Goal: Book appointment/travel/reservation

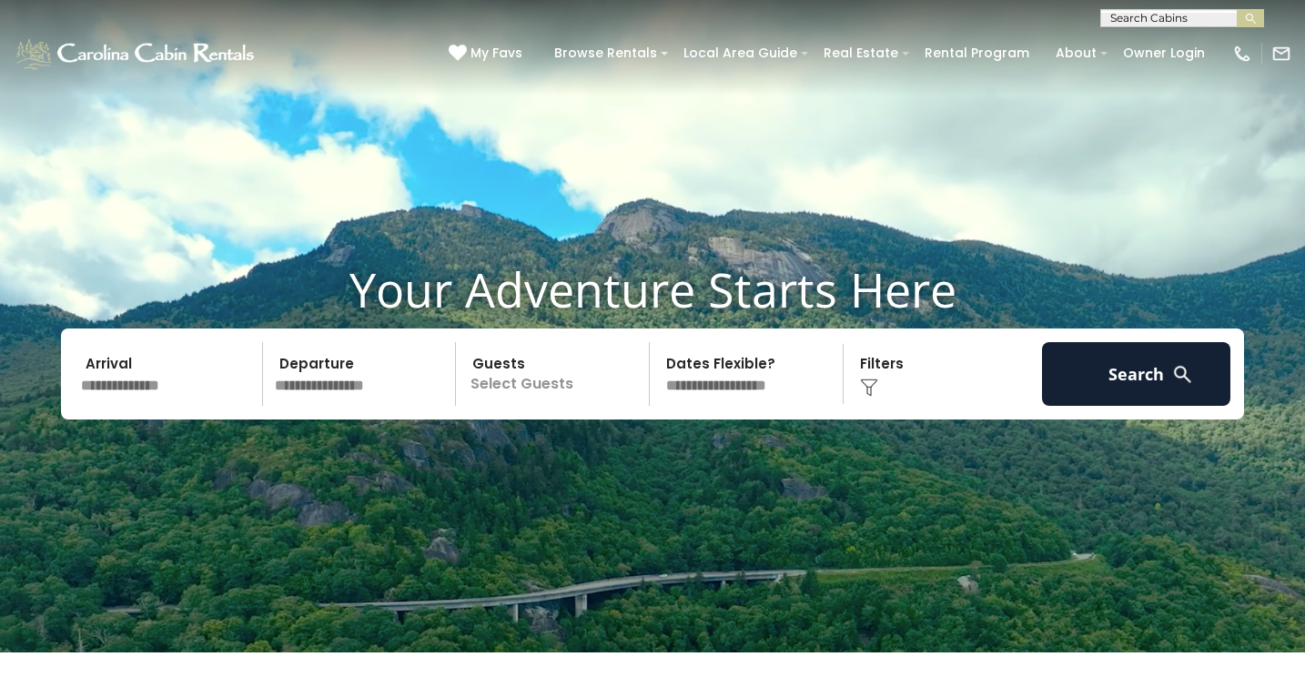
click at [167, 399] on input "text" at bounding box center [169, 374] width 188 height 64
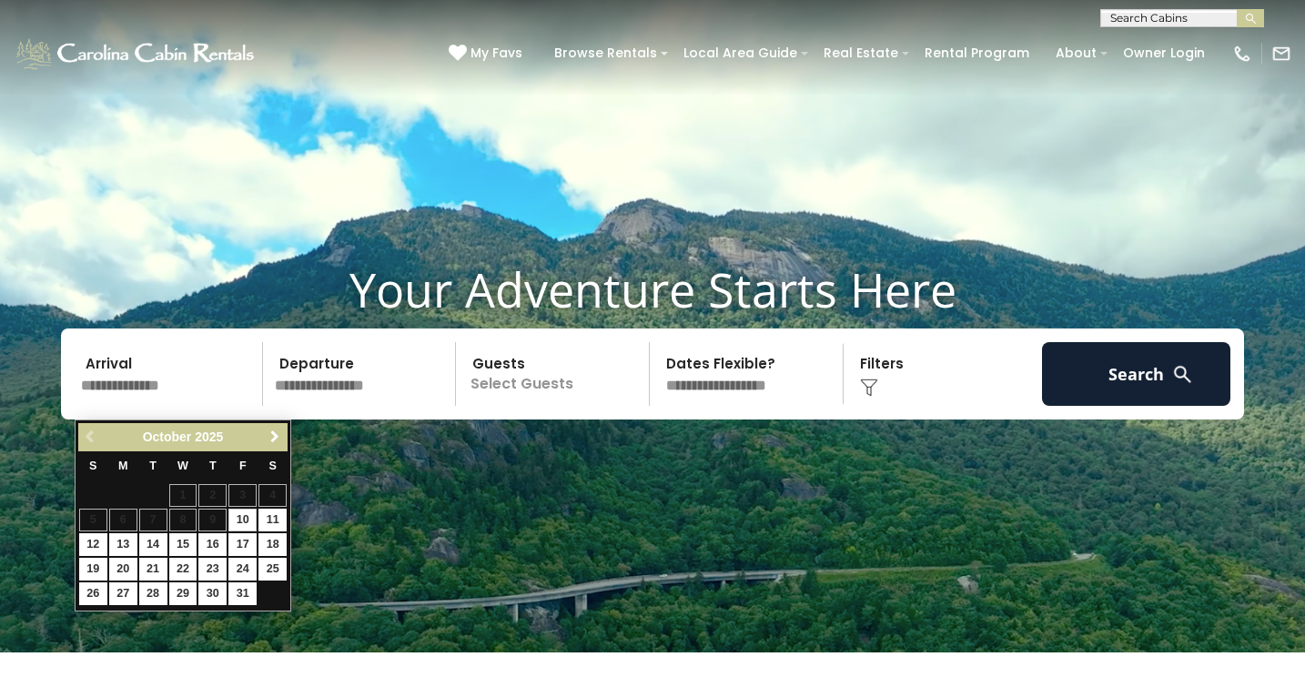
click at [275, 436] on span "Next" at bounding box center [275, 436] width 15 height 15
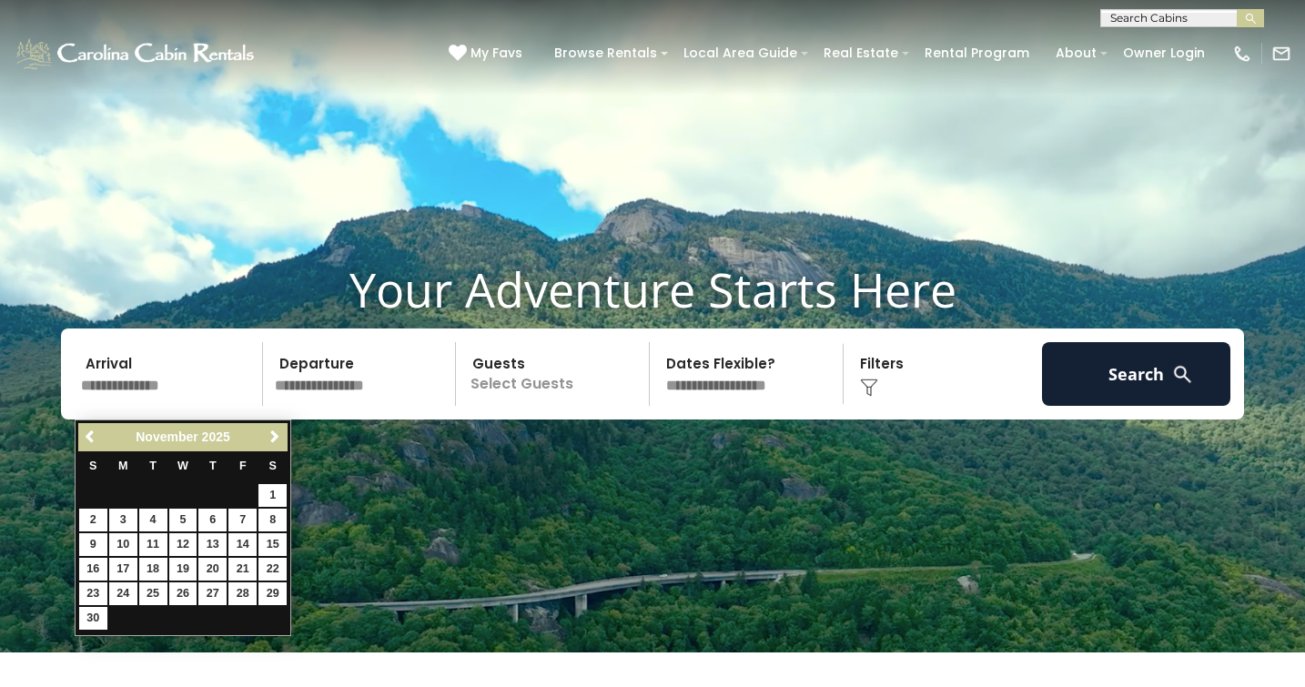
click at [275, 436] on span "Next" at bounding box center [275, 436] width 15 height 15
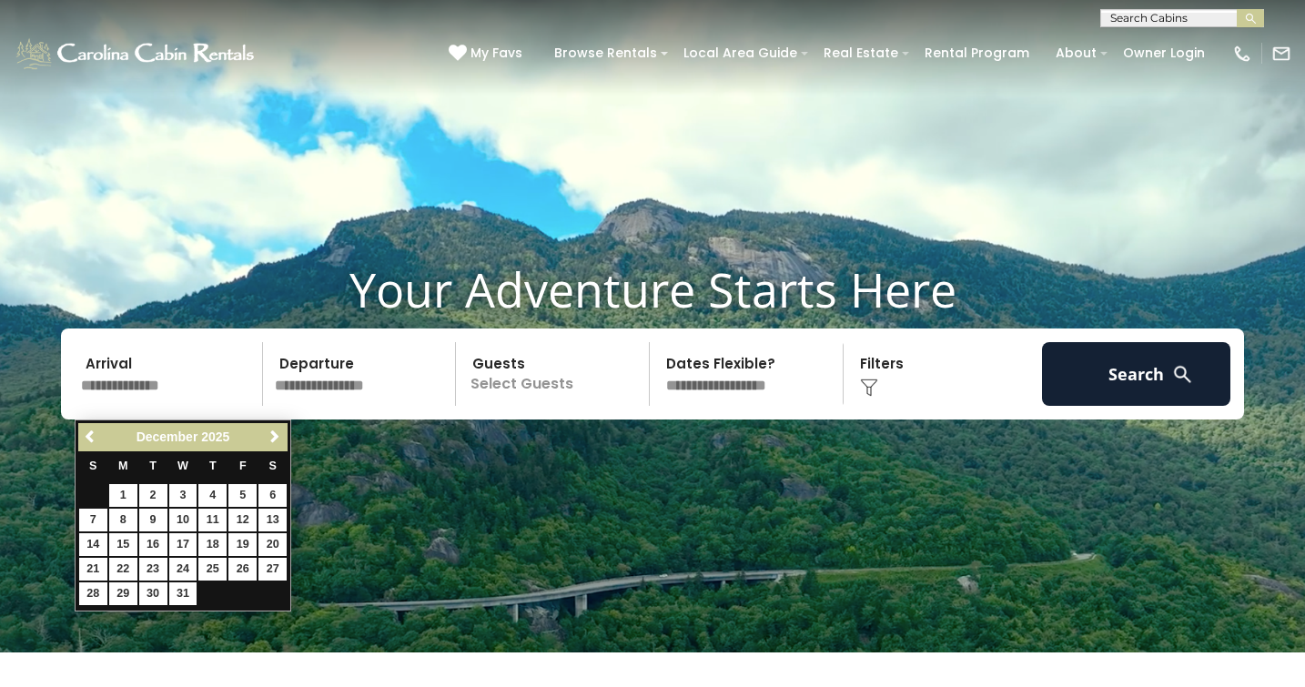
click at [275, 436] on span "Next" at bounding box center [275, 436] width 15 height 15
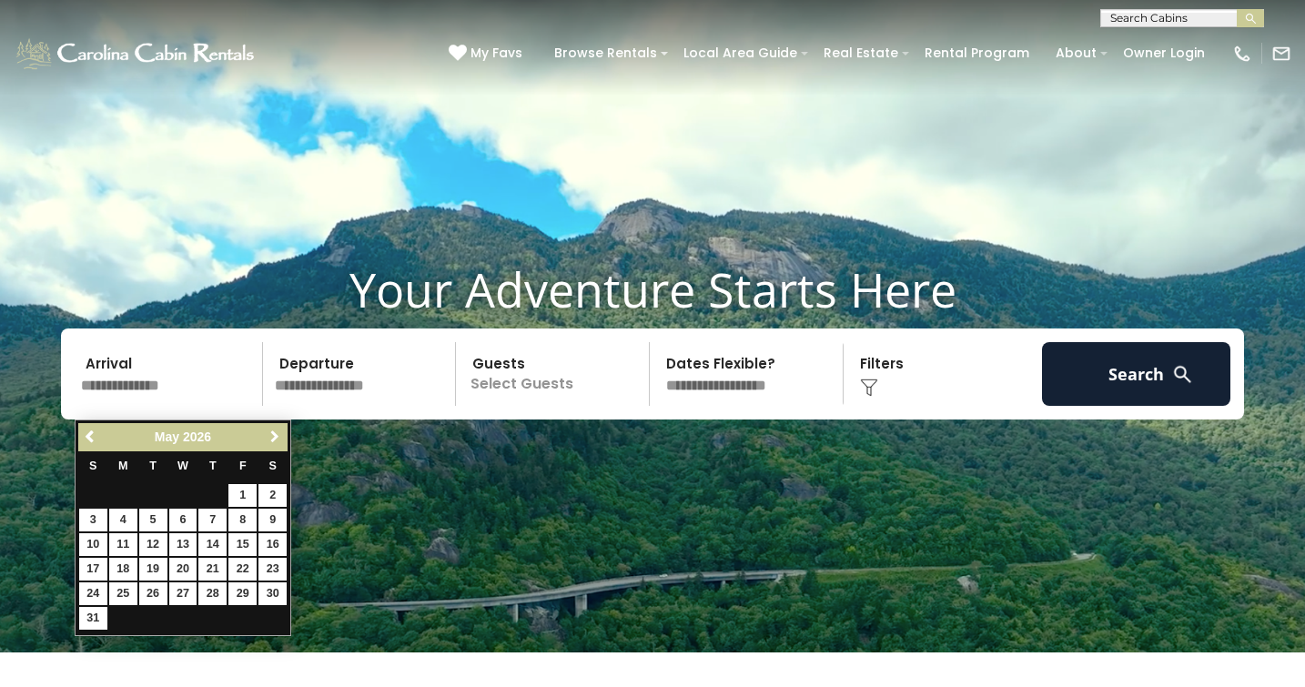
click at [275, 436] on span "Next" at bounding box center [275, 436] width 15 height 15
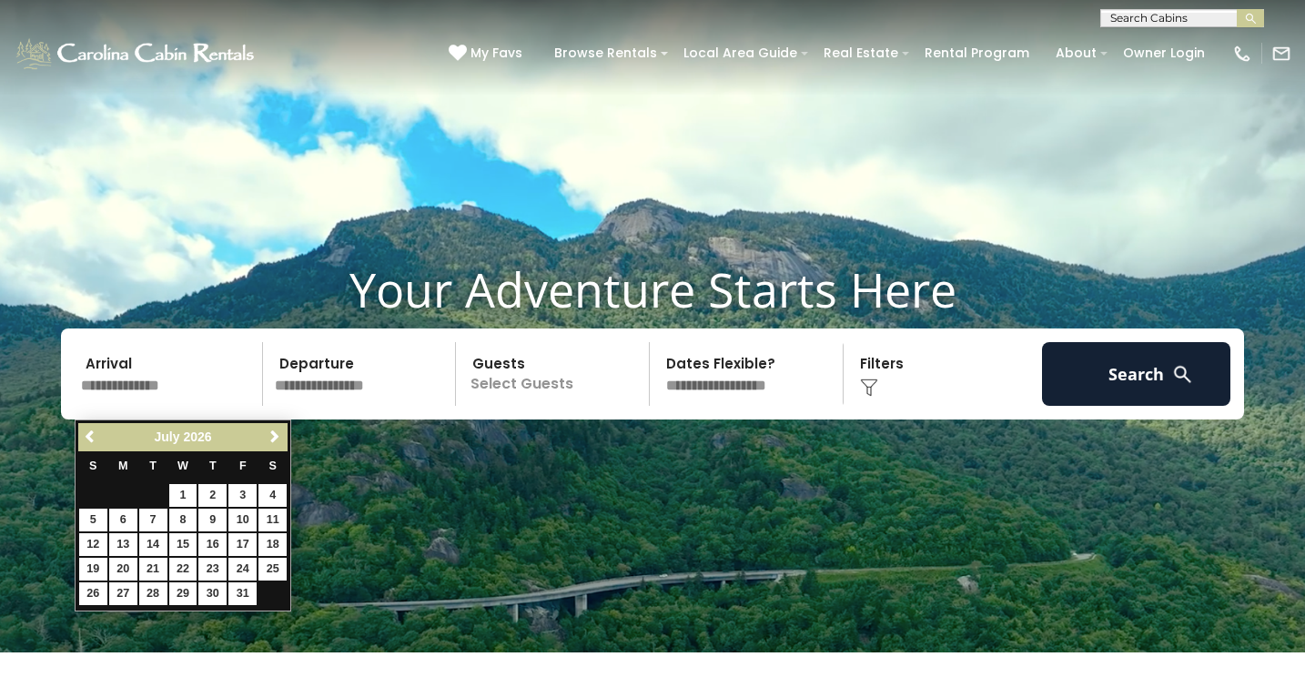
click at [275, 436] on span "Next" at bounding box center [275, 436] width 15 height 15
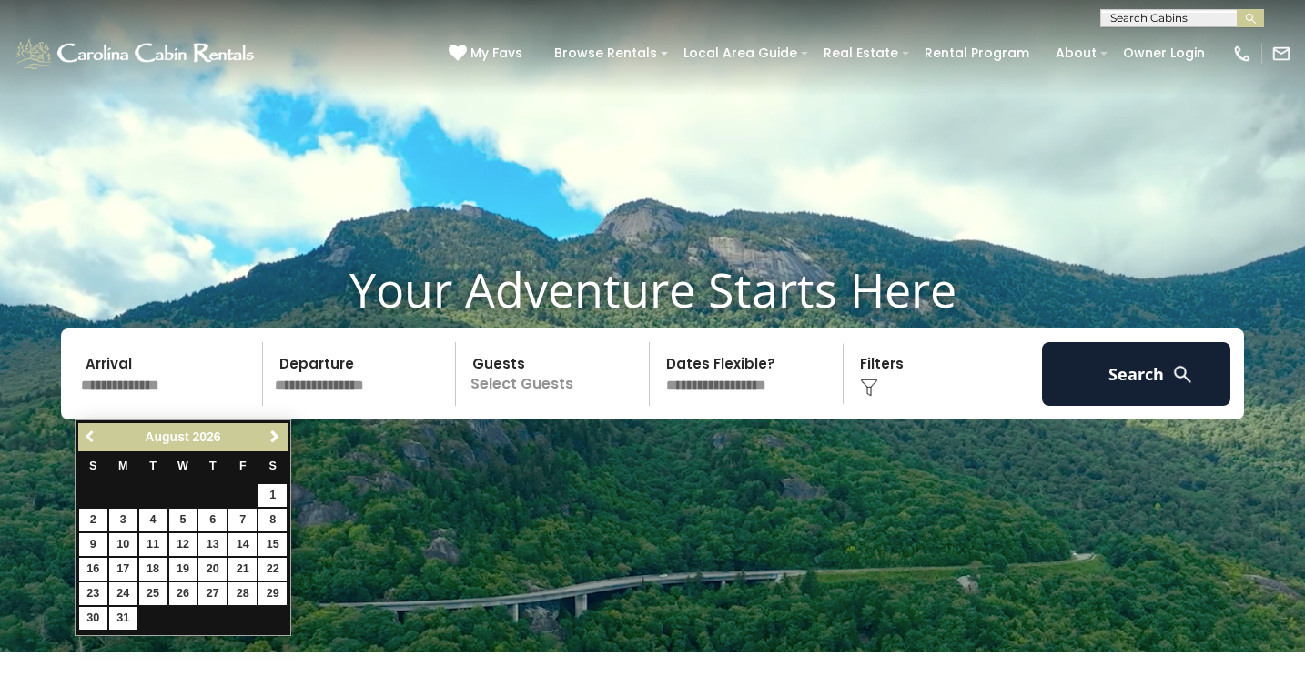
click at [88, 440] on span "Previous" at bounding box center [91, 436] width 15 height 15
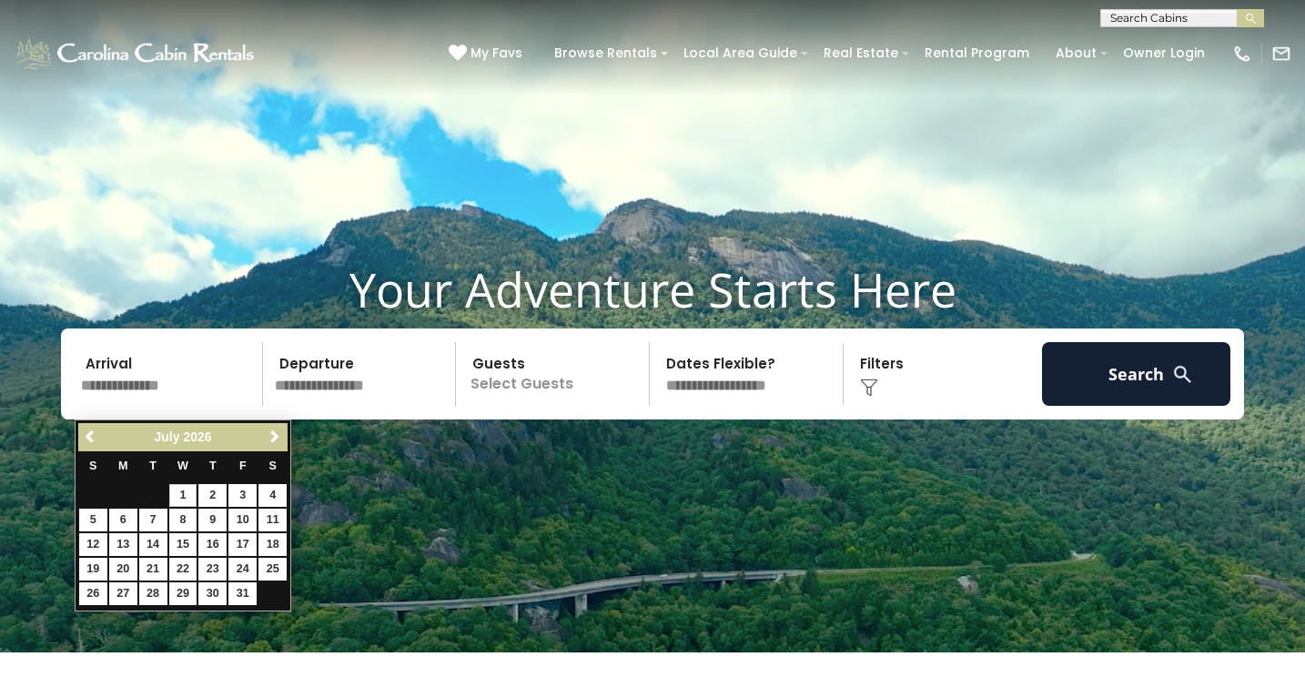
click at [185, 495] on link "1" at bounding box center [183, 495] width 28 height 23
type input "******"
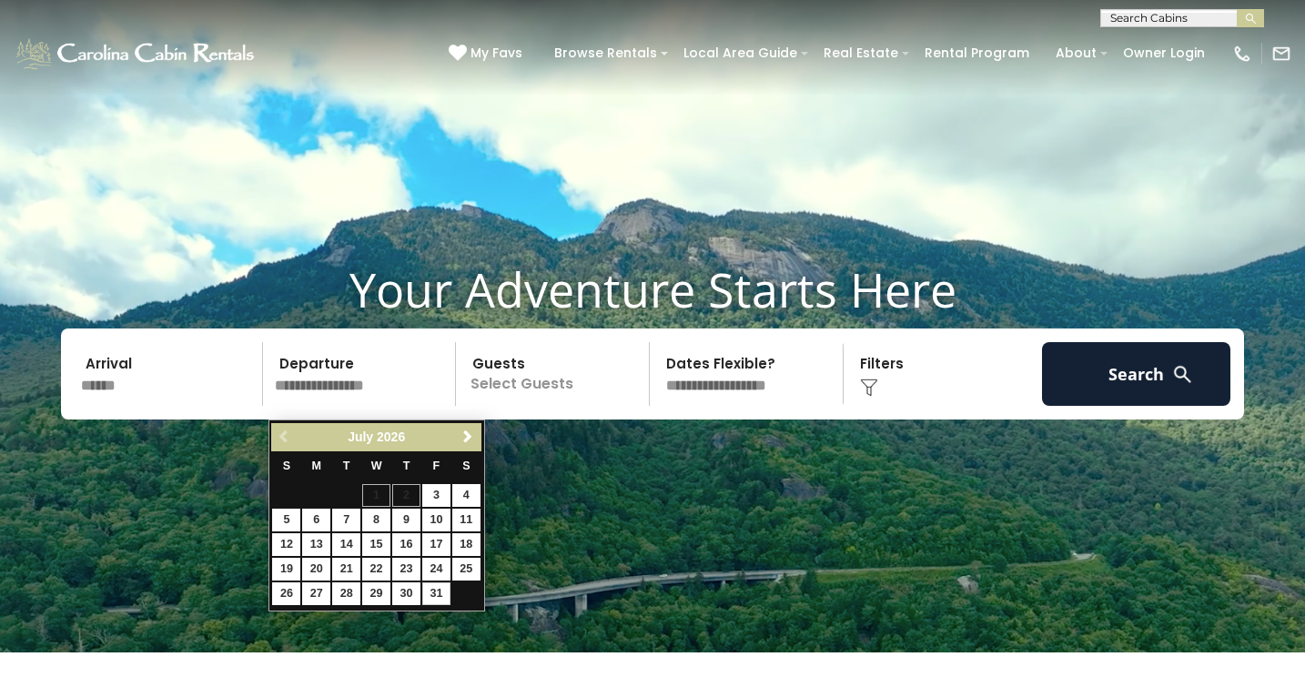
click at [437, 591] on link "31" at bounding box center [436, 593] width 28 height 23
type input "*******"
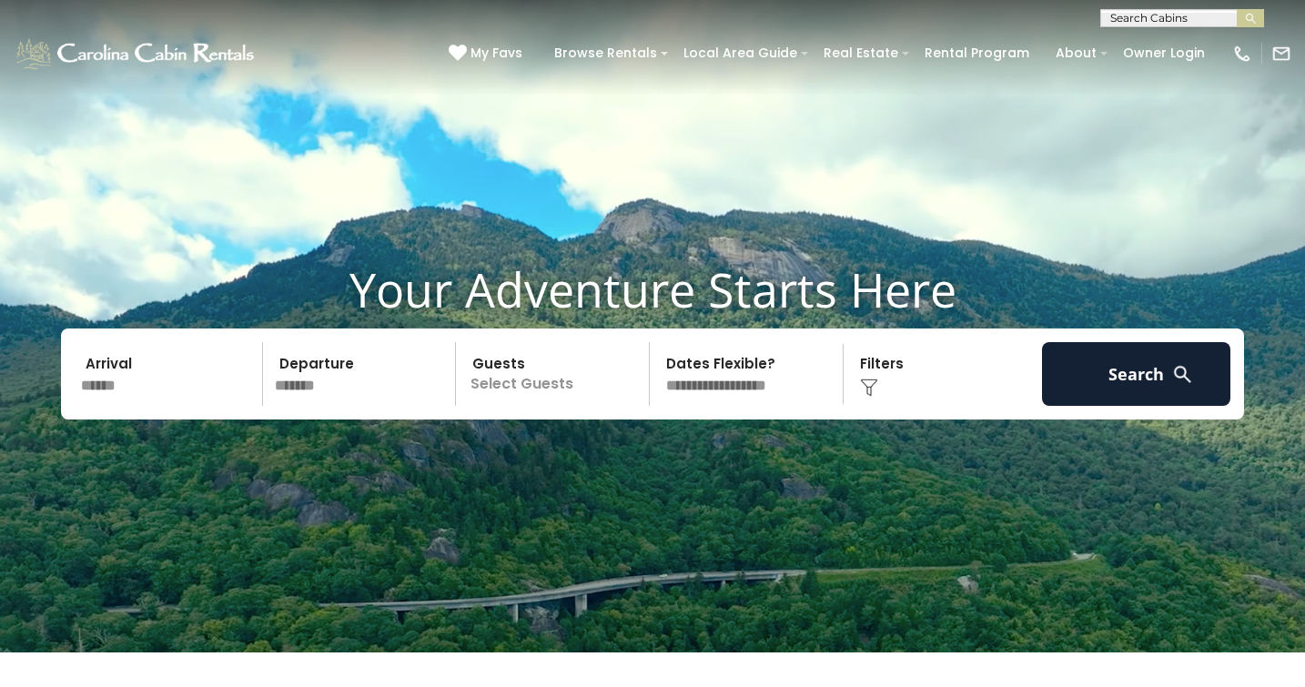
click at [585, 390] on p "Select Guests" at bounding box center [554, 374] width 187 height 64
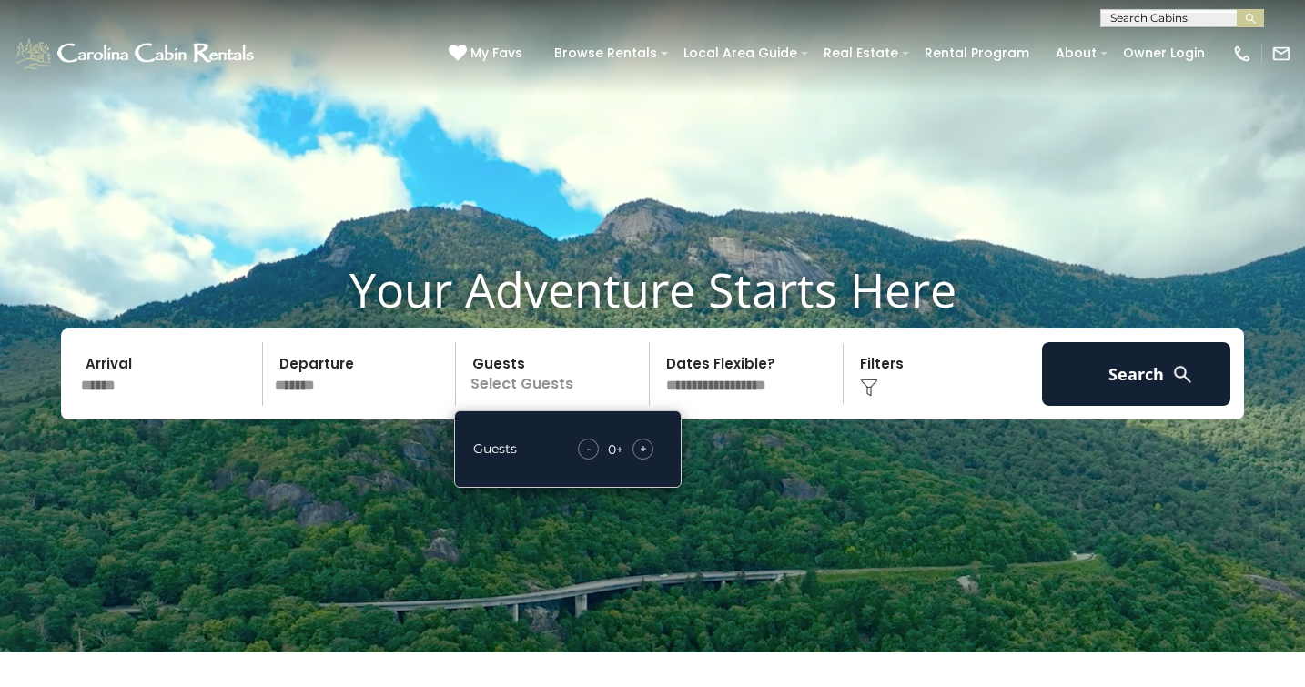
click at [642, 458] on span "+" at bounding box center [643, 449] width 7 height 18
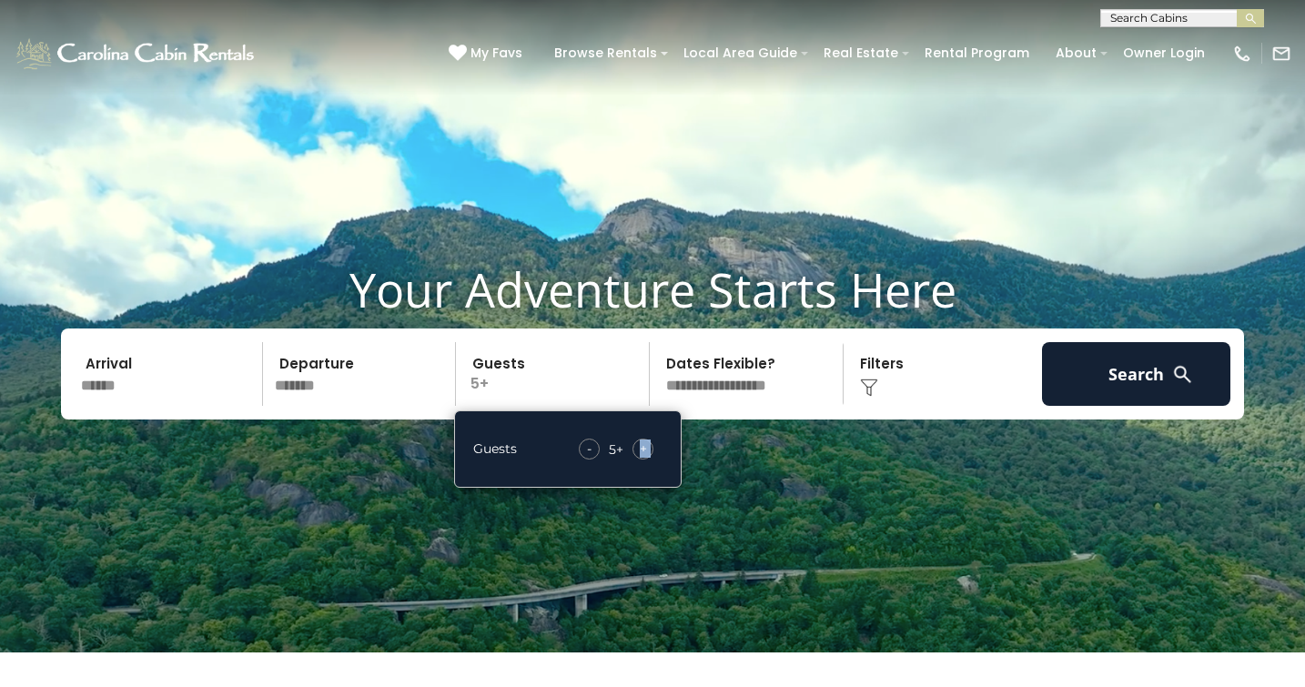
click at [642, 458] on span "+" at bounding box center [643, 449] width 7 height 18
click at [753, 488] on video at bounding box center [652, 326] width 1305 height 652
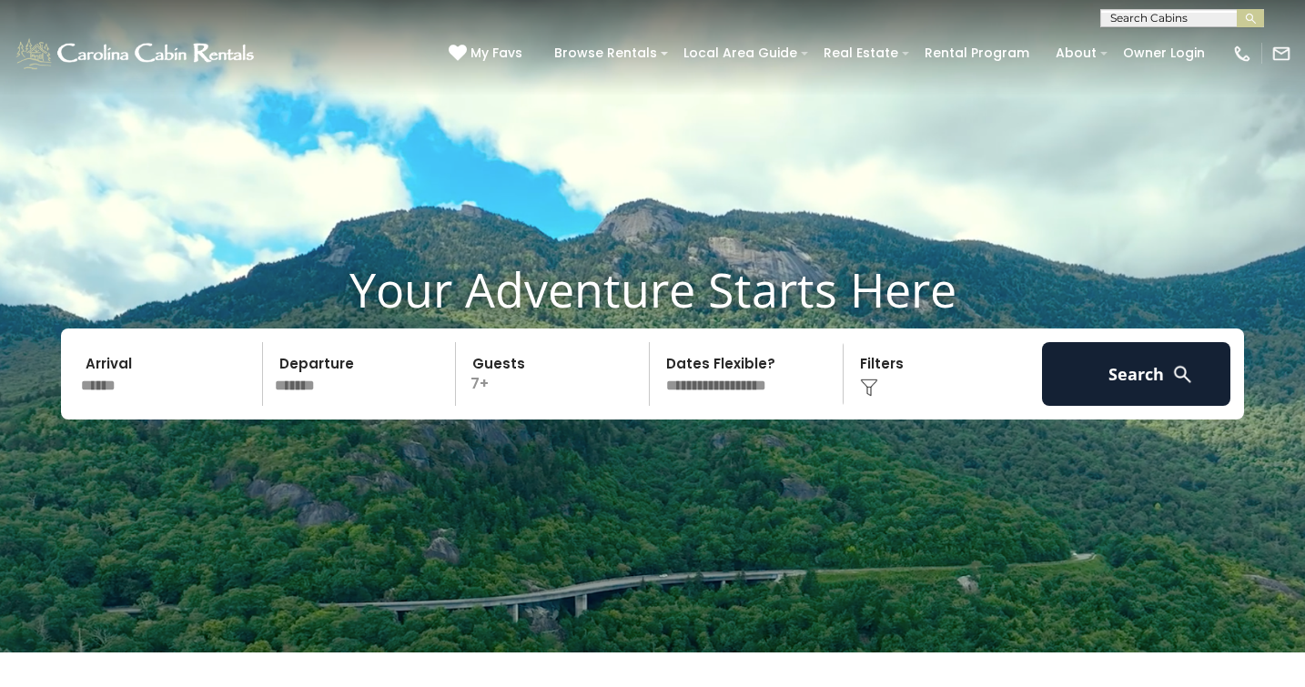
select select "*"
click at [869, 381] on div "Click to Choose" at bounding box center [943, 374] width 188 height 64
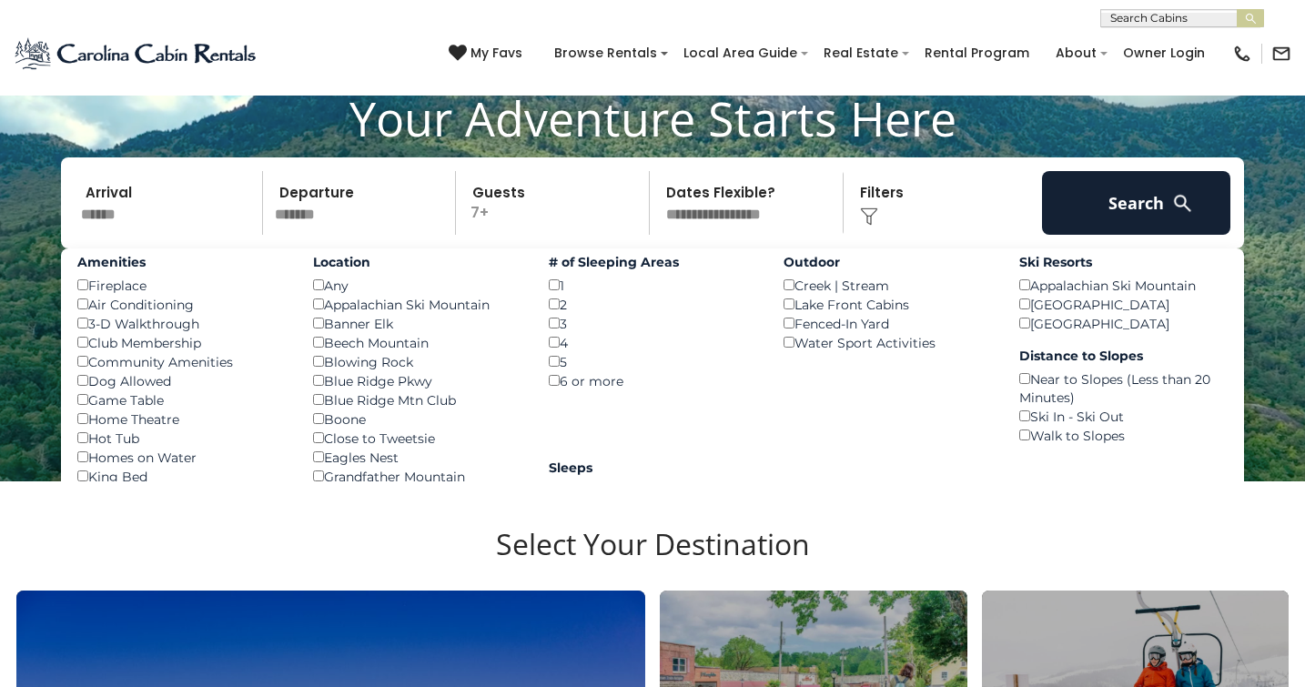
scroll to position [173, 0]
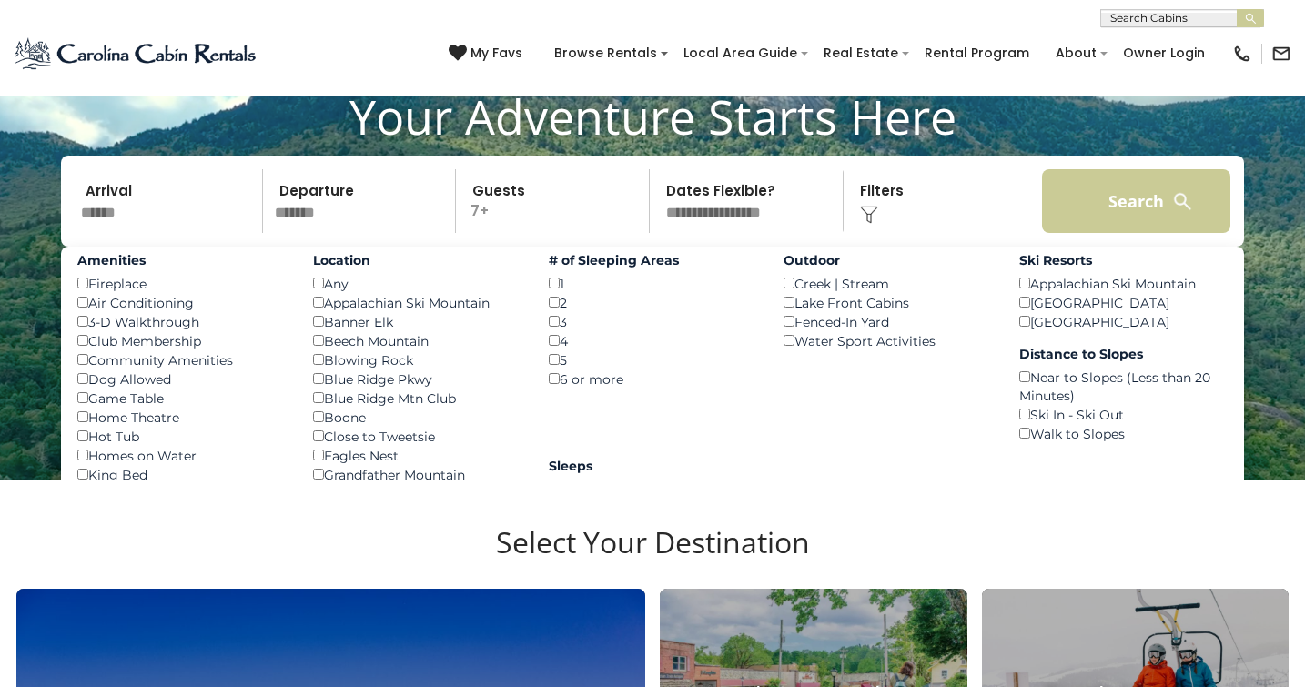
click at [1088, 207] on button "Search" at bounding box center [1136, 201] width 188 height 64
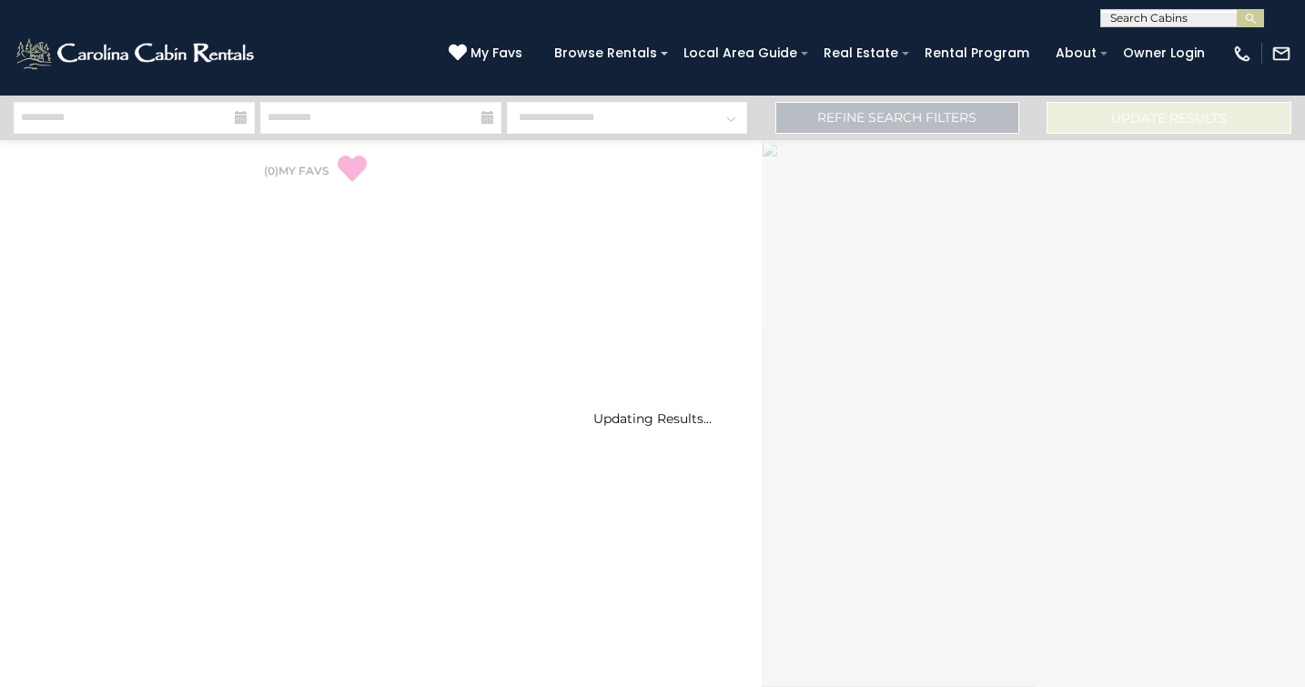
select select "*"
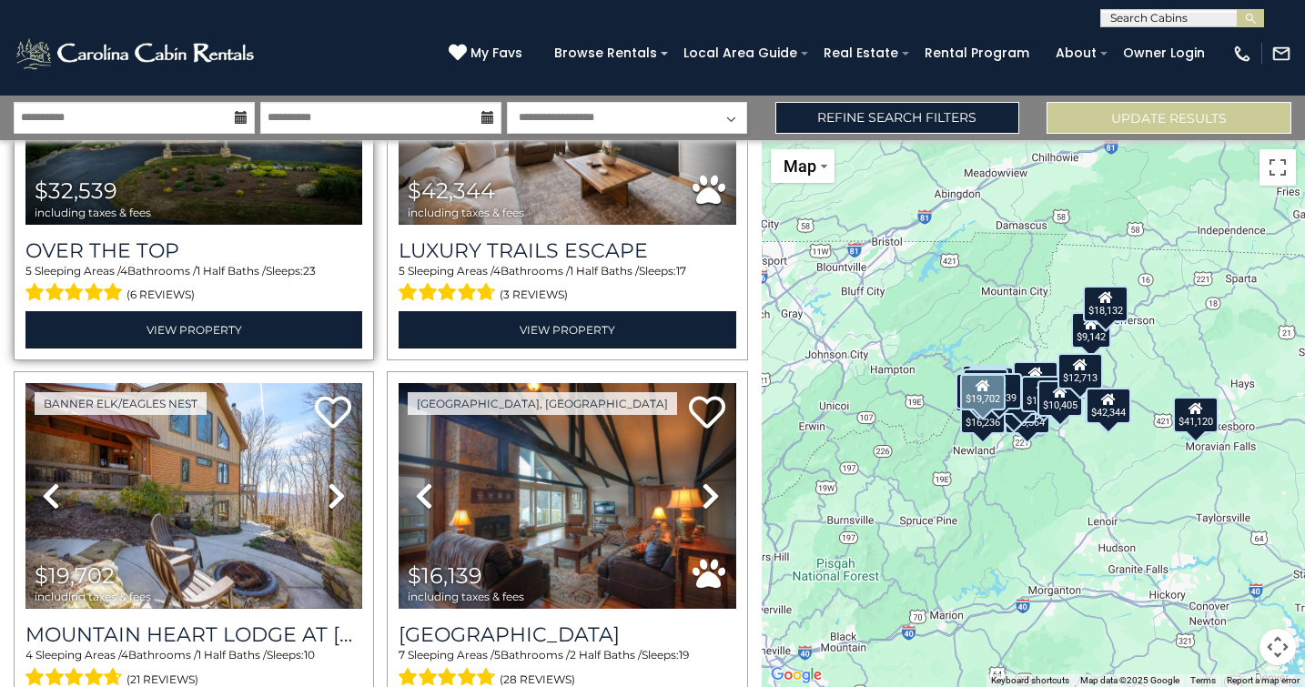
scroll to position [216, 0]
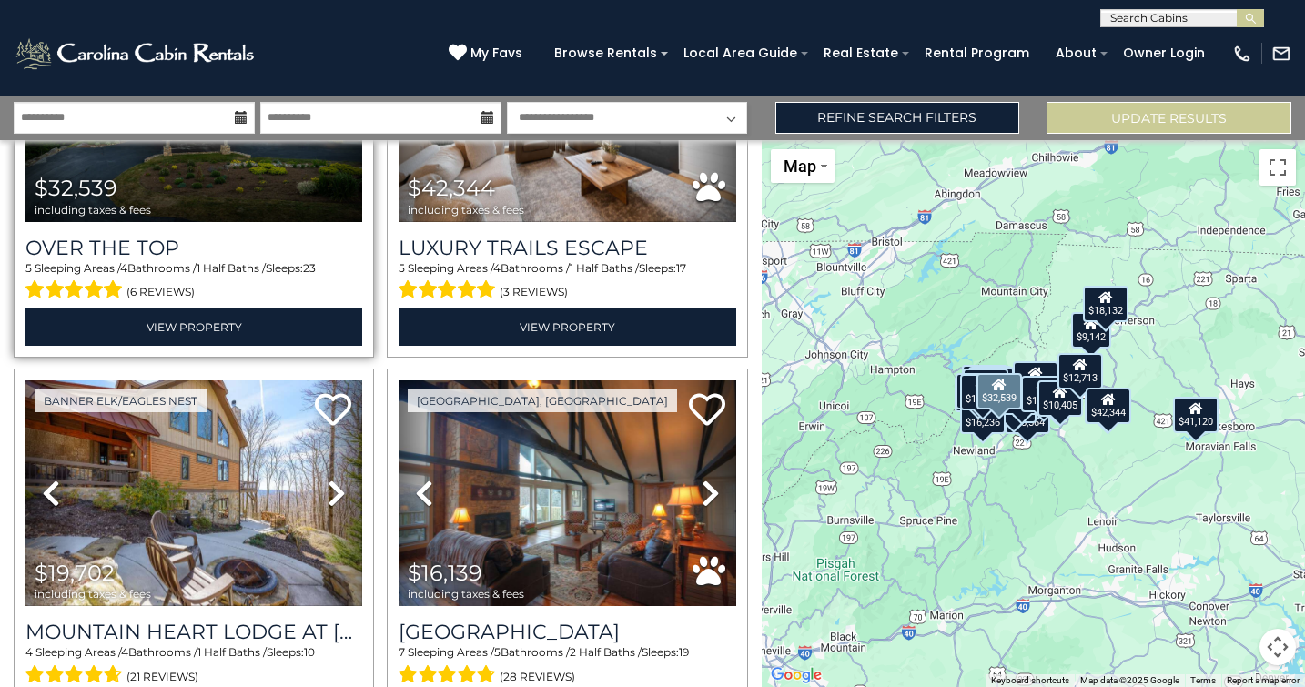
click at [296, 199] on img at bounding box center [193, 109] width 337 height 226
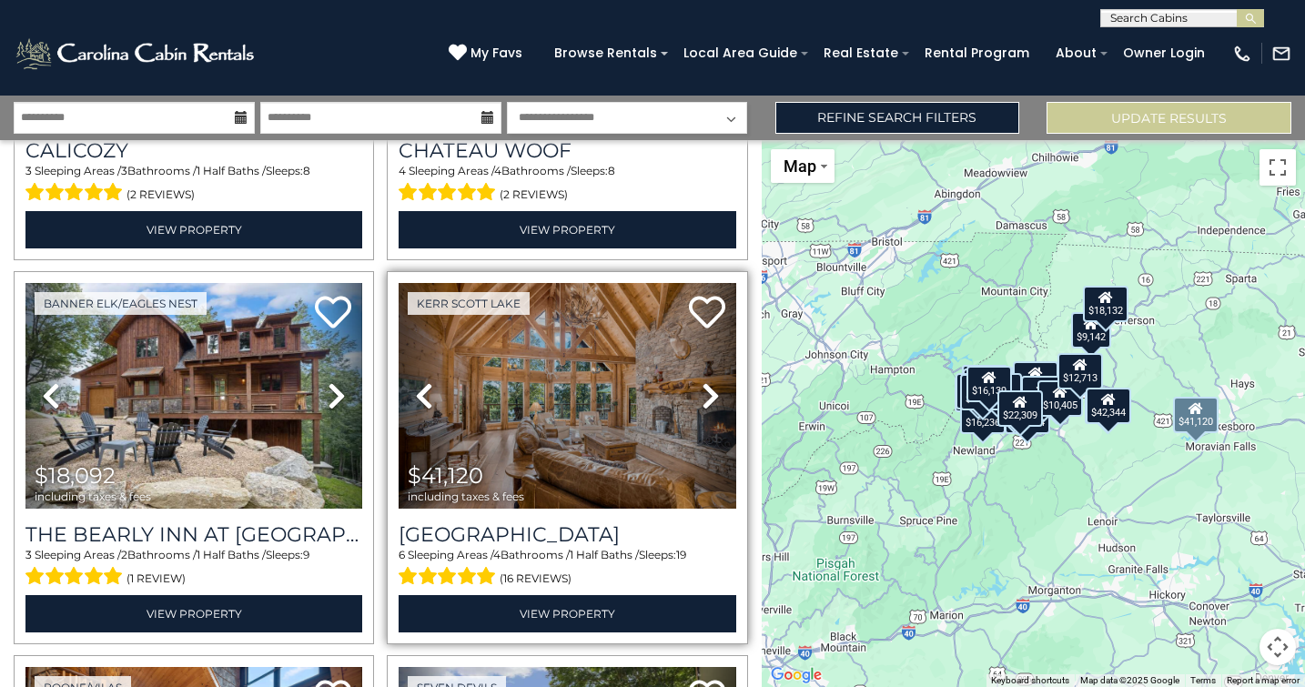
scroll to position [1087, 0]
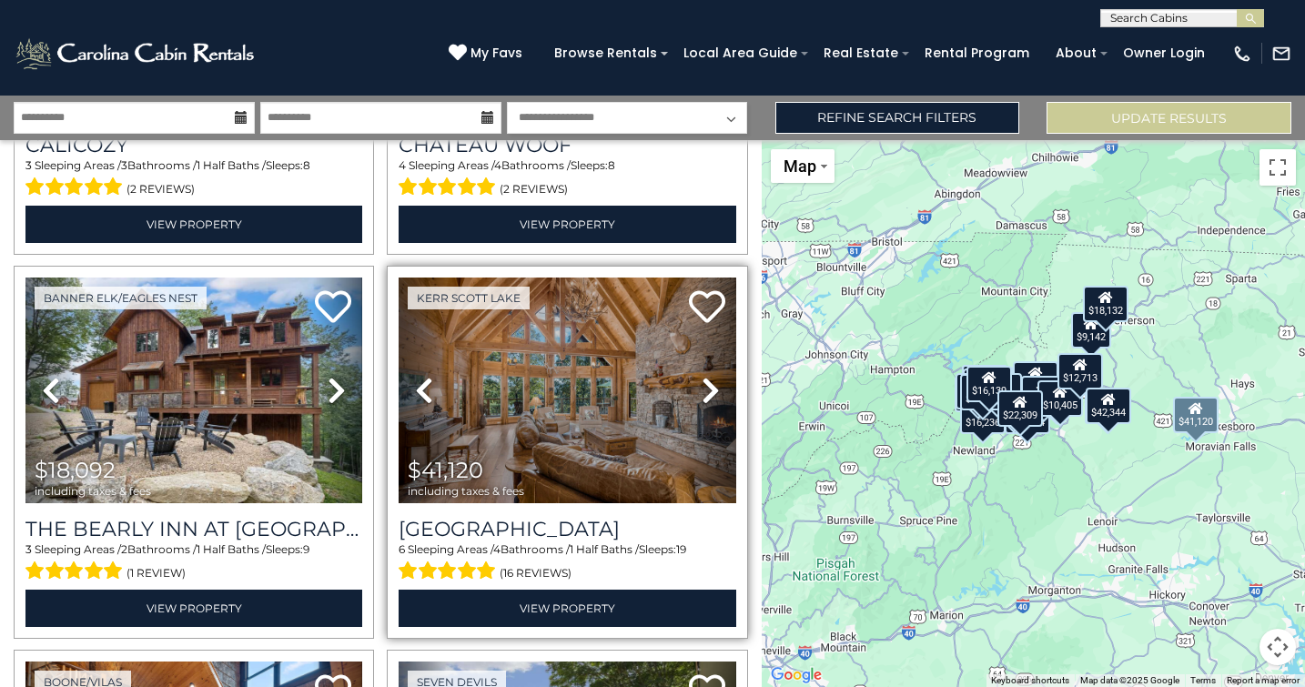
click at [669, 383] on img at bounding box center [567, 391] width 337 height 226
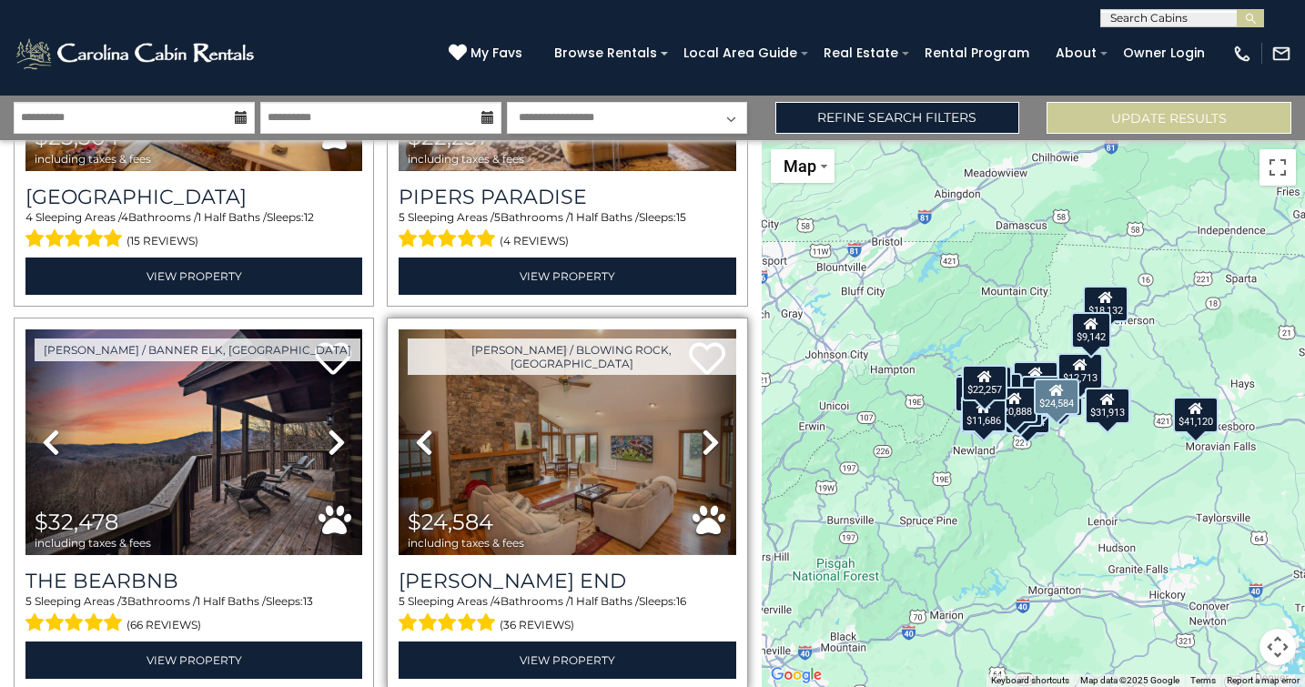
scroll to position [3342, 0]
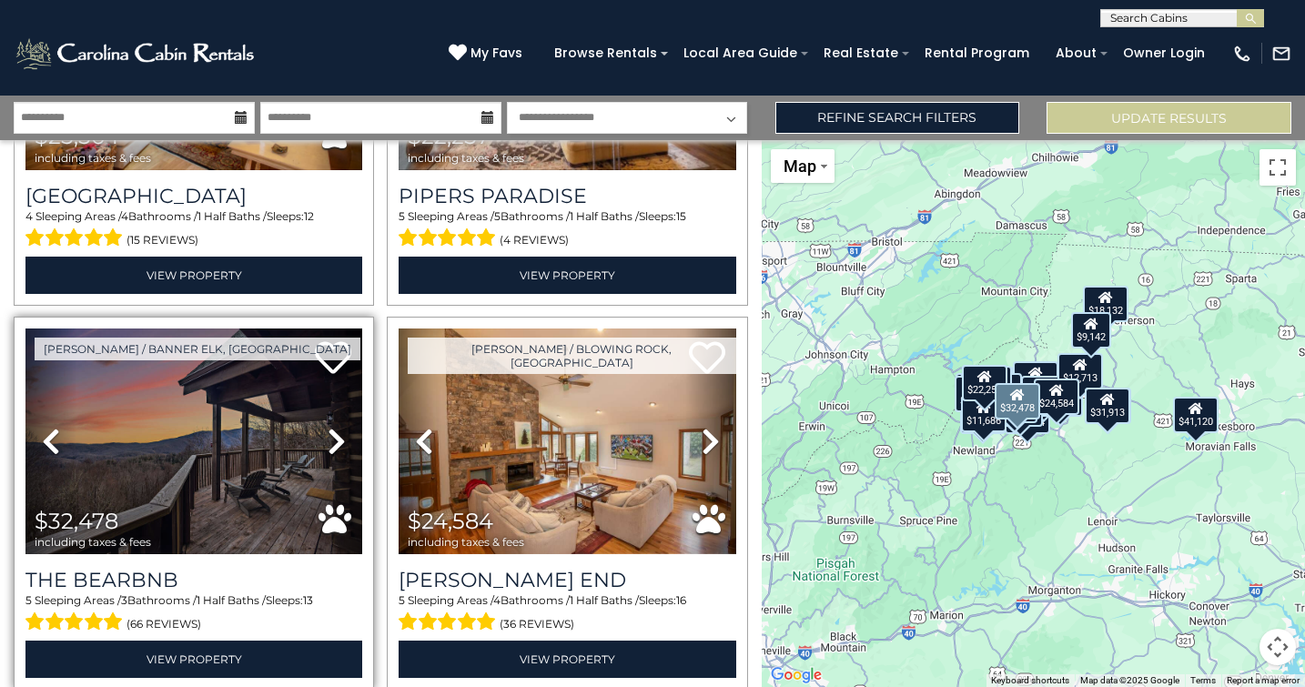
click at [155, 472] on img at bounding box center [193, 441] width 337 height 226
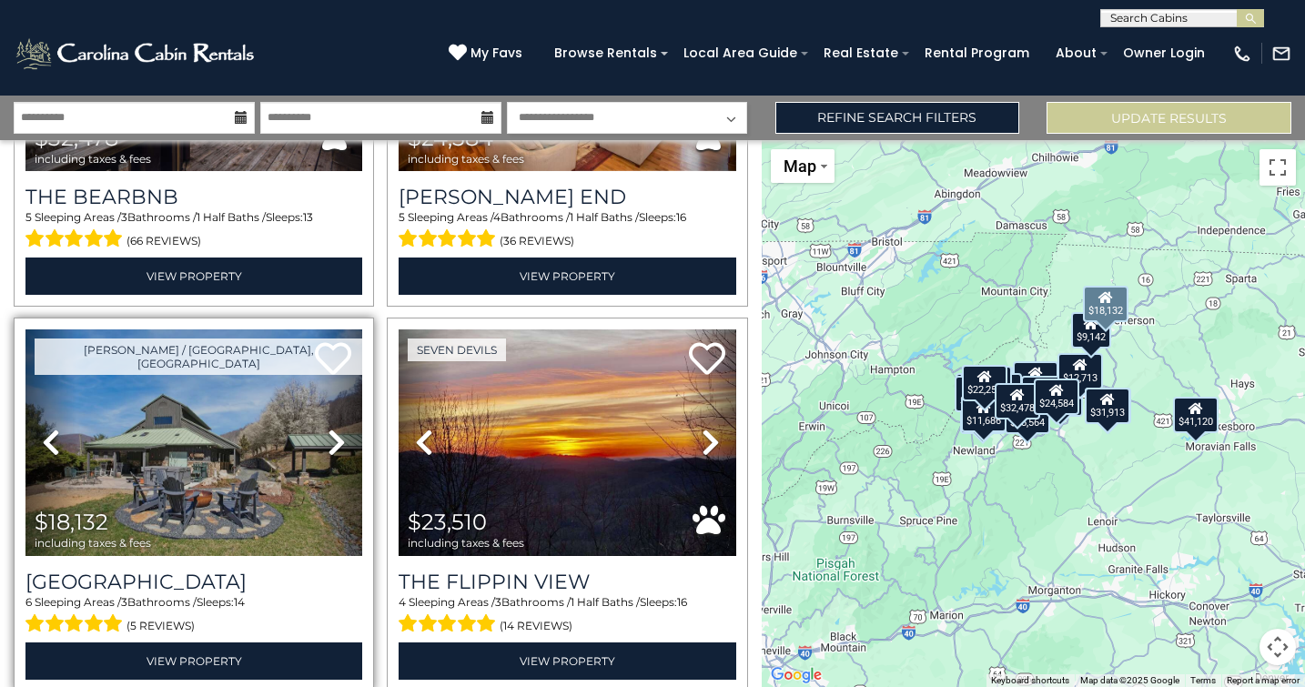
scroll to position [3727, 0]
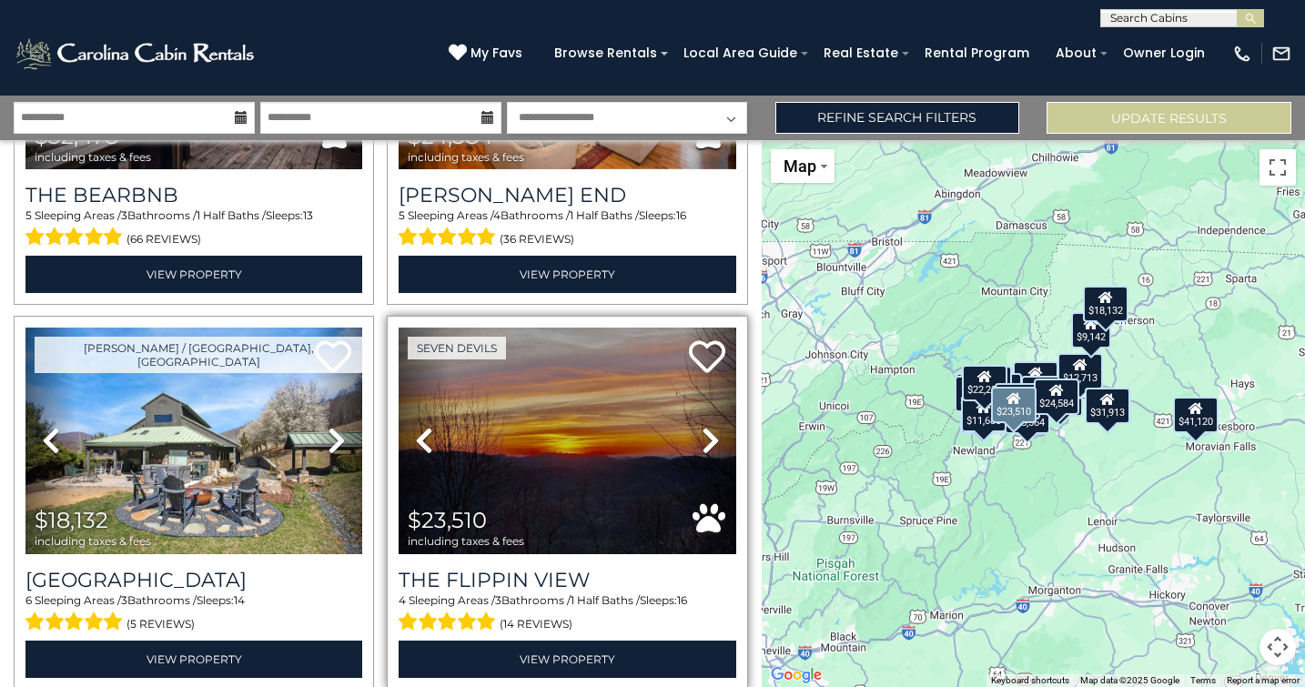
click at [468, 402] on img at bounding box center [567, 441] width 337 height 226
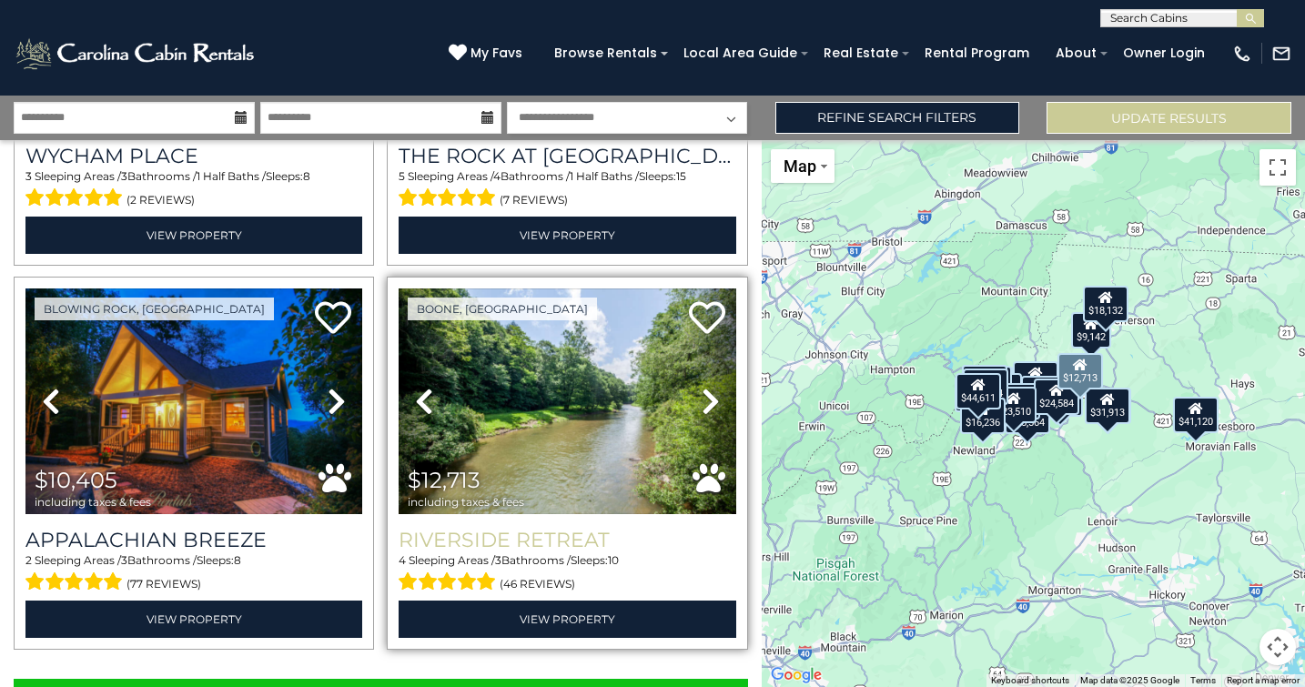
scroll to position [5305, 0]
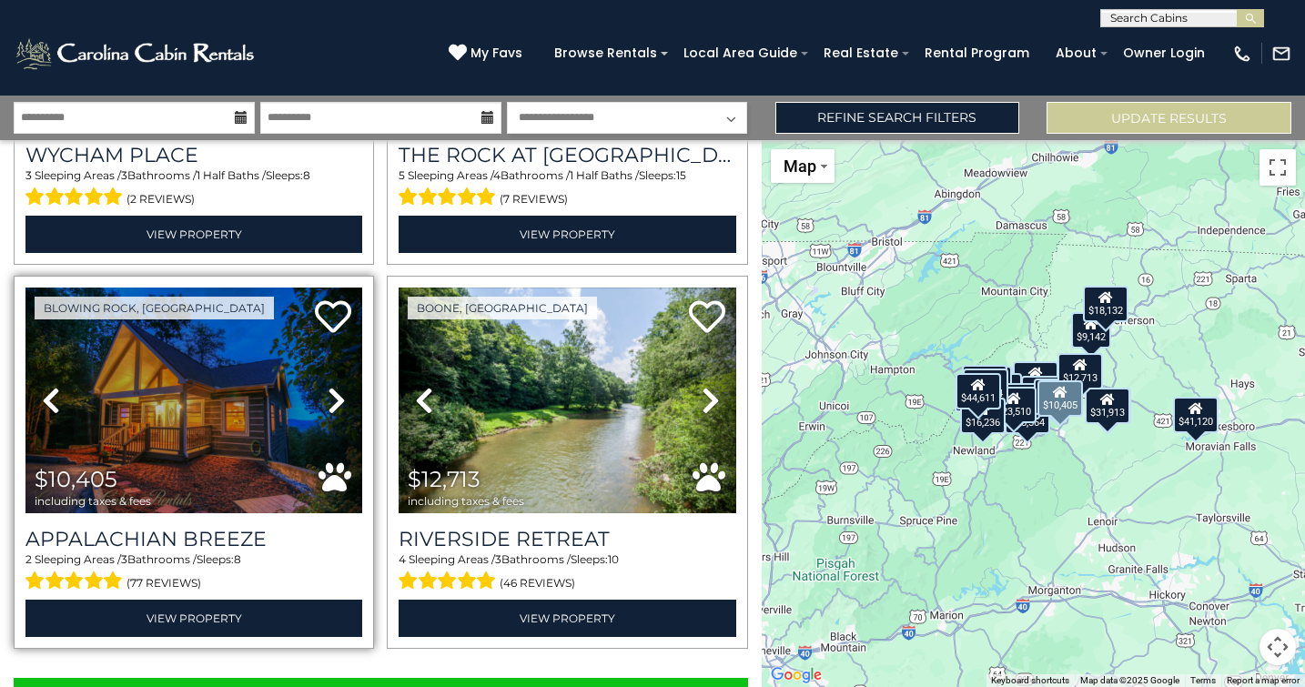
click at [326, 438] on link "Next" at bounding box center [337, 401] width 51 height 226
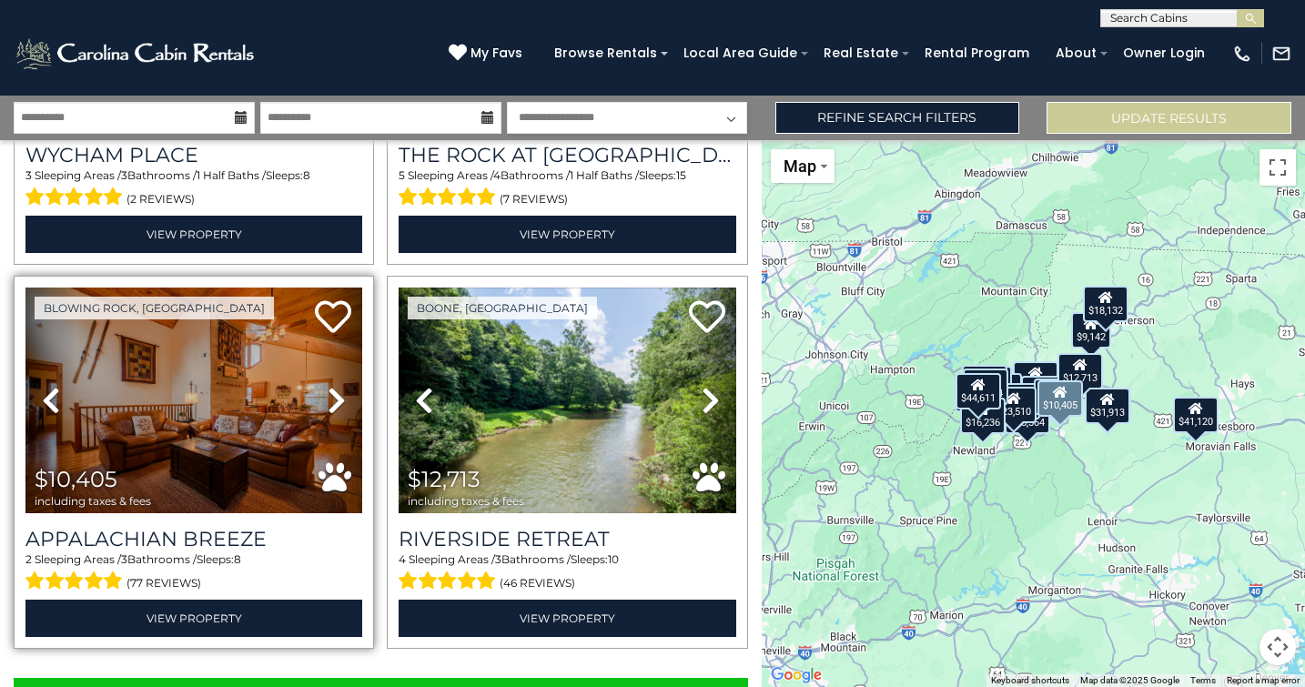
click at [220, 401] on img at bounding box center [193, 401] width 337 height 226
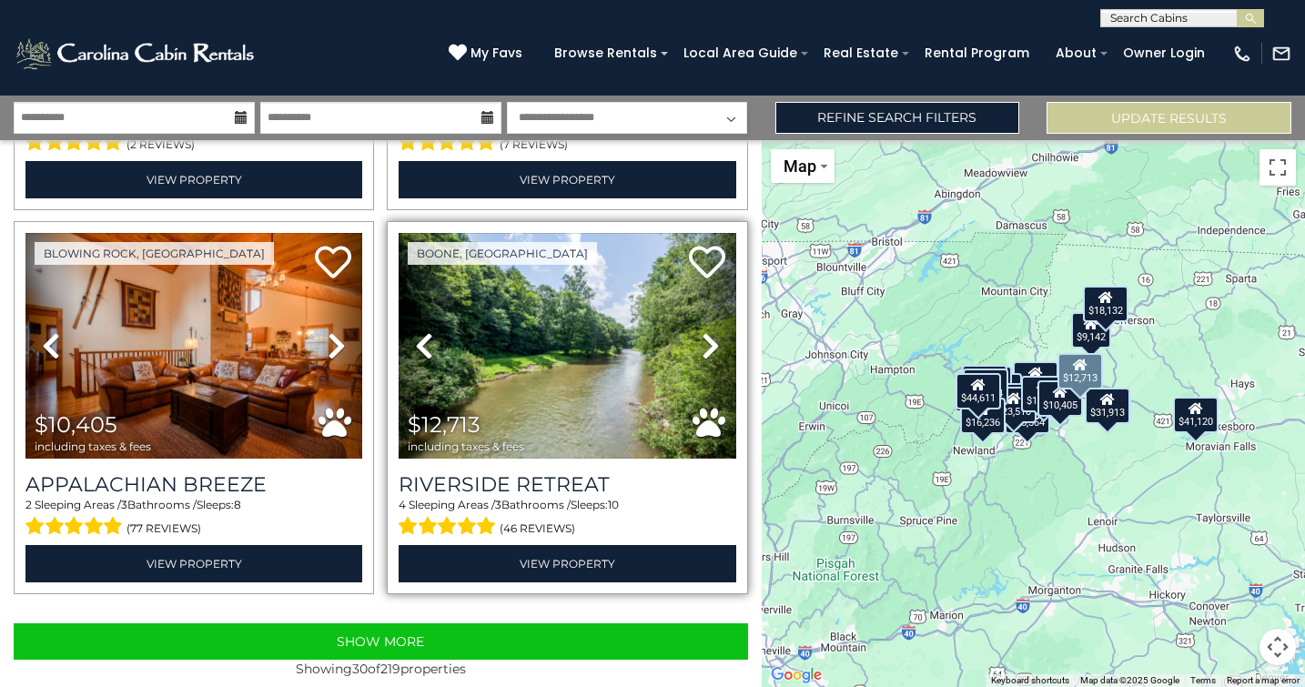
scroll to position [5357, 0]
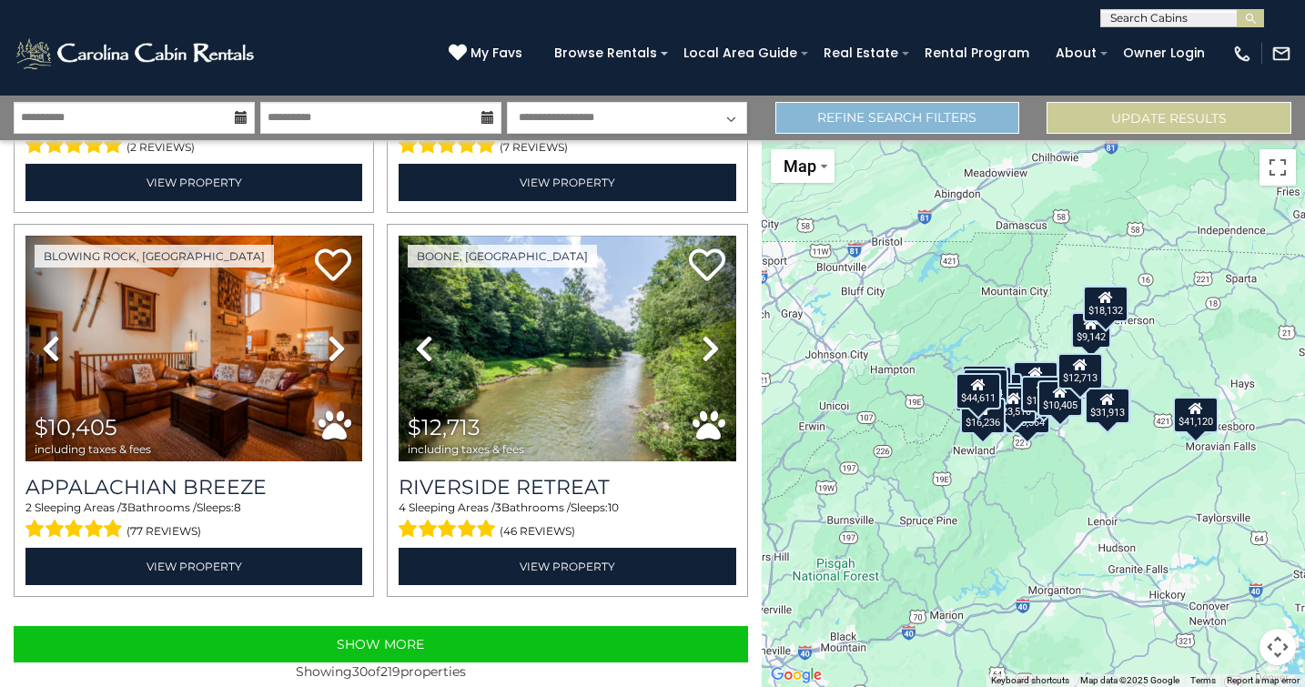
click at [951, 114] on link "Refine Search Filters" at bounding box center [897, 118] width 245 height 32
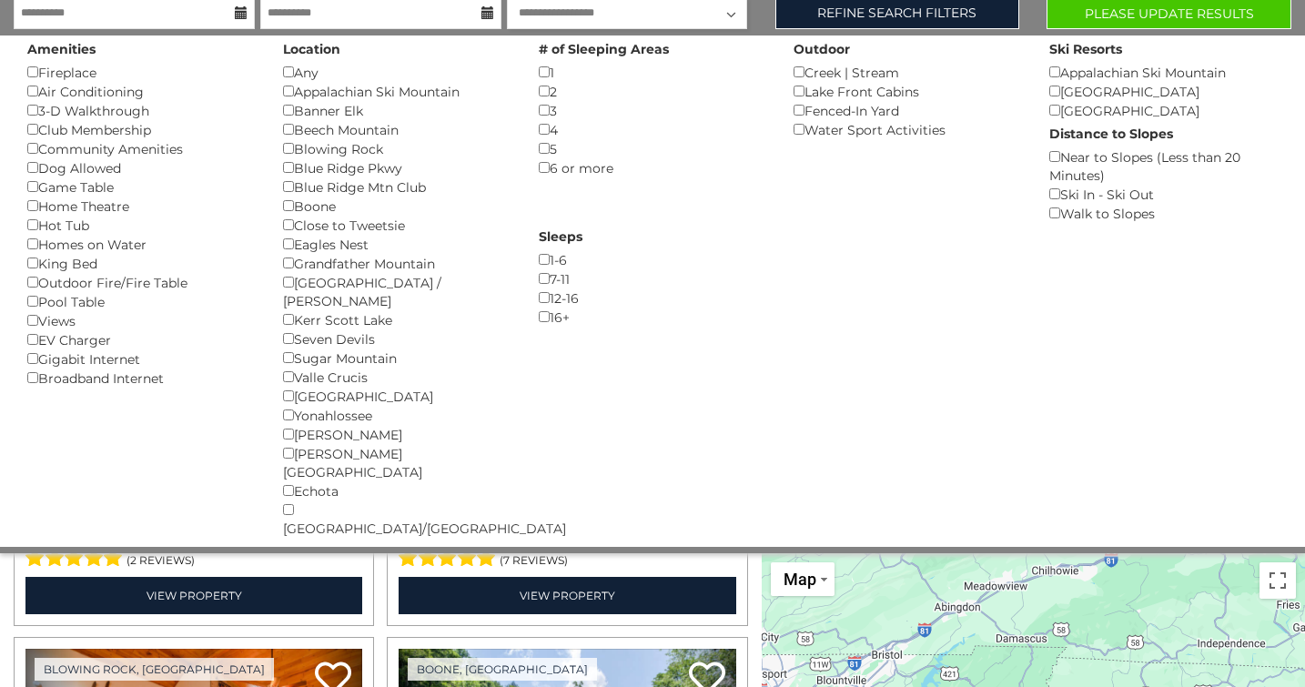
scroll to position [0, 0]
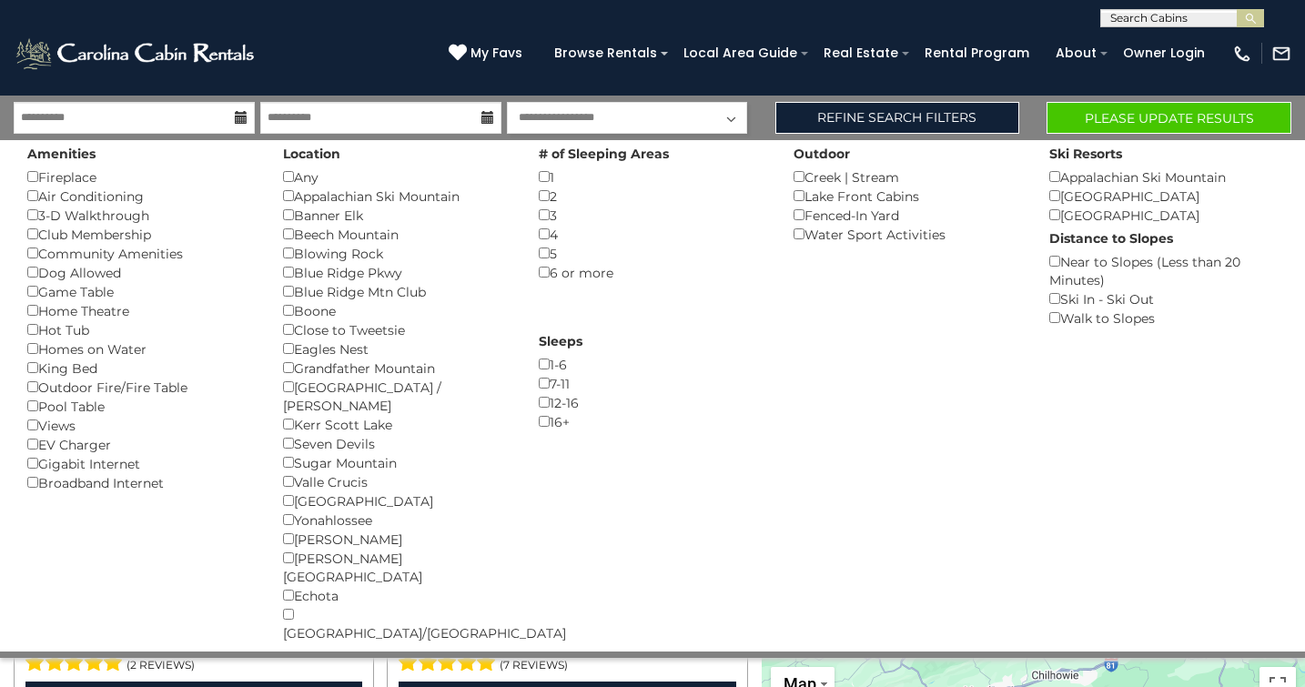
click at [1139, 120] on button "Please Update Results" at bounding box center [1168, 118] width 245 height 32
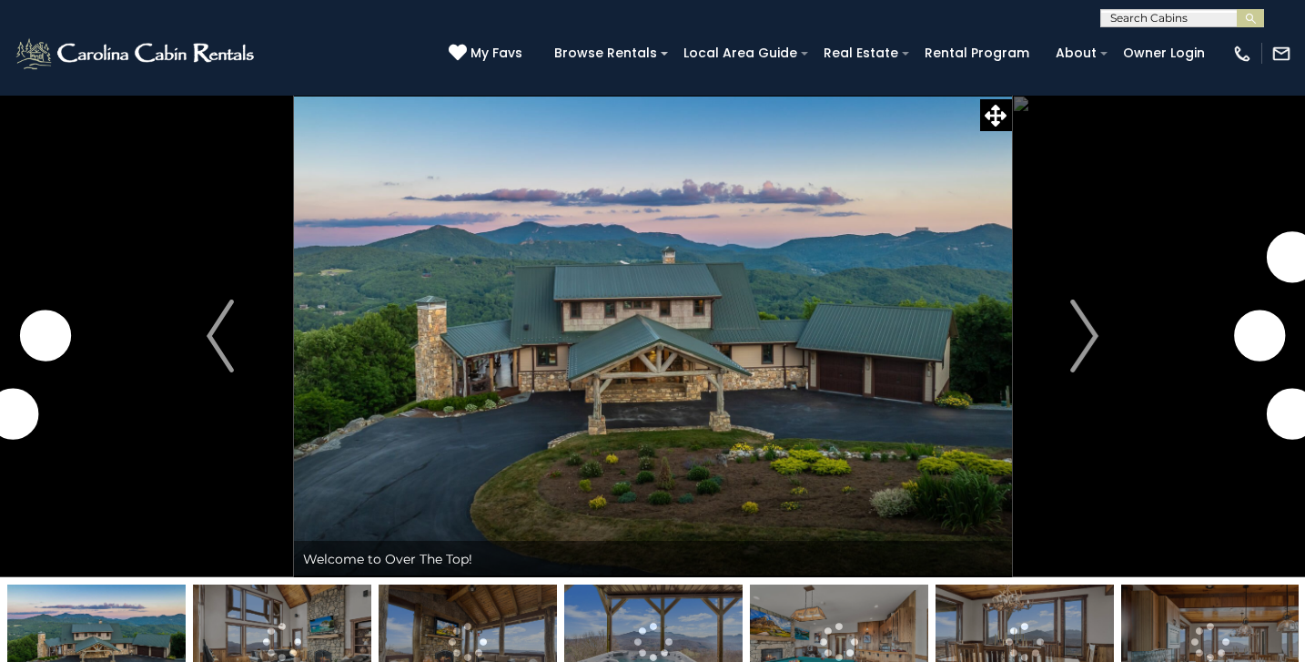
scroll to position [77, 0]
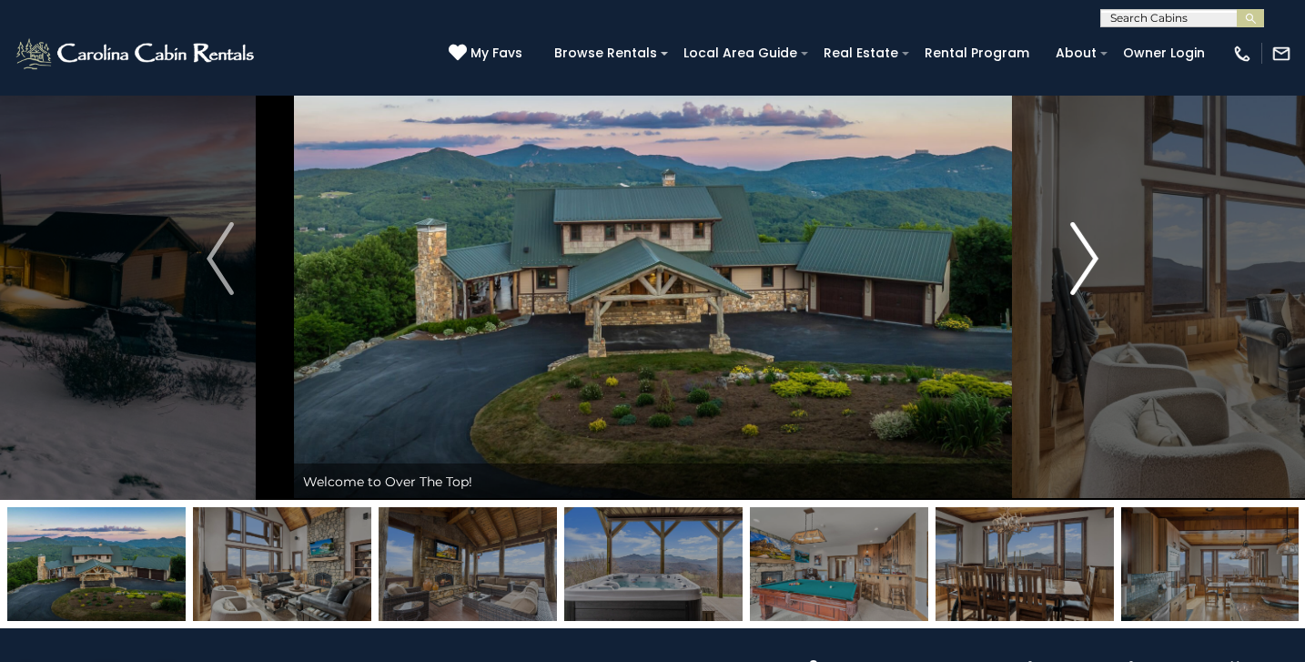
click at [1091, 253] on img "Next" at bounding box center [1084, 258] width 27 height 73
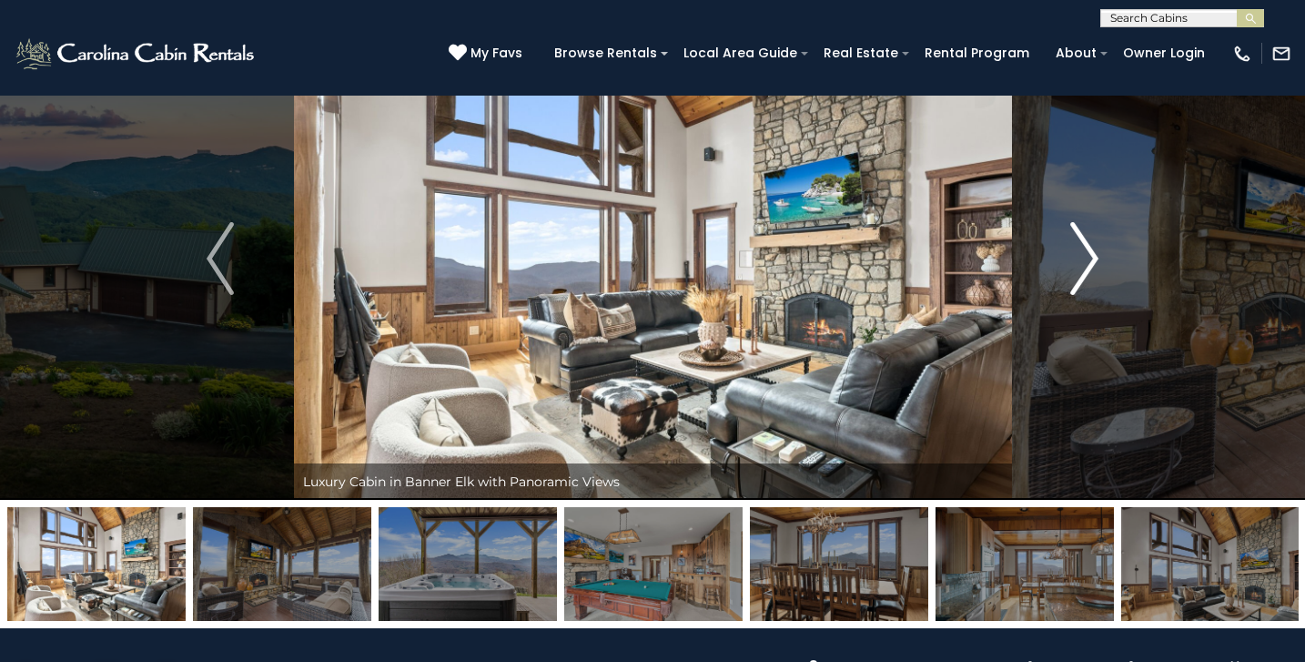
click at [1087, 258] on img "Next" at bounding box center [1084, 258] width 27 height 73
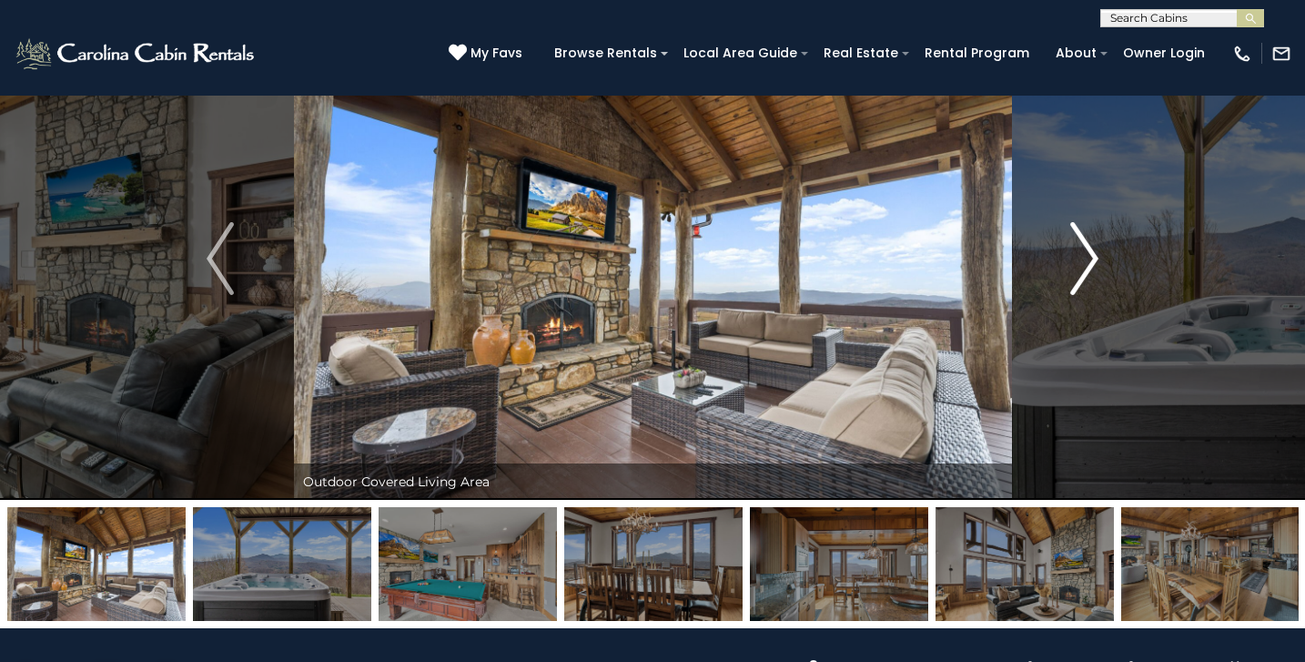
click at [1089, 260] on img "Next" at bounding box center [1084, 258] width 27 height 73
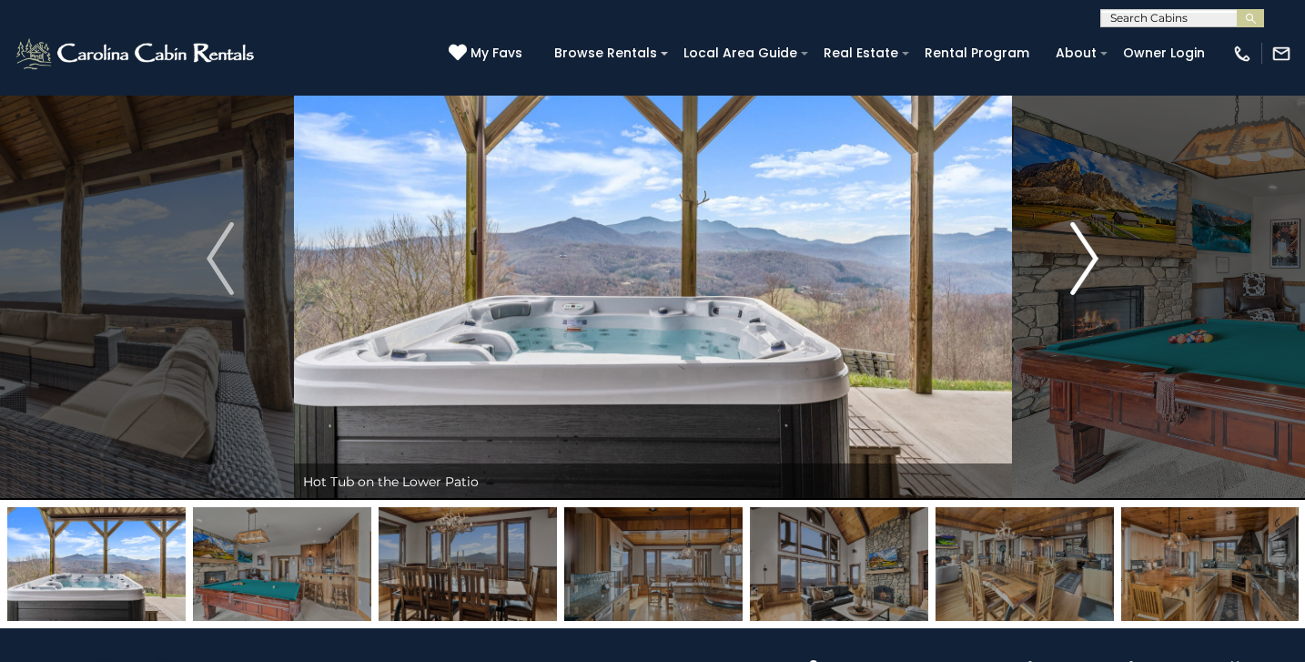
click at [1089, 261] on img "Next" at bounding box center [1084, 258] width 27 height 73
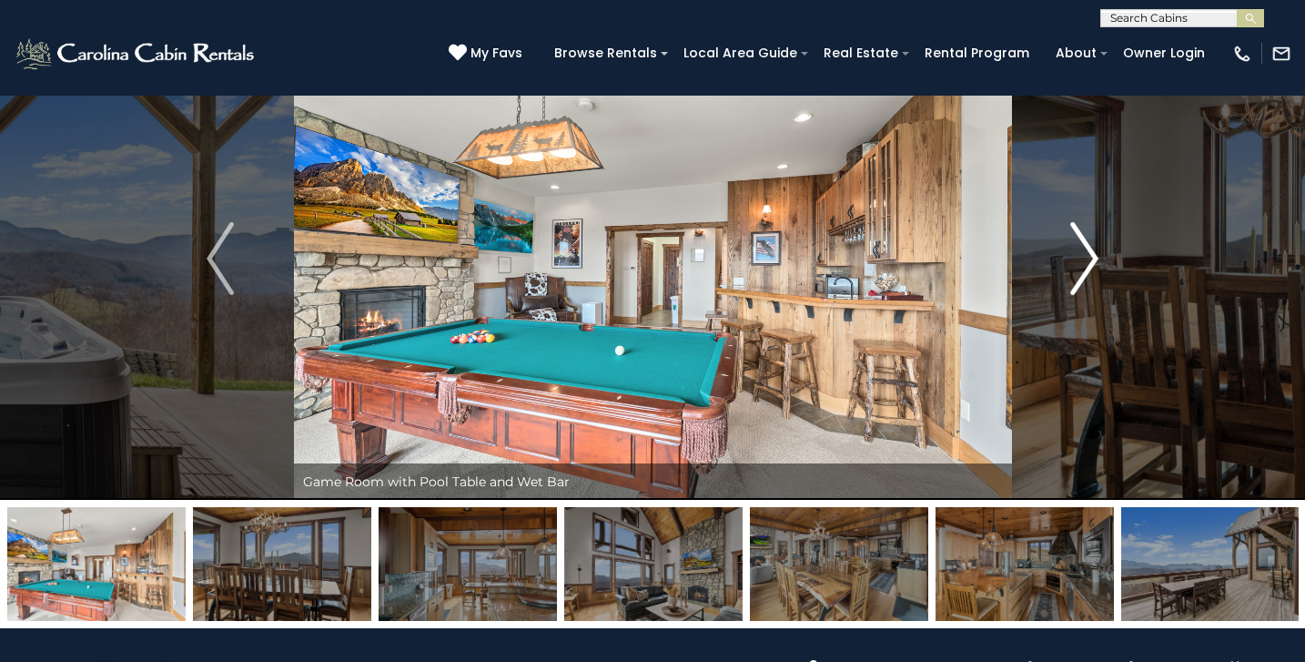
click at [1089, 261] on img "Next" at bounding box center [1084, 258] width 27 height 73
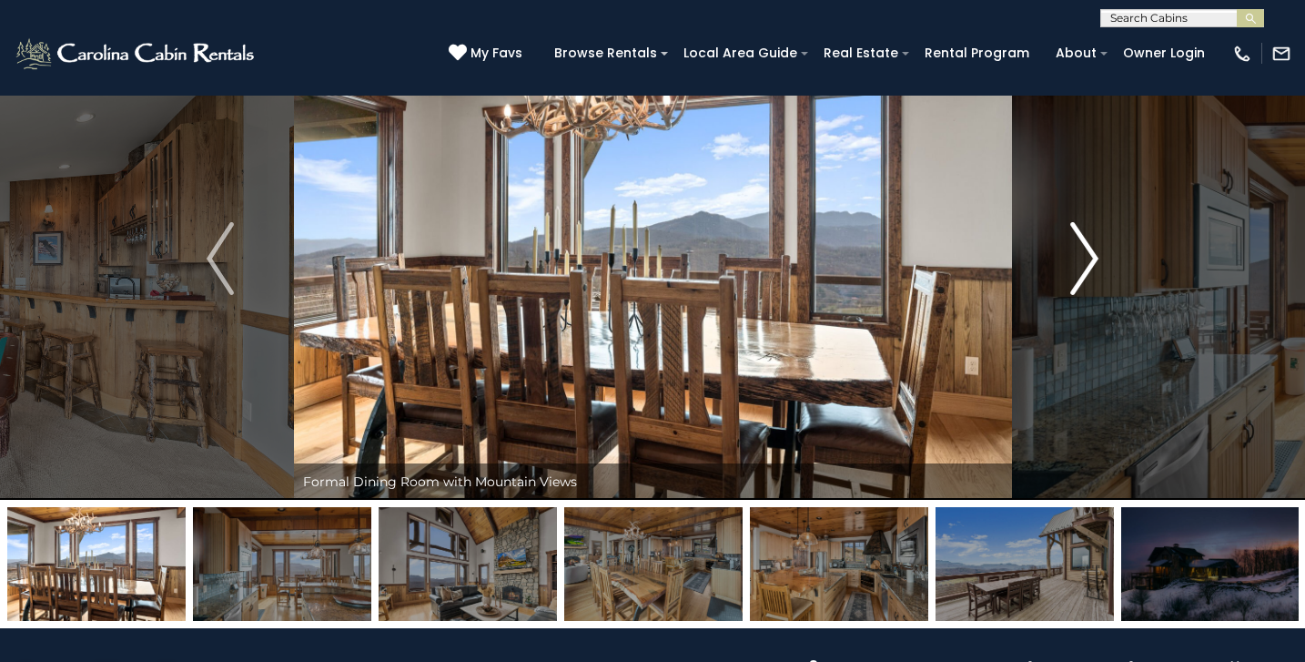
click at [1090, 262] on img "Next" at bounding box center [1084, 258] width 27 height 73
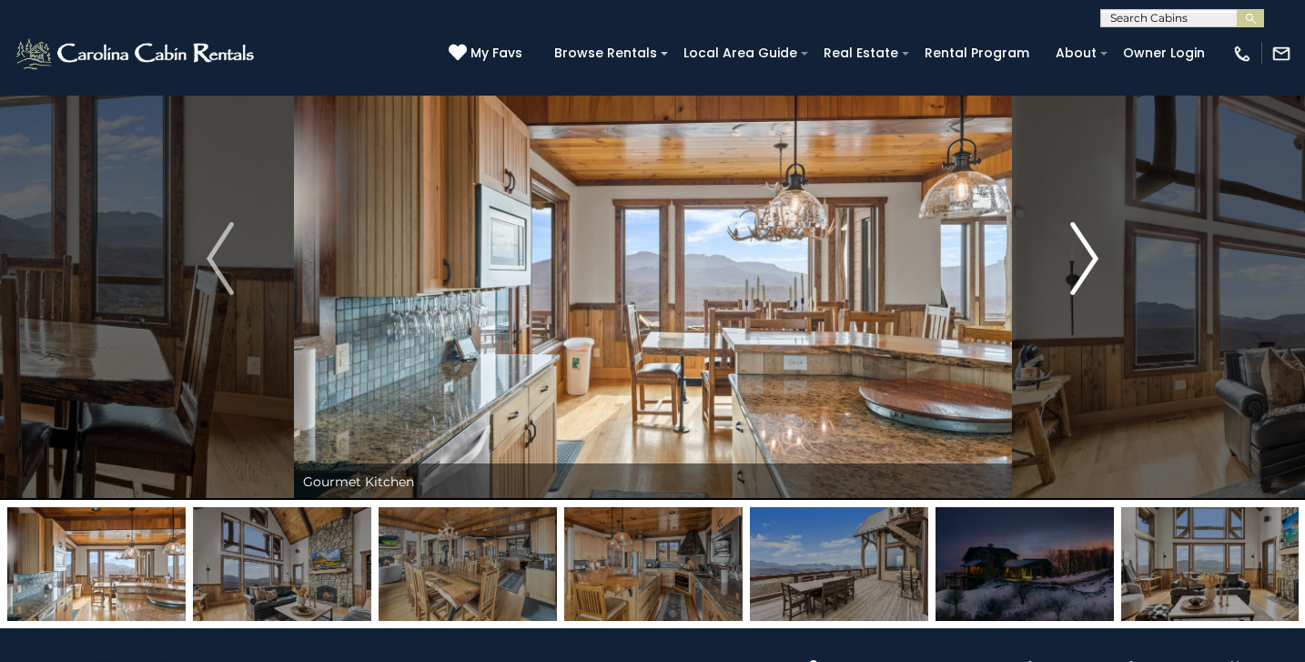
click at [1090, 262] on img "Next" at bounding box center [1084, 258] width 27 height 73
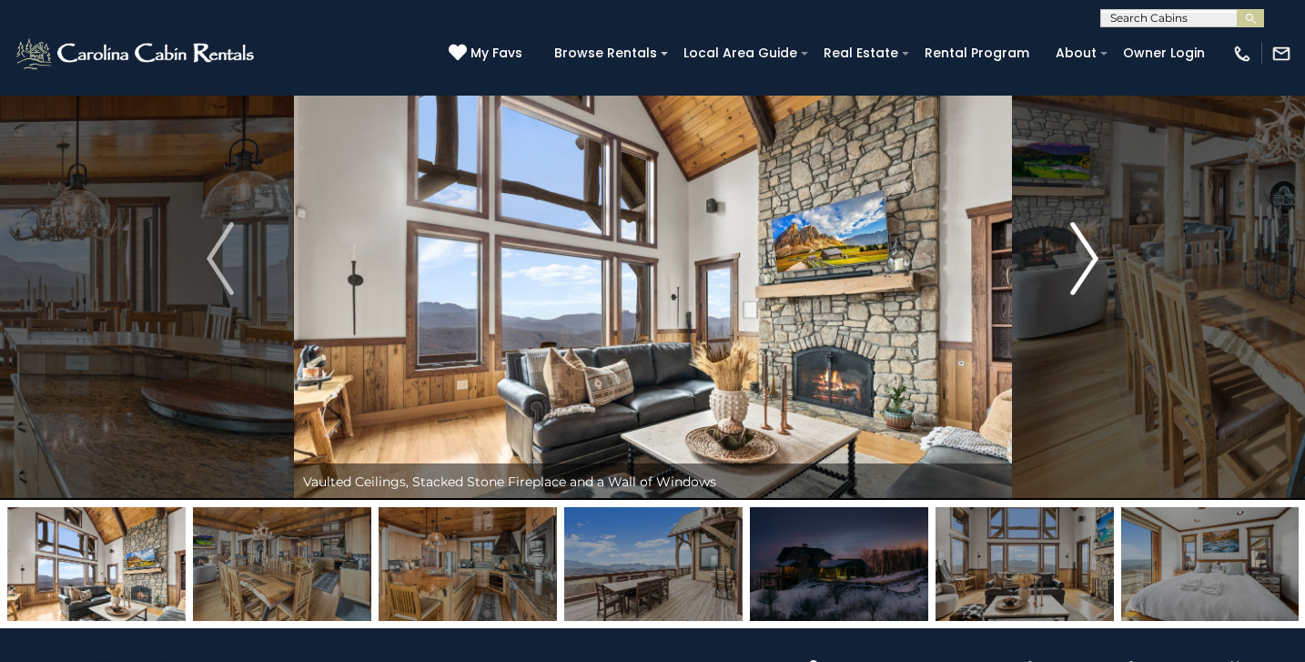
click at [1090, 262] on img "Next" at bounding box center [1084, 258] width 27 height 73
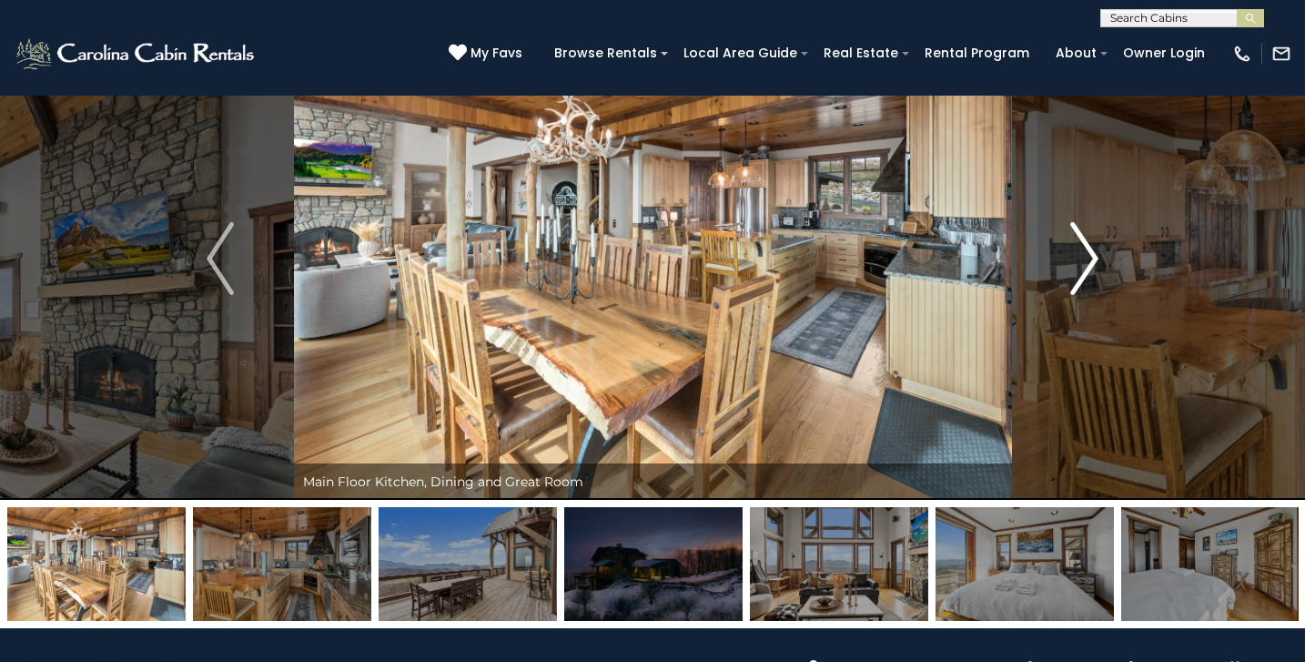
click at [1090, 263] on img "Next" at bounding box center [1084, 258] width 27 height 73
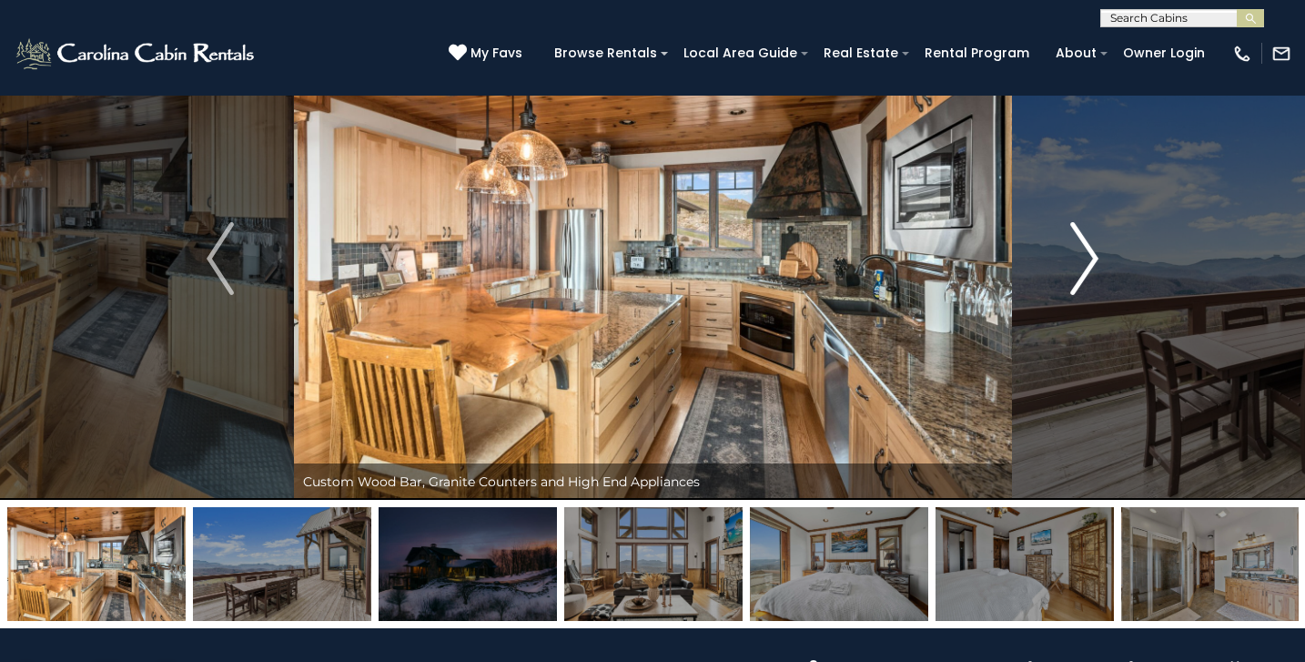
click at [1090, 263] on img "Next" at bounding box center [1084, 258] width 27 height 73
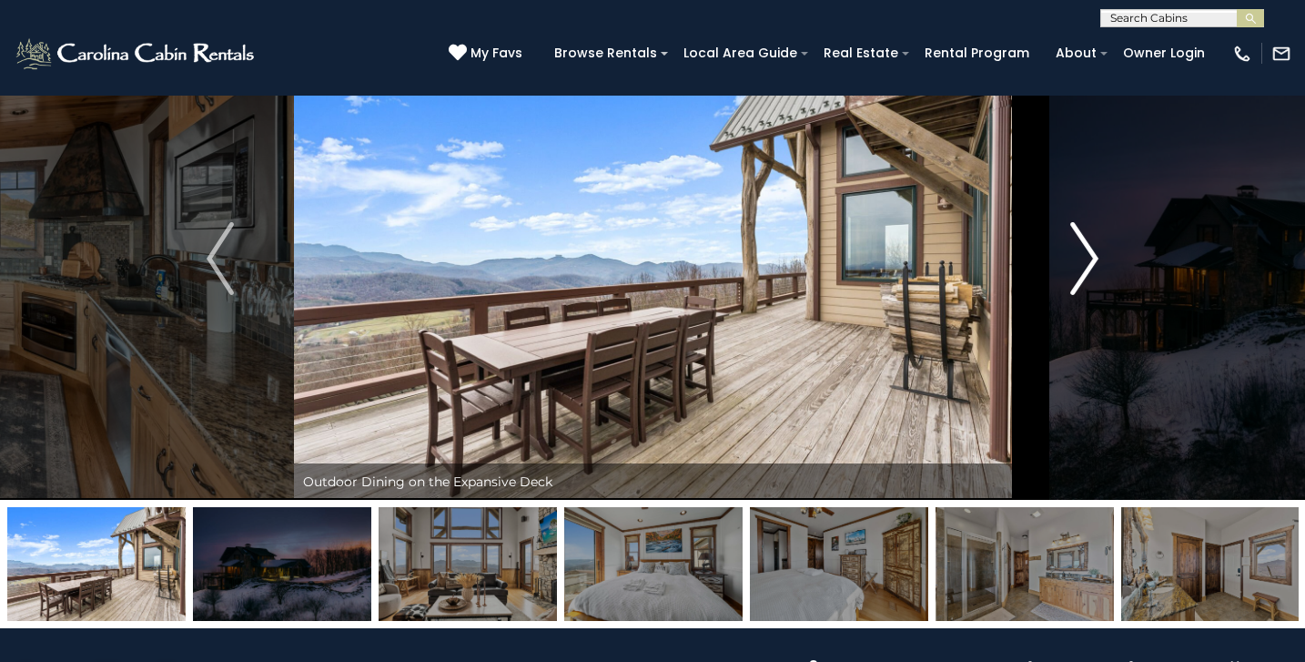
click at [1090, 264] on img "Next" at bounding box center [1084, 258] width 27 height 73
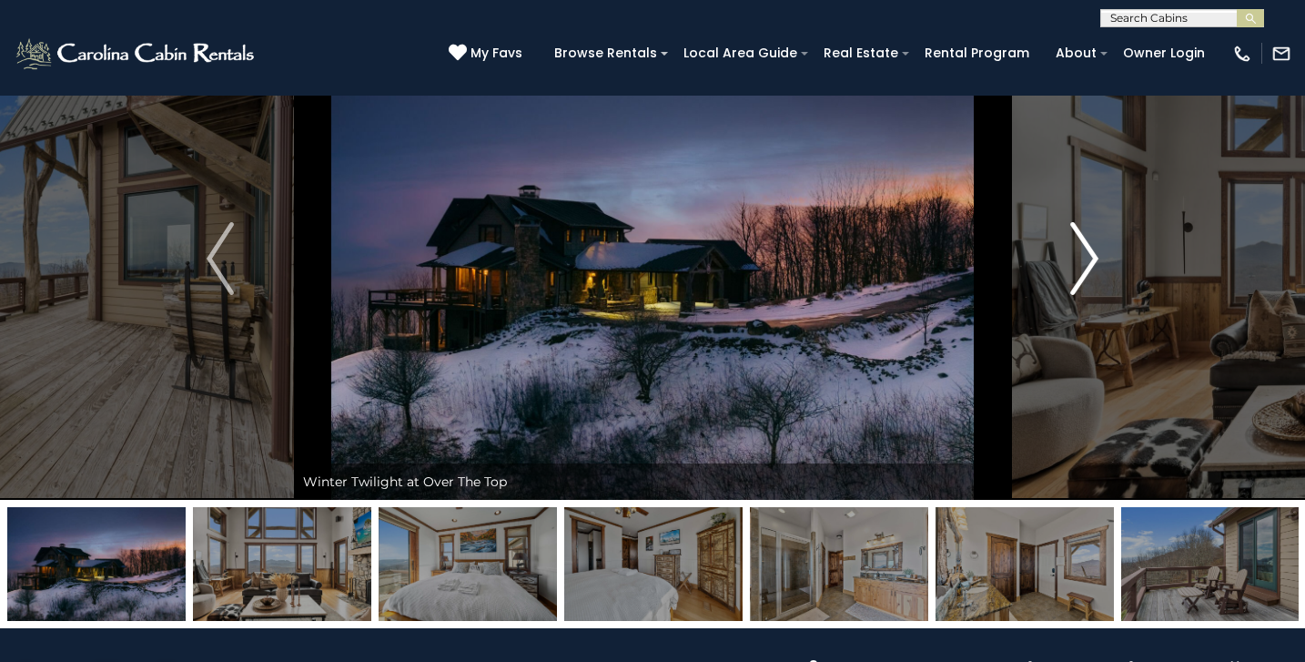
click at [1090, 264] on img "Next" at bounding box center [1084, 258] width 27 height 73
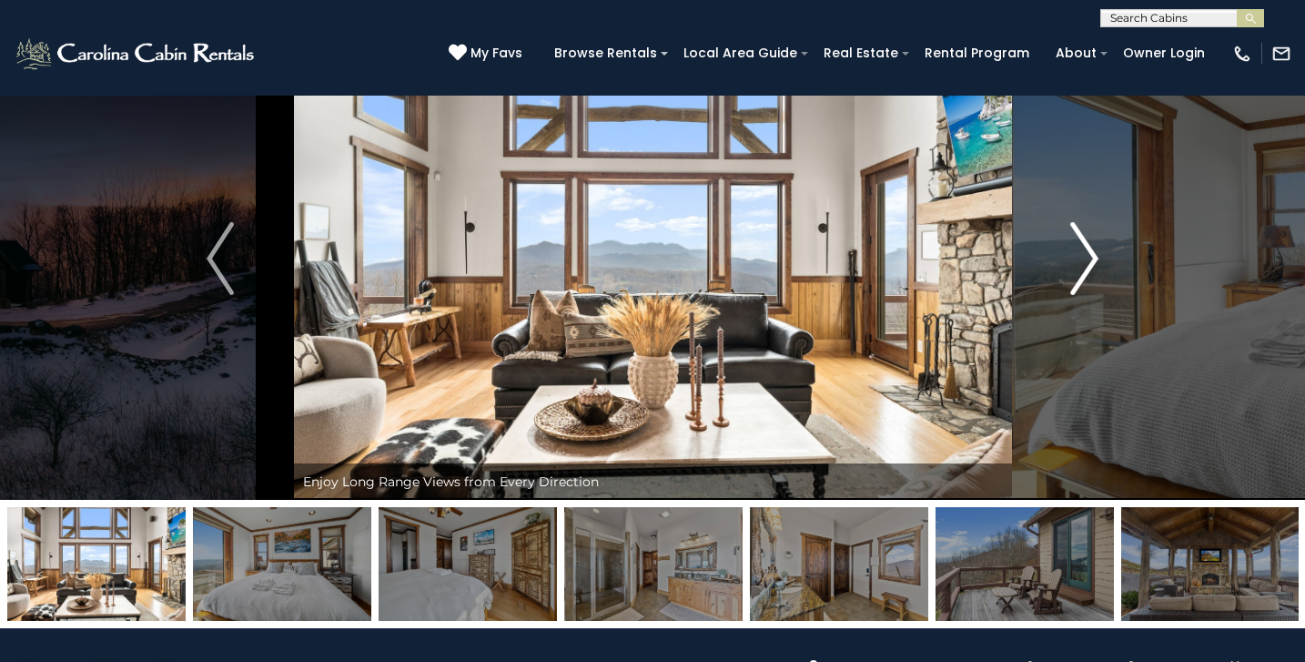
click at [1091, 265] on img "Next" at bounding box center [1084, 258] width 27 height 73
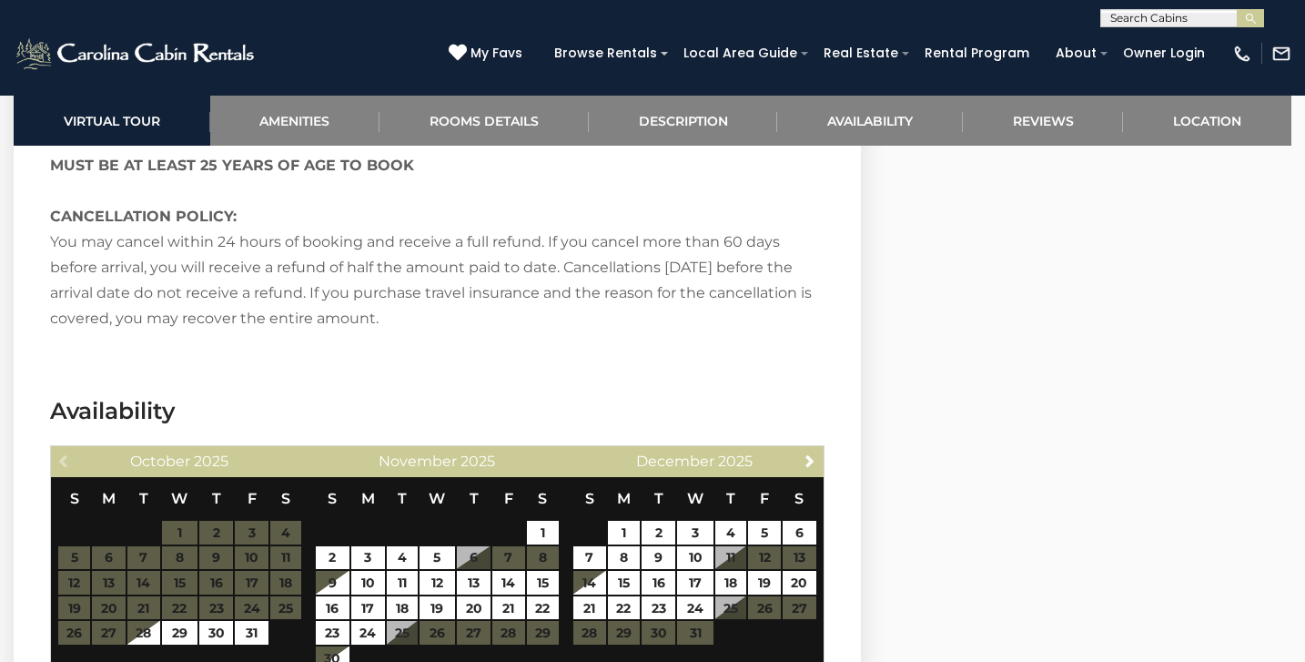
scroll to position [3074, 0]
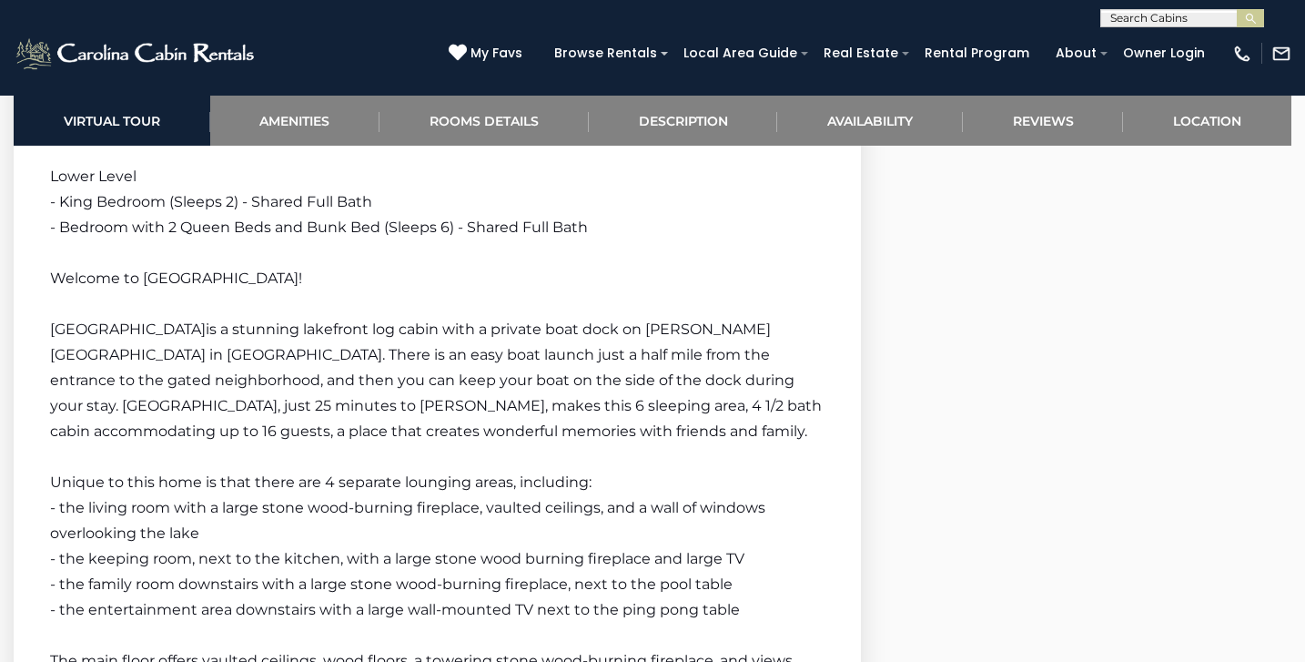
scroll to position [3074, 0]
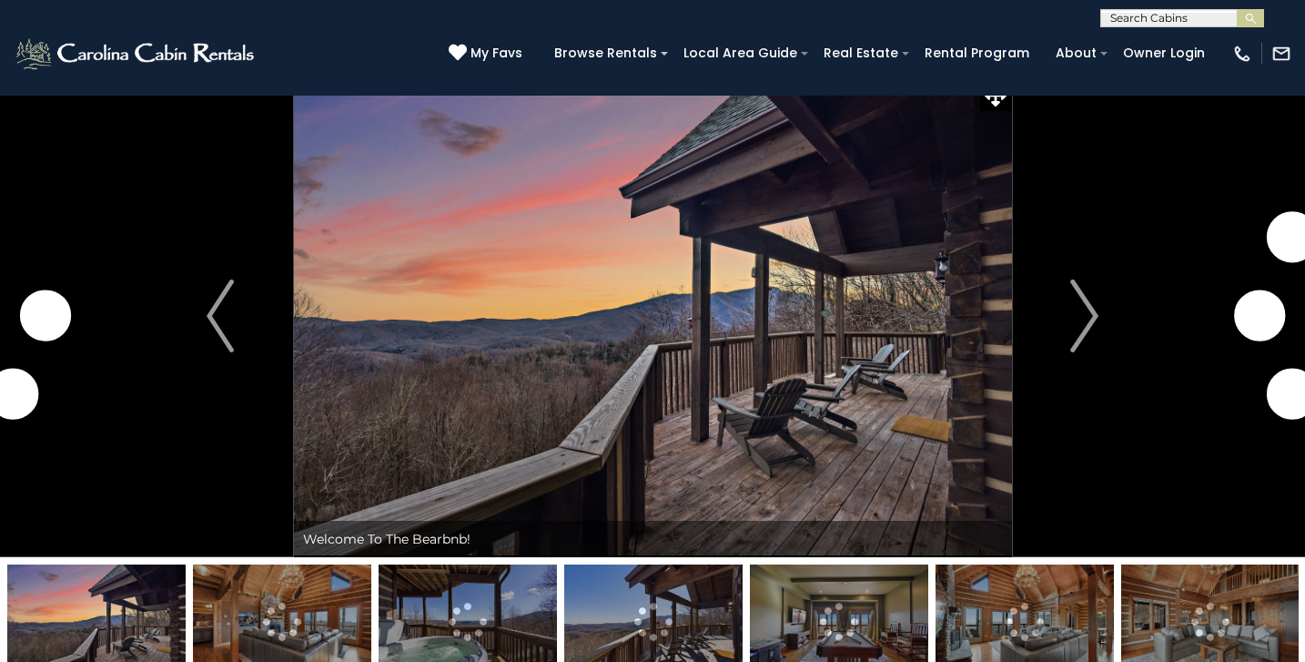
scroll to position [24, 0]
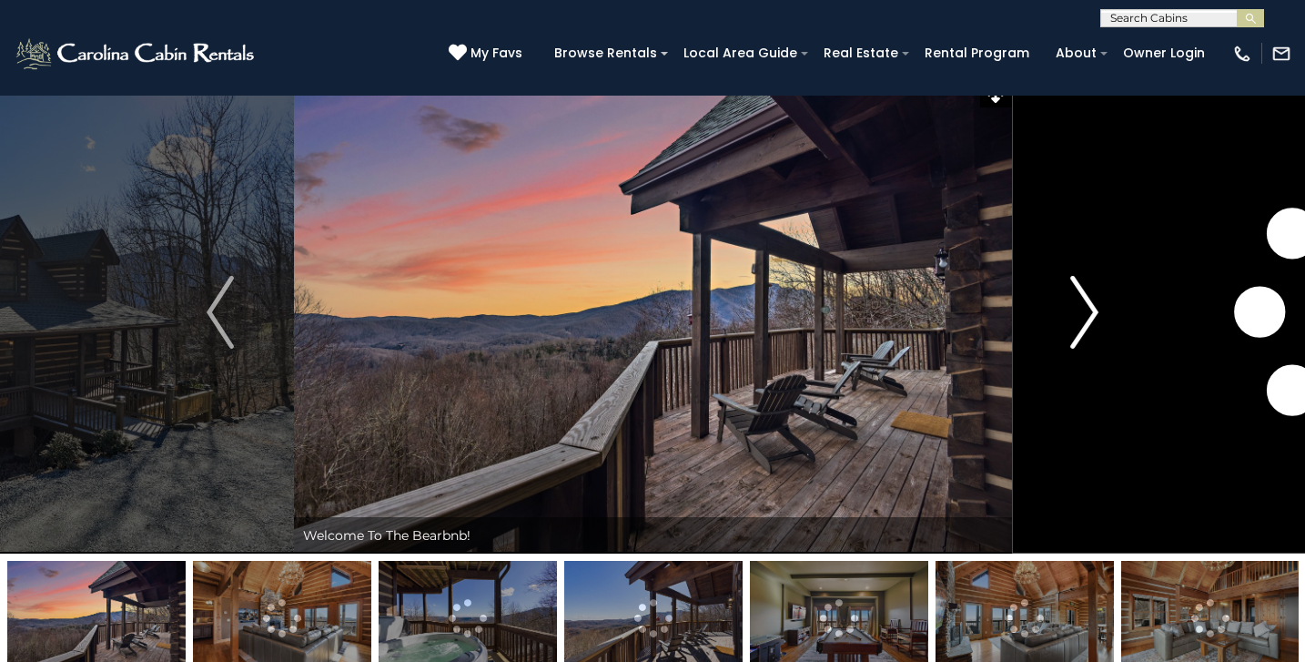
click at [1084, 322] on img "Next" at bounding box center [1084, 312] width 27 height 73
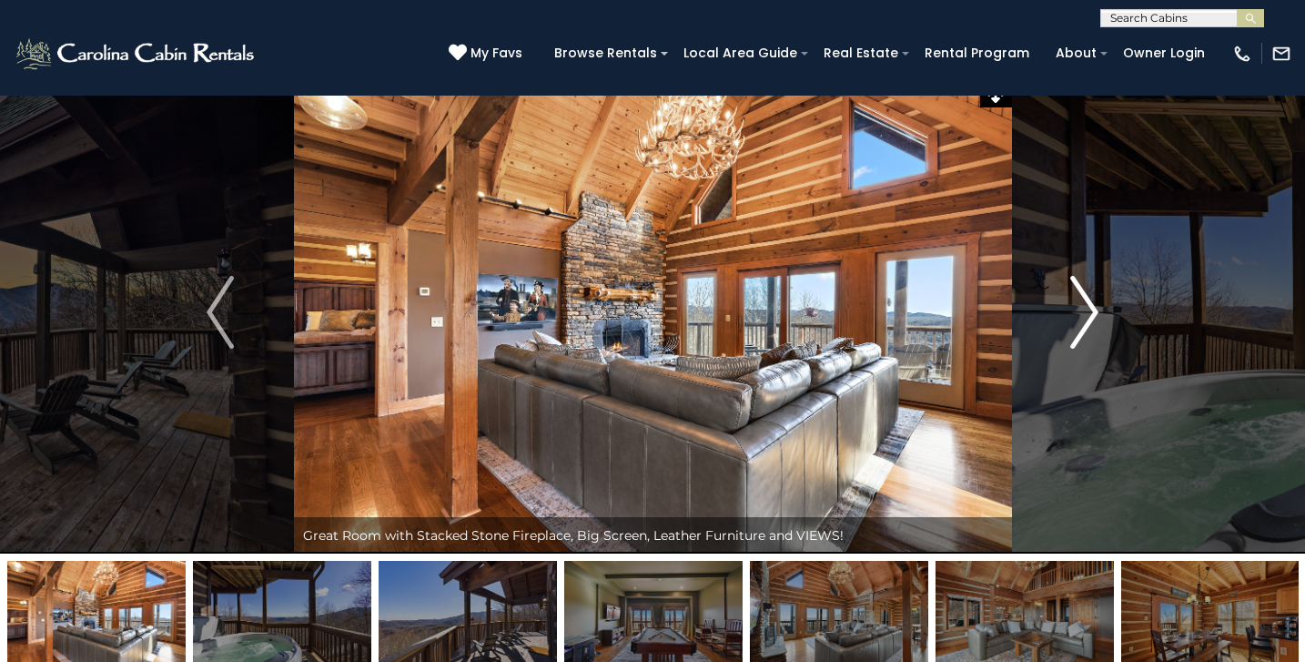
click at [1083, 324] on img "Next" at bounding box center [1084, 312] width 27 height 73
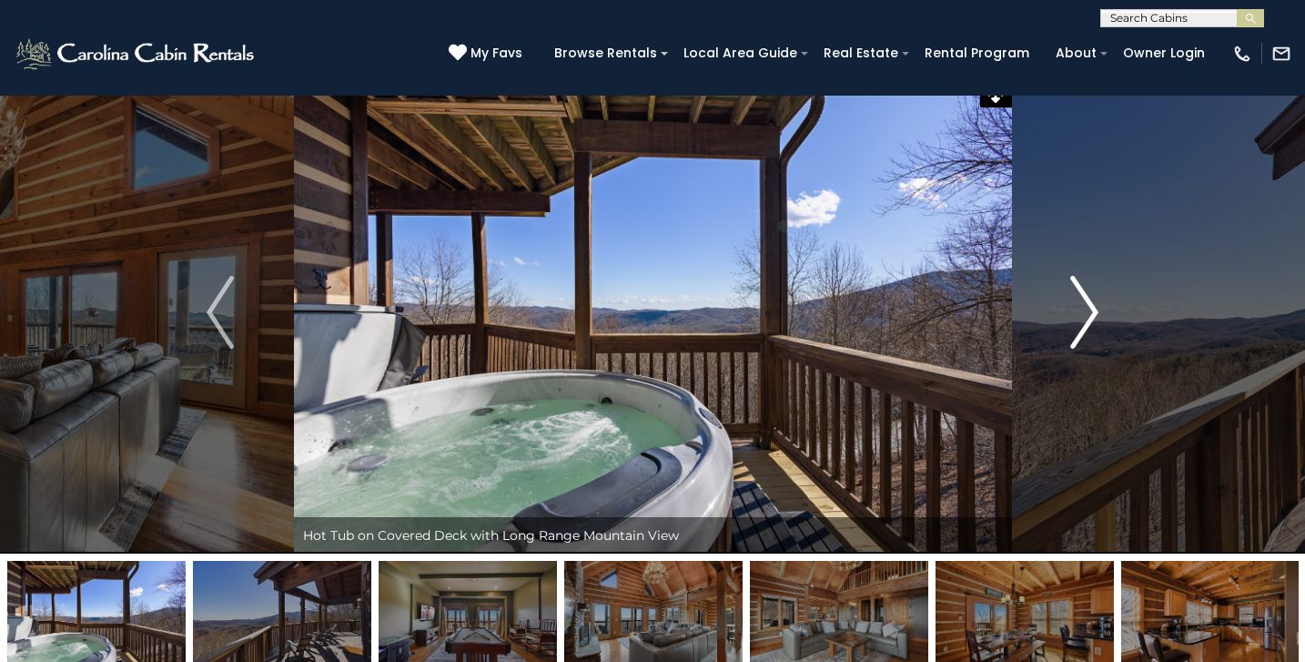
click at [1083, 327] on img "Next" at bounding box center [1084, 312] width 27 height 73
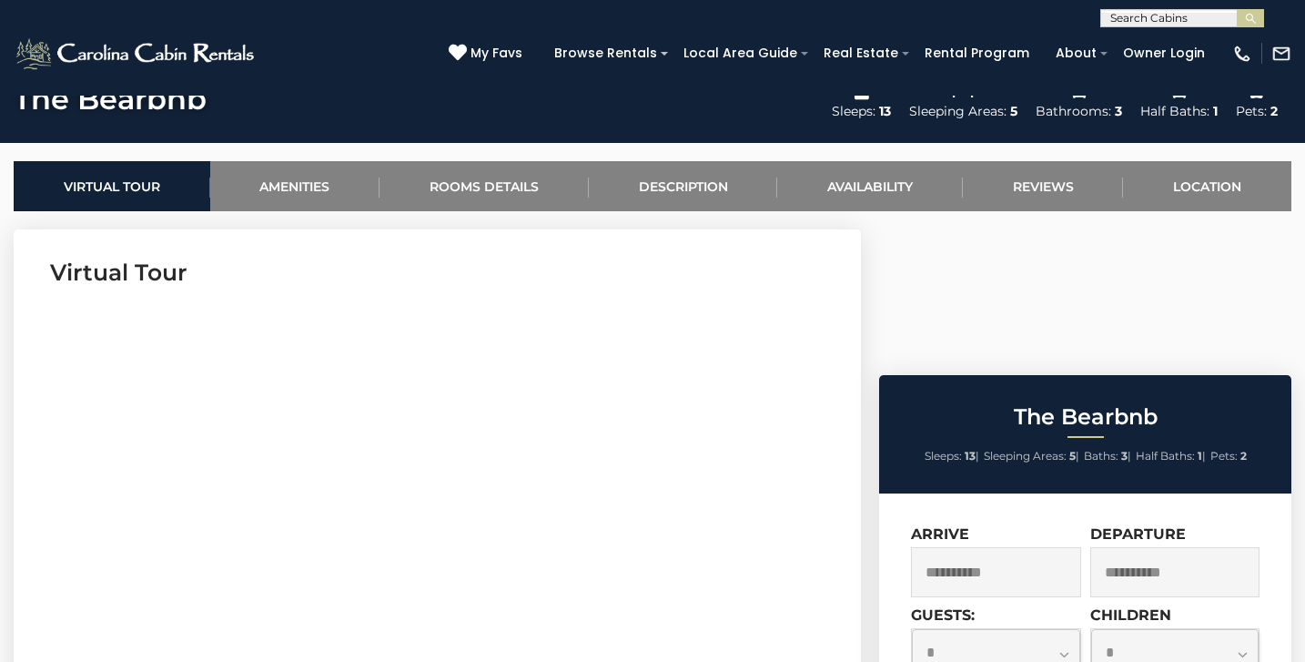
scroll to position [667, 0]
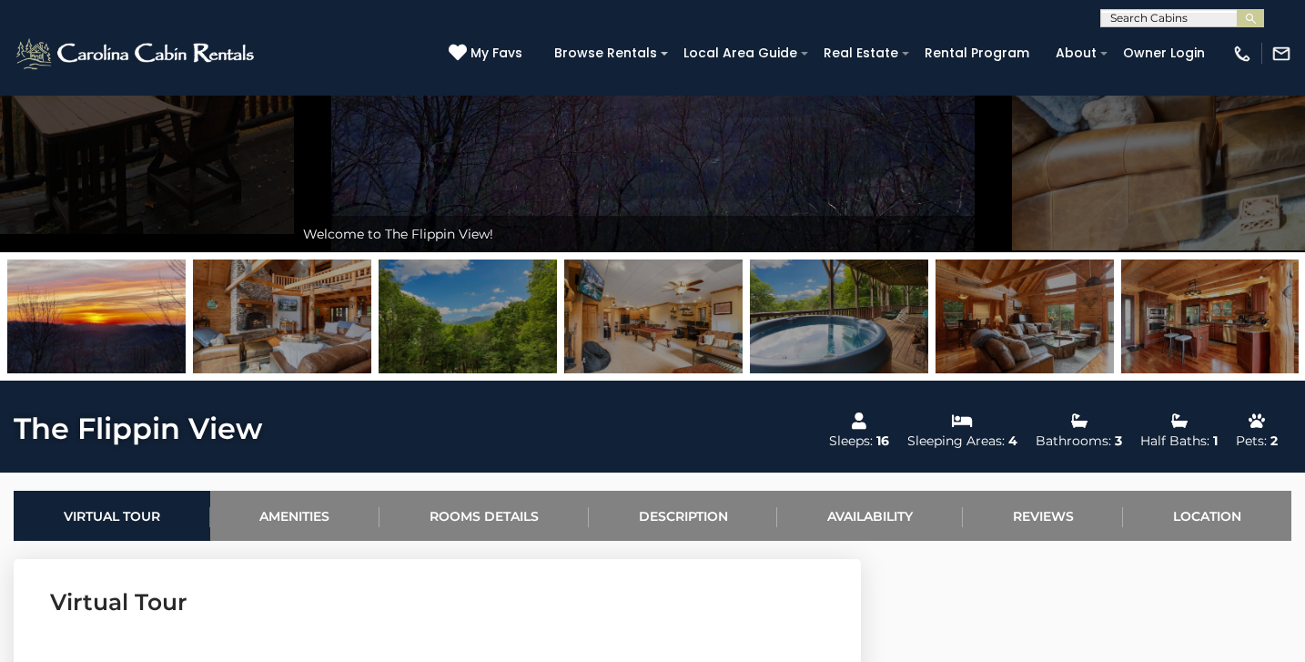
scroll to position [329, 0]
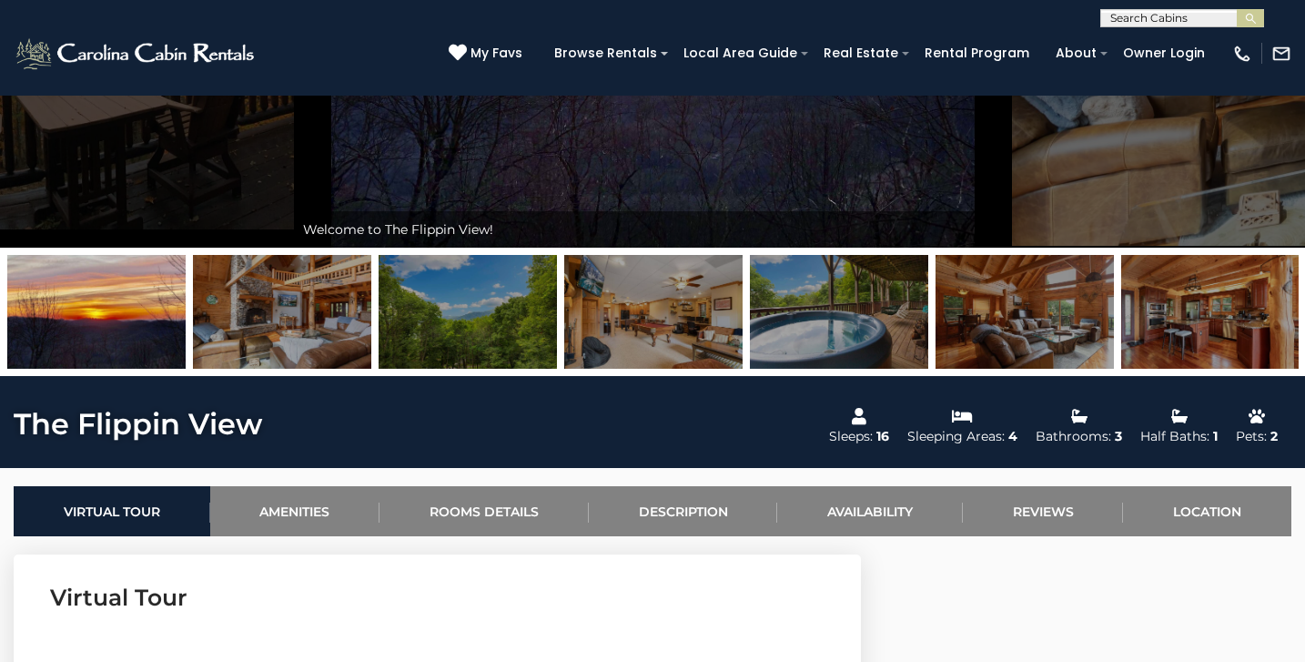
click at [852, 334] on img at bounding box center [839, 312] width 178 height 114
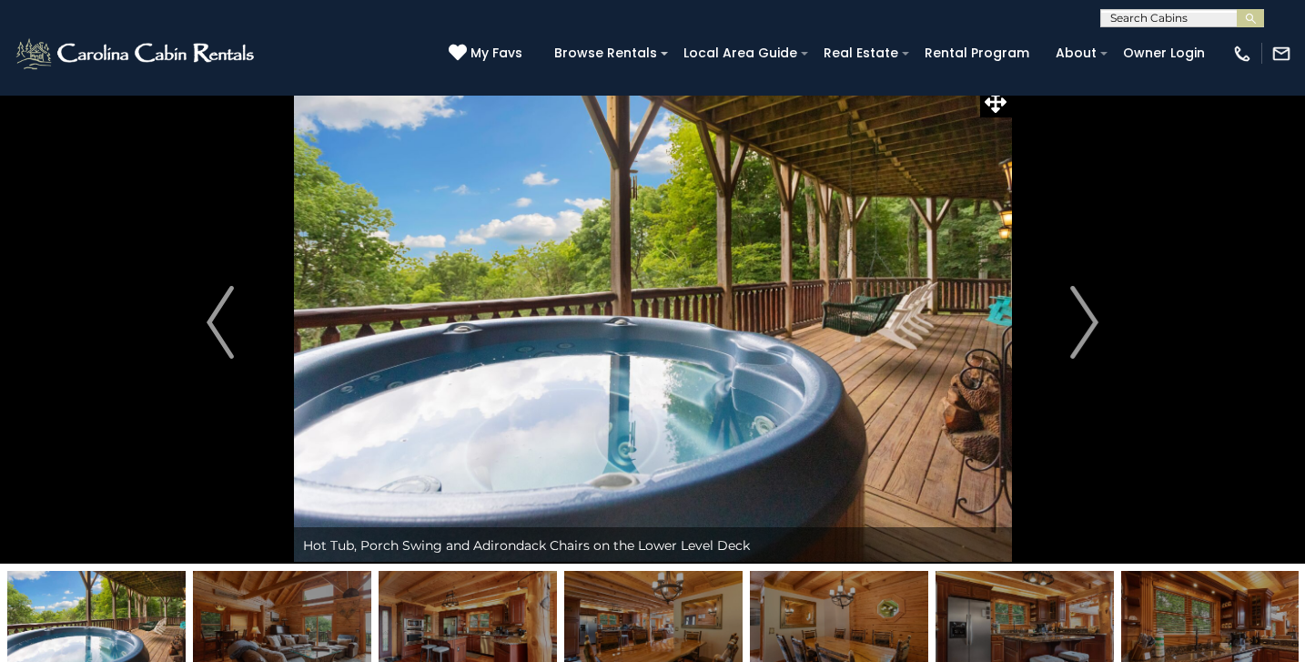
scroll to position [12, 0]
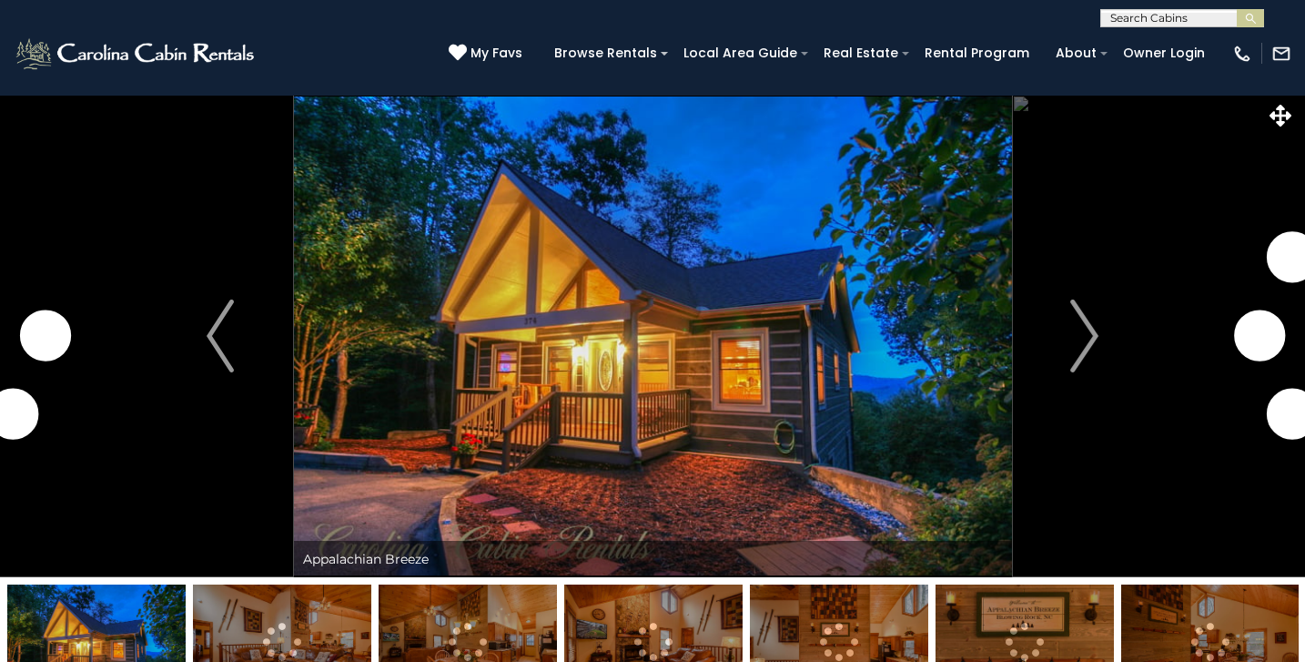
scroll to position [100, 0]
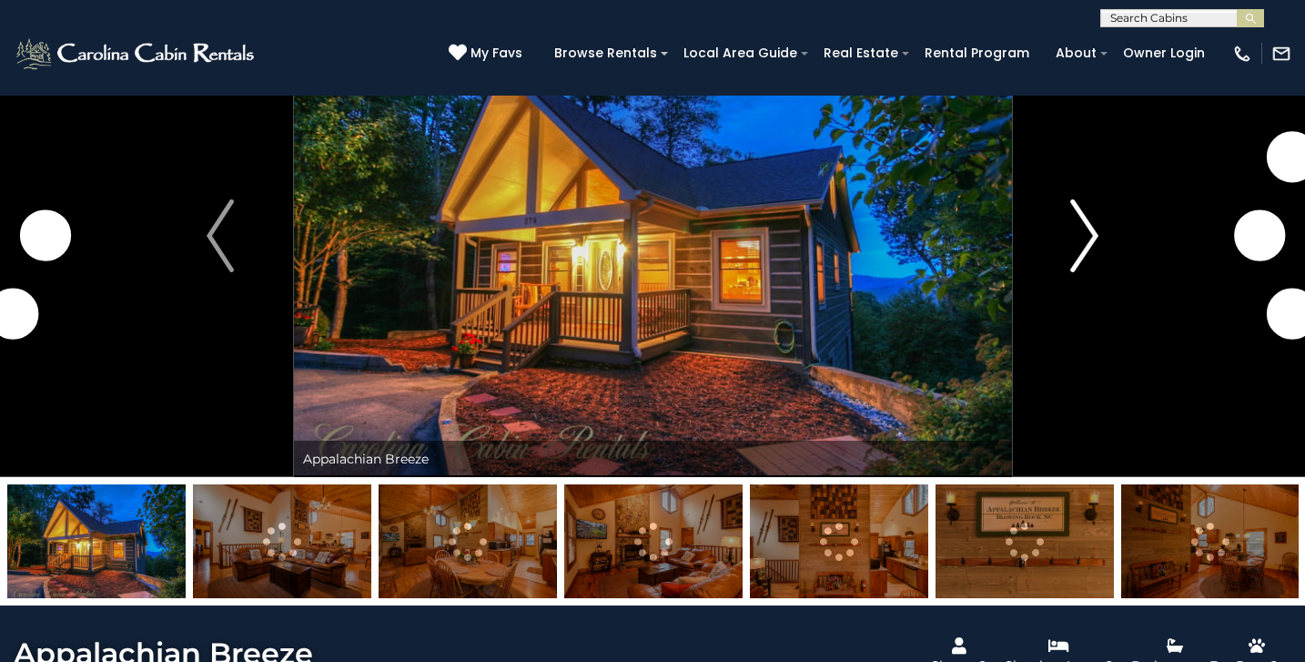
click at [1077, 262] on img "Next" at bounding box center [1084, 235] width 27 height 73
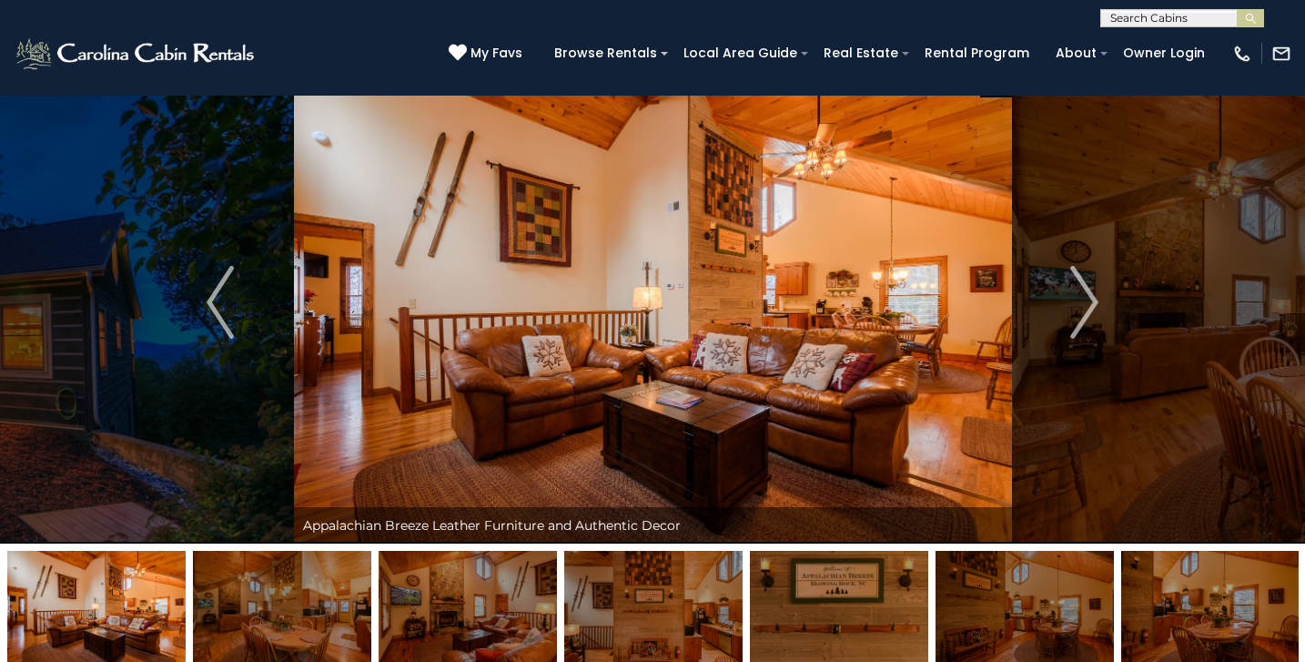
scroll to position [33, 0]
click at [1073, 301] on img "Next" at bounding box center [1084, 303] width 27 height 73
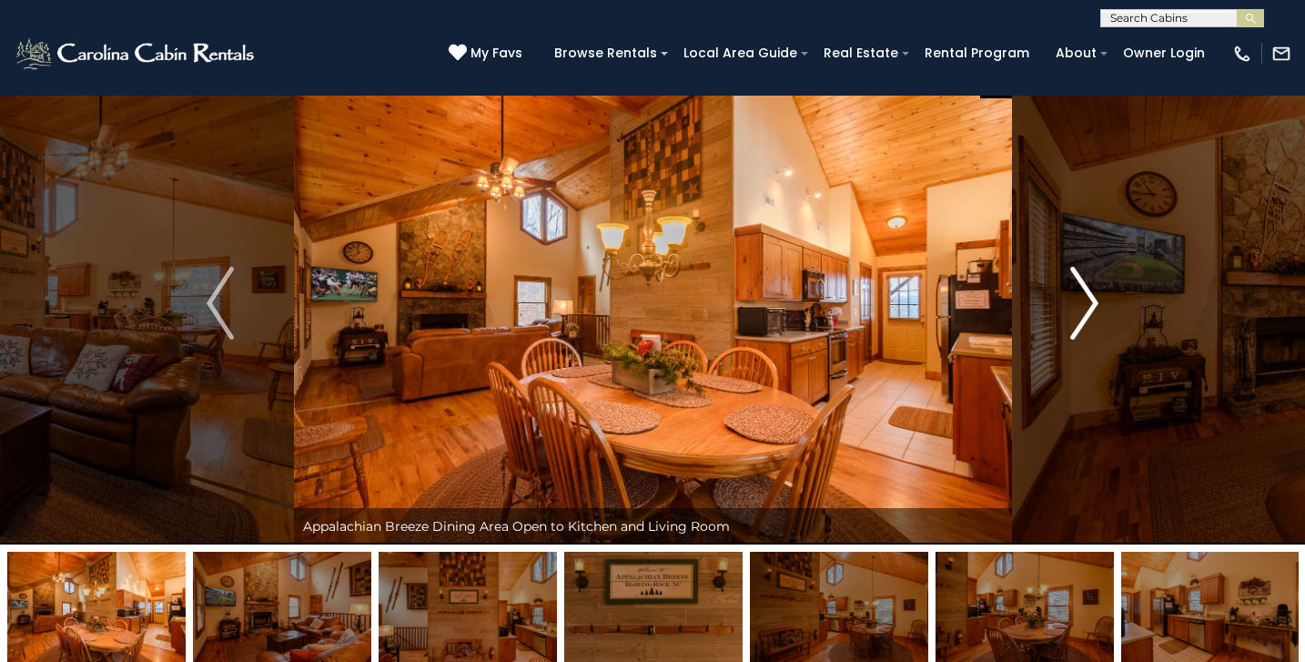
click at [1077, 304] on img "Next" at bounding box center [1084, 303] width 27 height 73
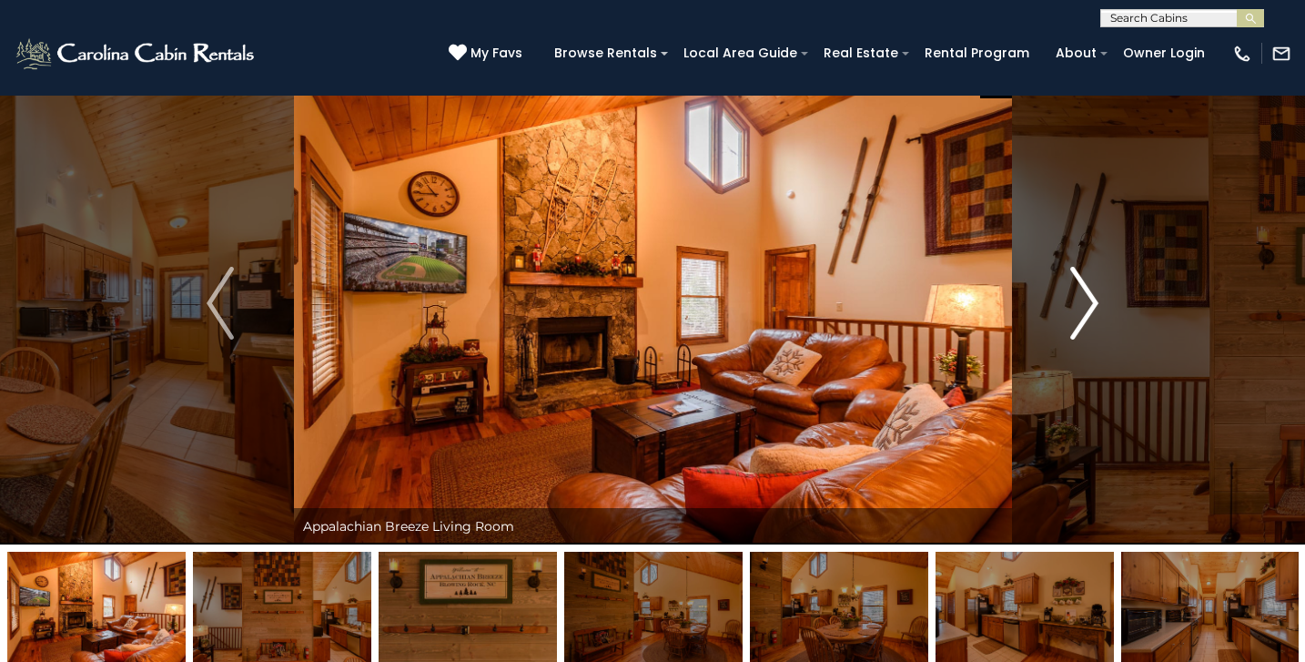
click at [1077, 305] on img "Next" at bounding box center [1084, 303] width 27 height 73
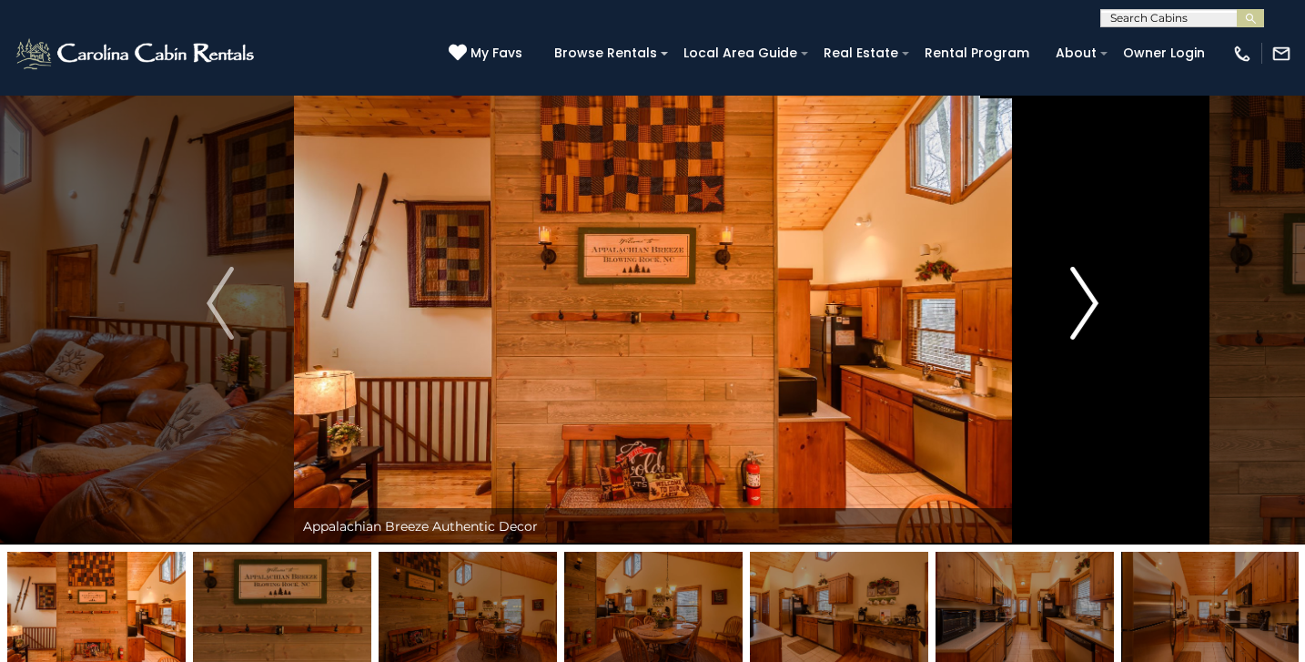
click at [1077, 307] on img "Next" at bounding box center [1084, 303] width 27 height 73
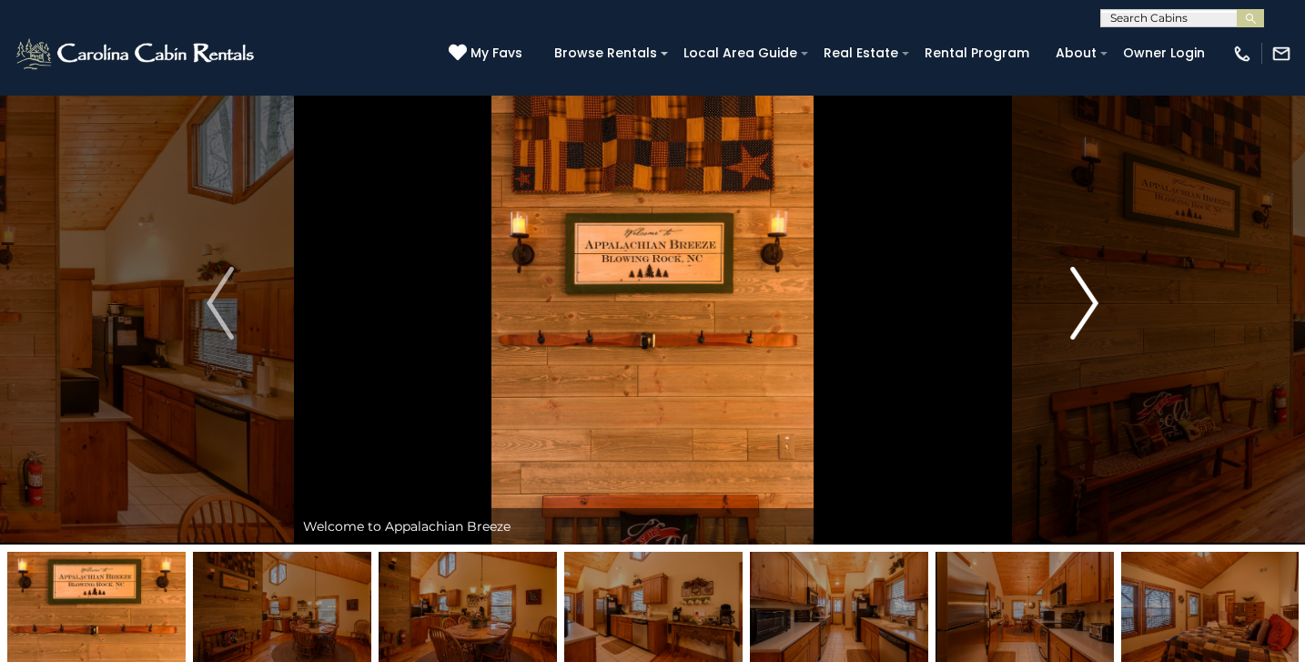
click at [1077, 308] on img "Next" at bounding box center [1084, 303] width 27 height 73
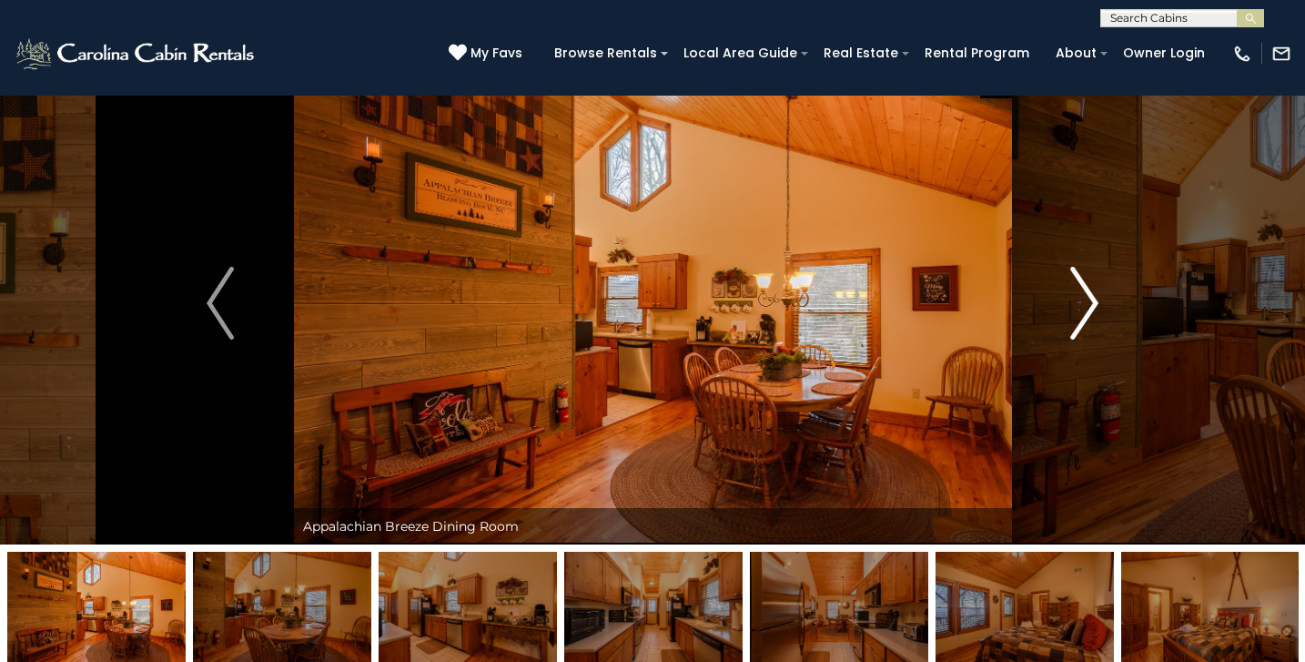
click at [1077, 310] on img "Next" at bounding box center [1084, 303] width 27 height 73
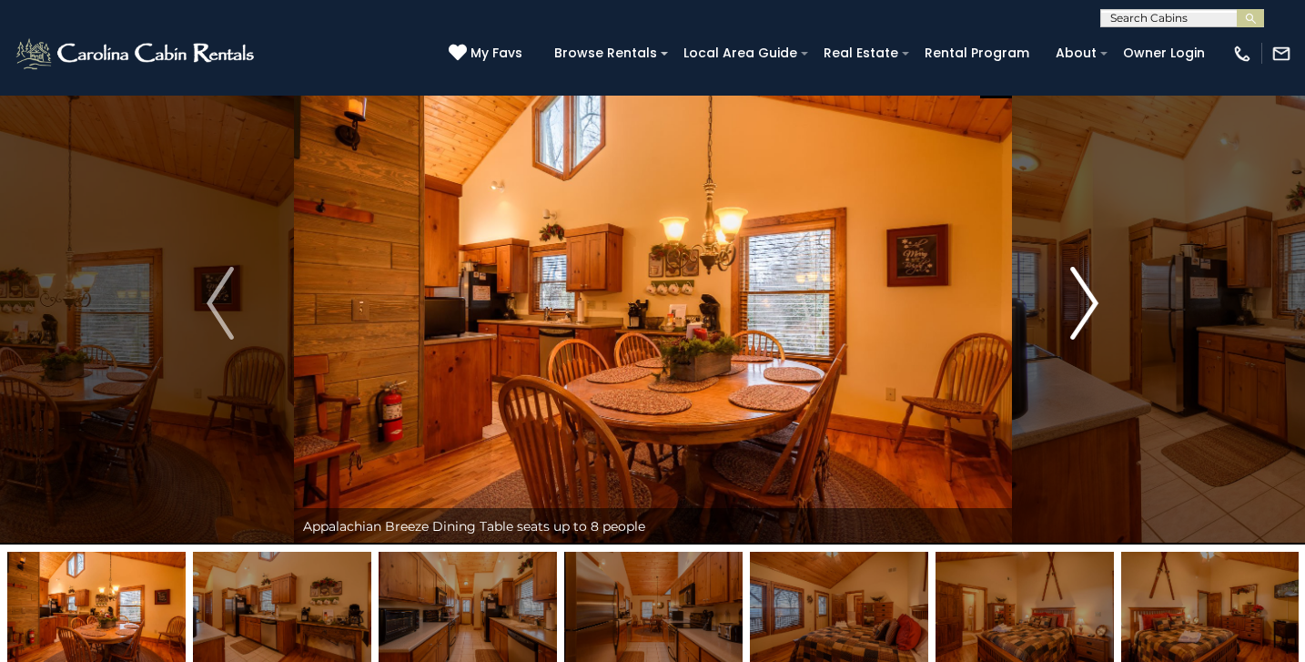
click at [1077, 310] on img "Next" at bounding box center [1084, 303] width 27 height 73
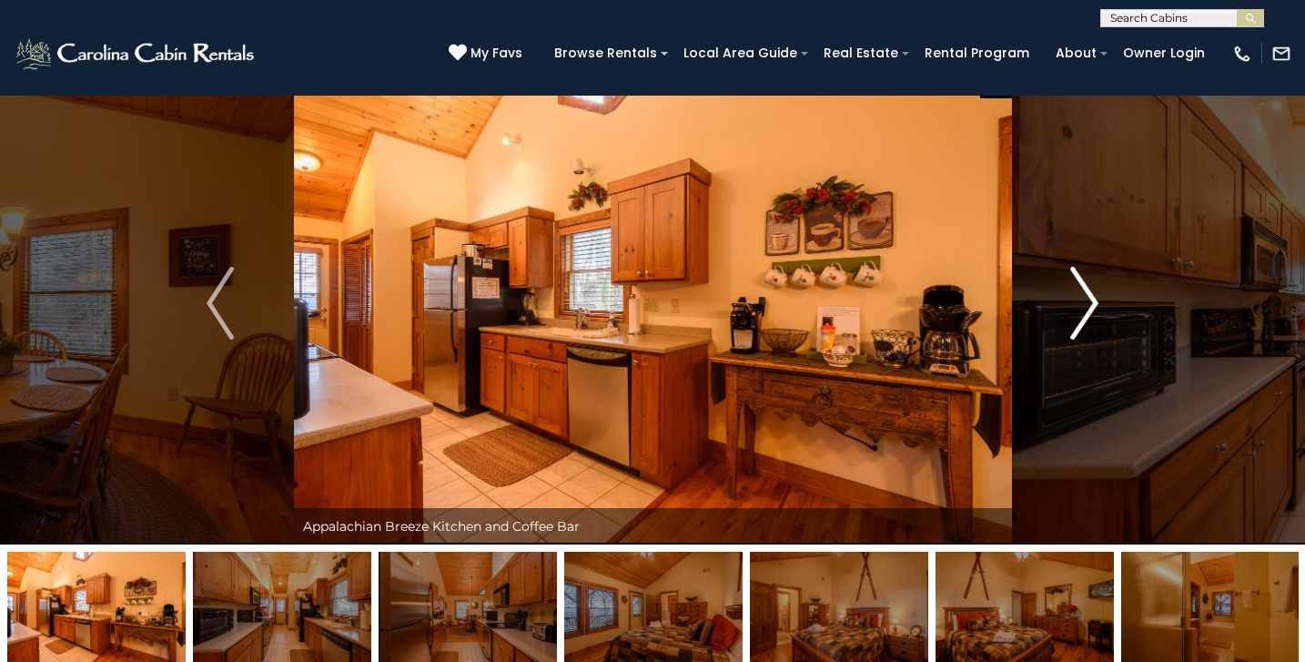
click at [1077, 311] on img "Next" at bounding box center [1084, 303] width 27 height 73
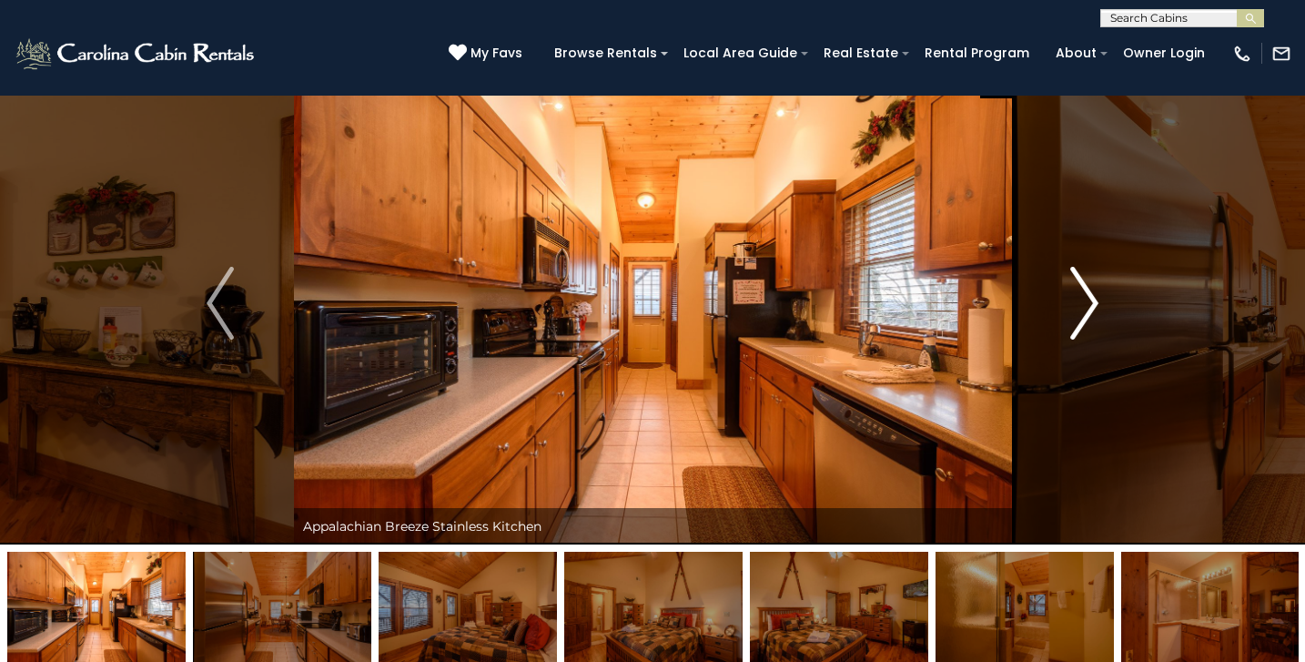
click at [1077, 312] on img "Next" at bounding box center [1084, 303] width 27 height 73
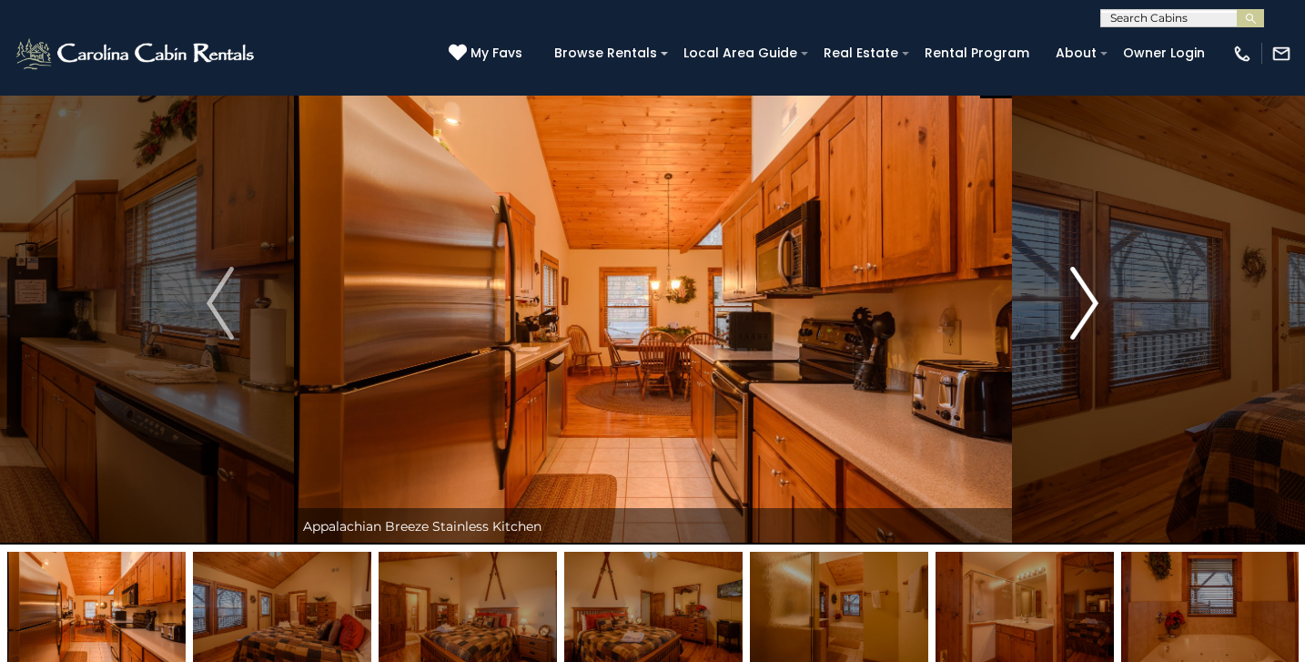
click at [1077, 314] on img "Next" at bounding box center [1084, 303] width 27 height 73
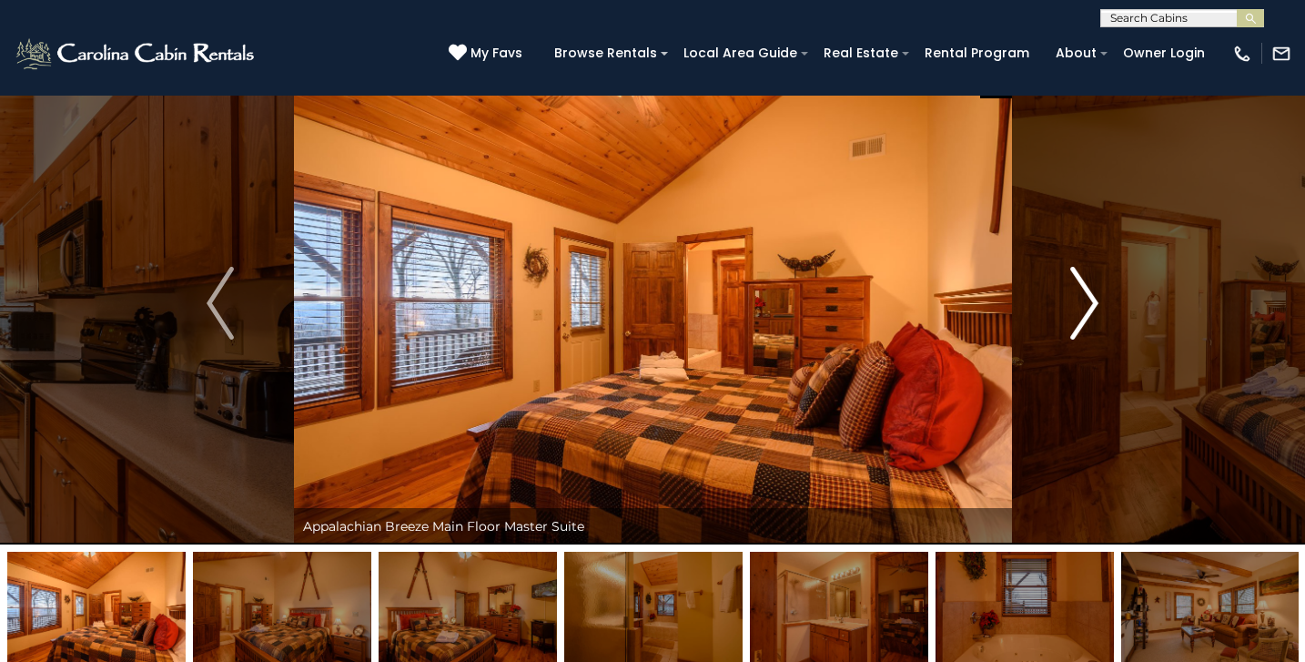
click at [1077, 314] on img "Next" at bounding box center [1084, 303] width 27 height 73
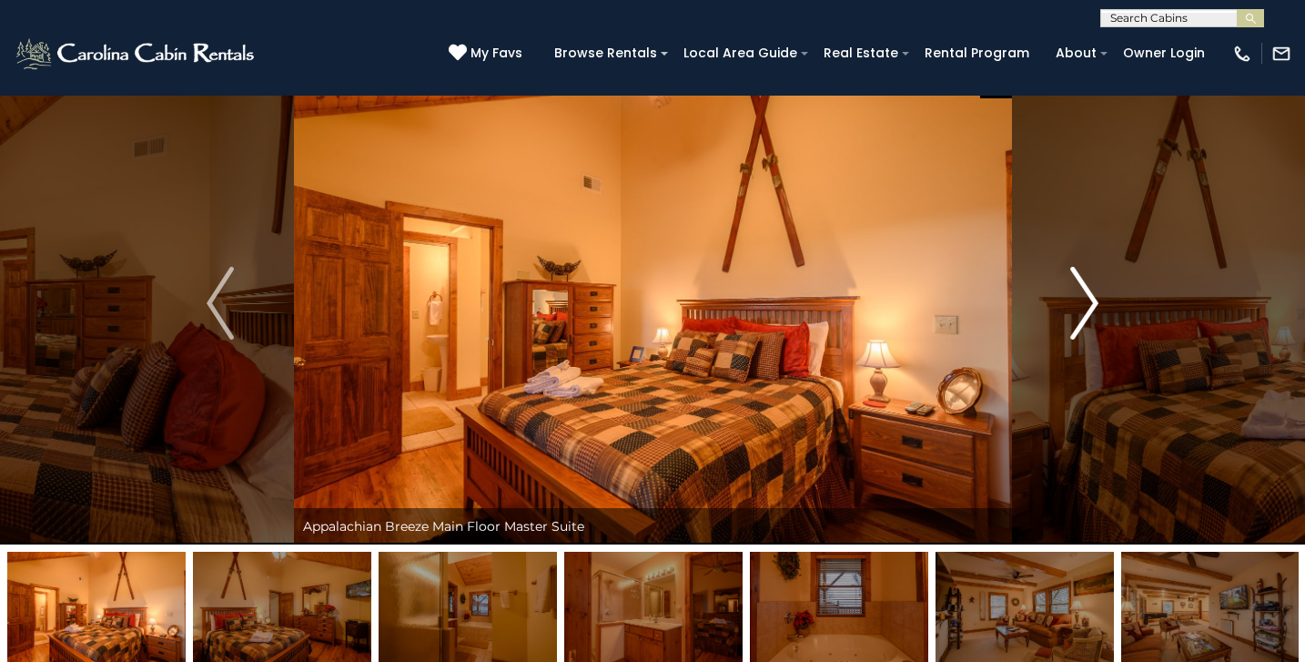
click at [1077, 314] on img "Next" at bounding box center [1084, 303] width 27 height 73
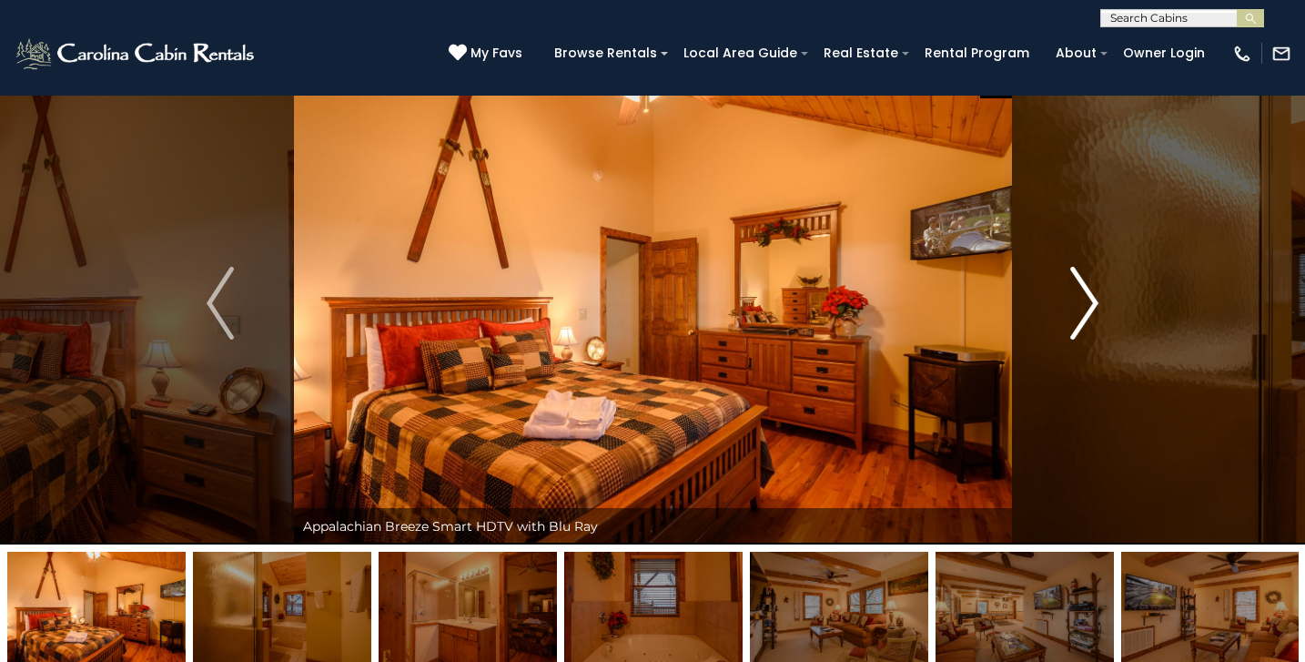
click at [1077, 316] on img "Next" at bounding box center [1084, 303] width 27 height 73
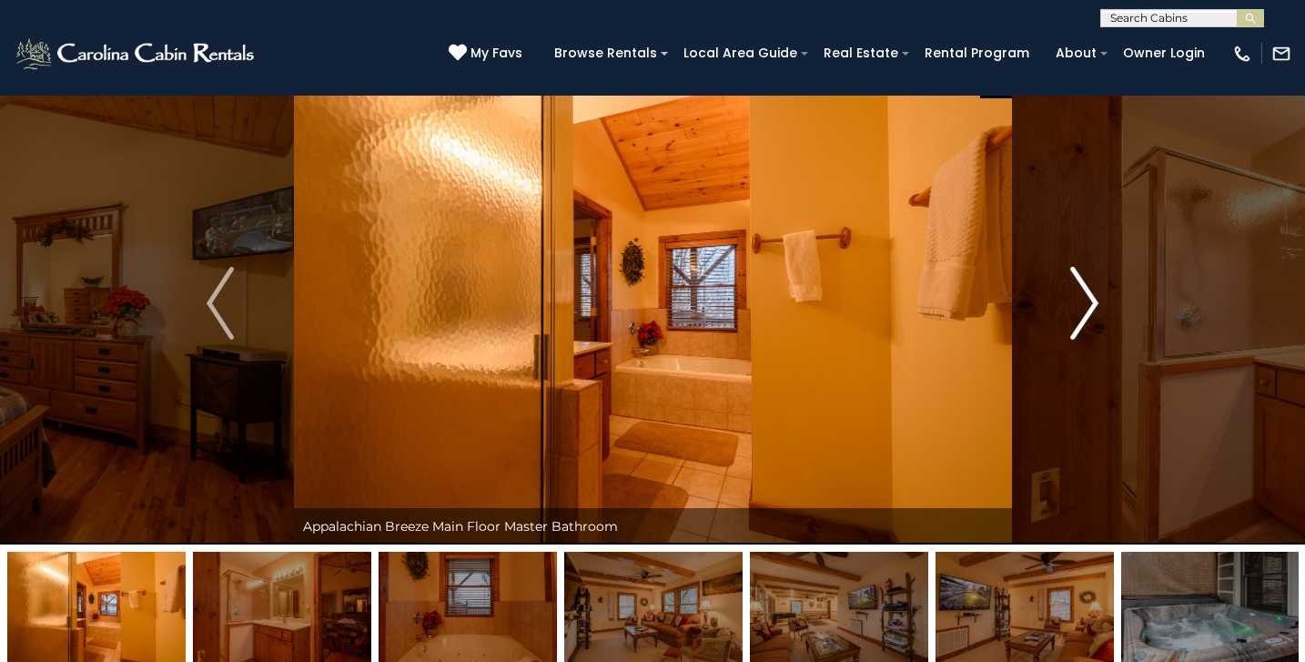
click at [1078, 318] on img "Next" at bounding box center [1084, 303] width 27 height 73
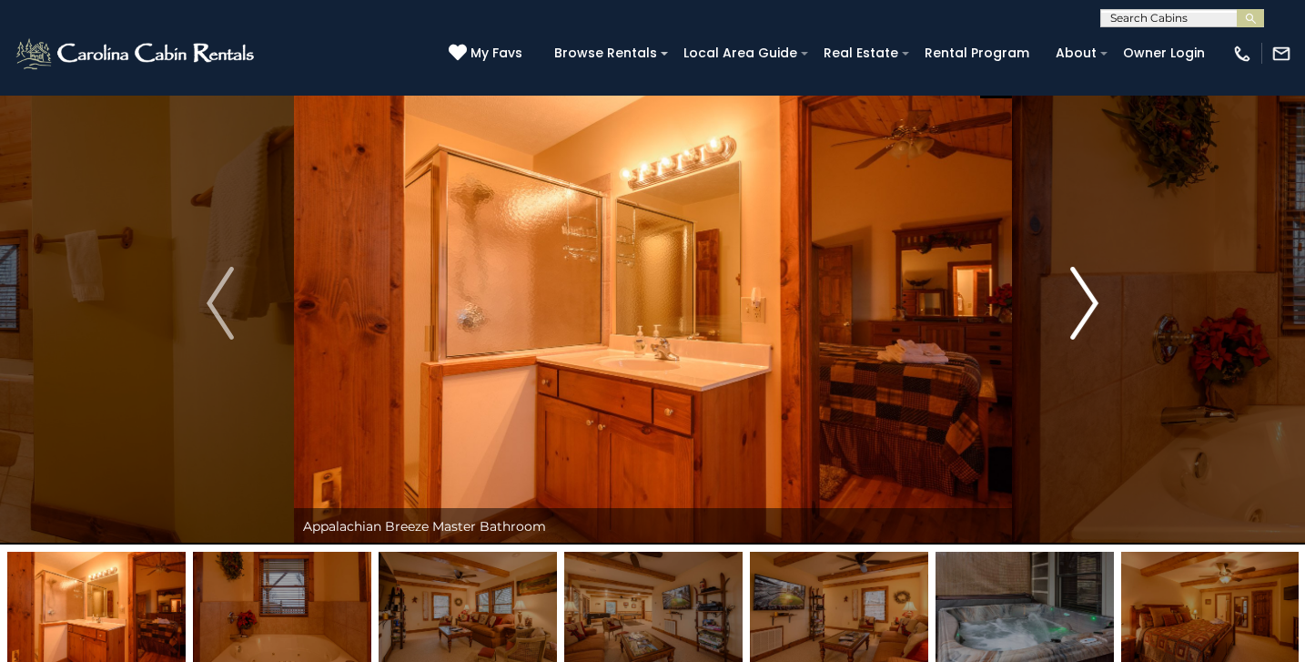
click at [1078, 318] on img "Next" at bounding box center [1084, 303] width 27 height 73
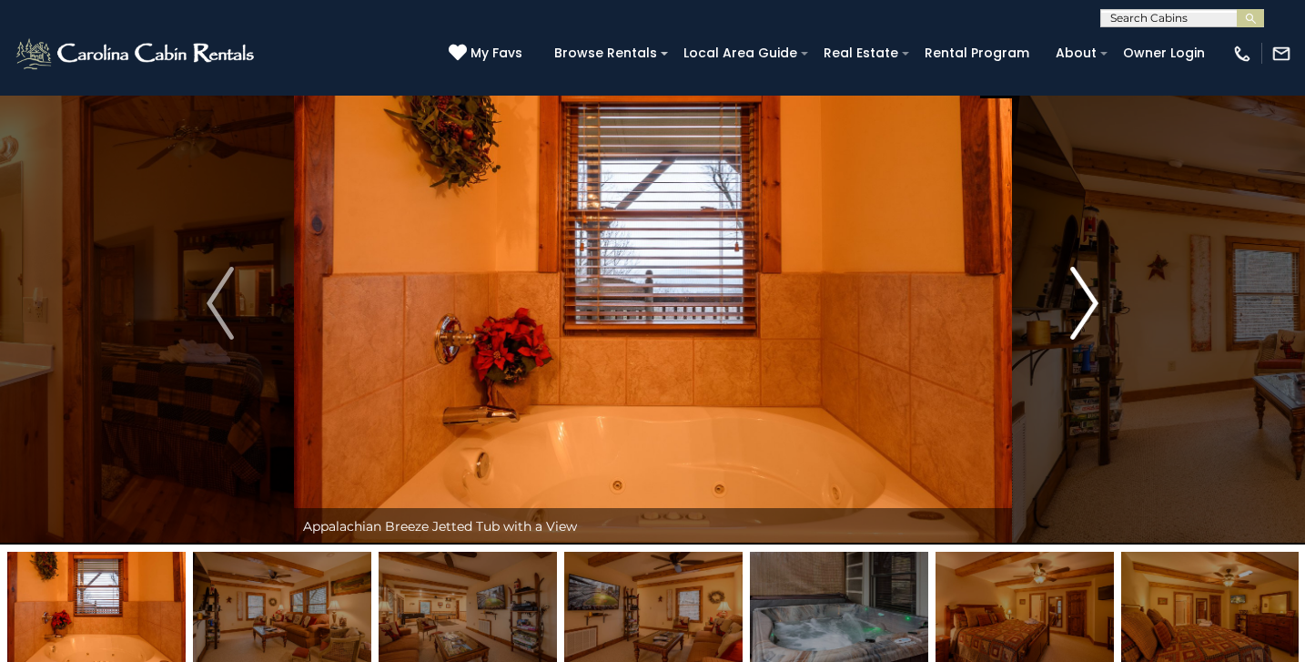
click at [1078, 319] on img "Next" at bounding box center [1084, 303] width 27 height 73
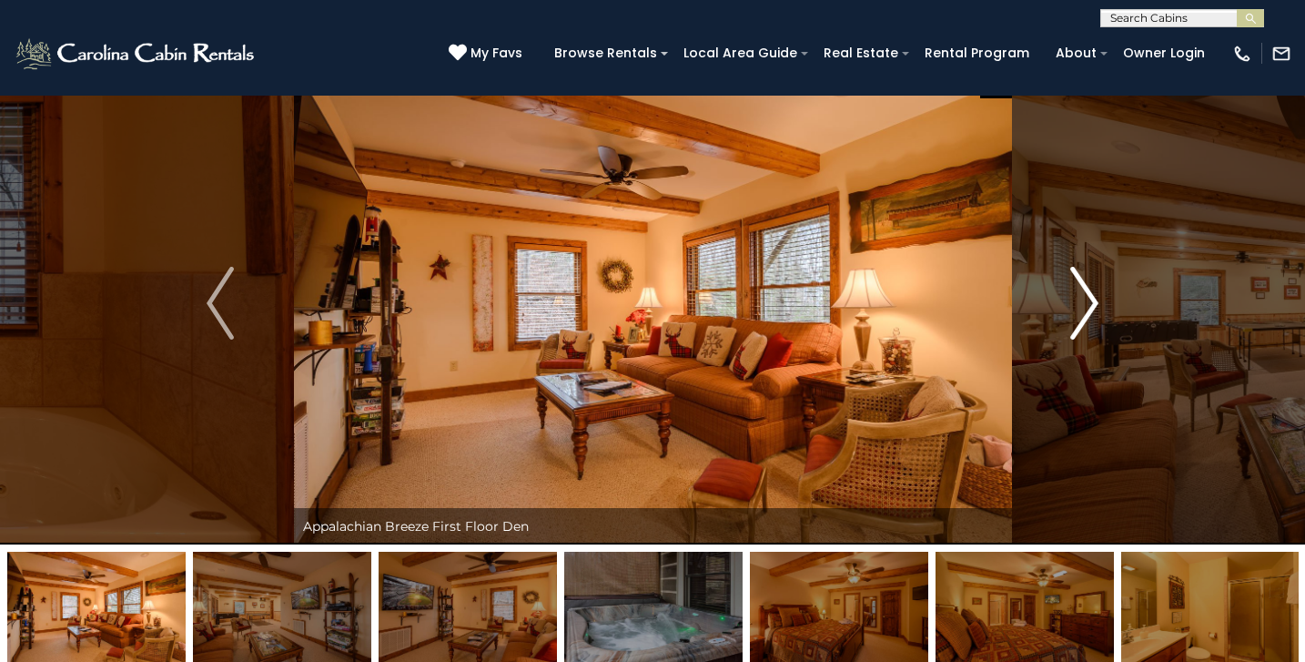
click at [1079, 319] on img "Next" at bounding box center [1084, 303] width 27 height 73
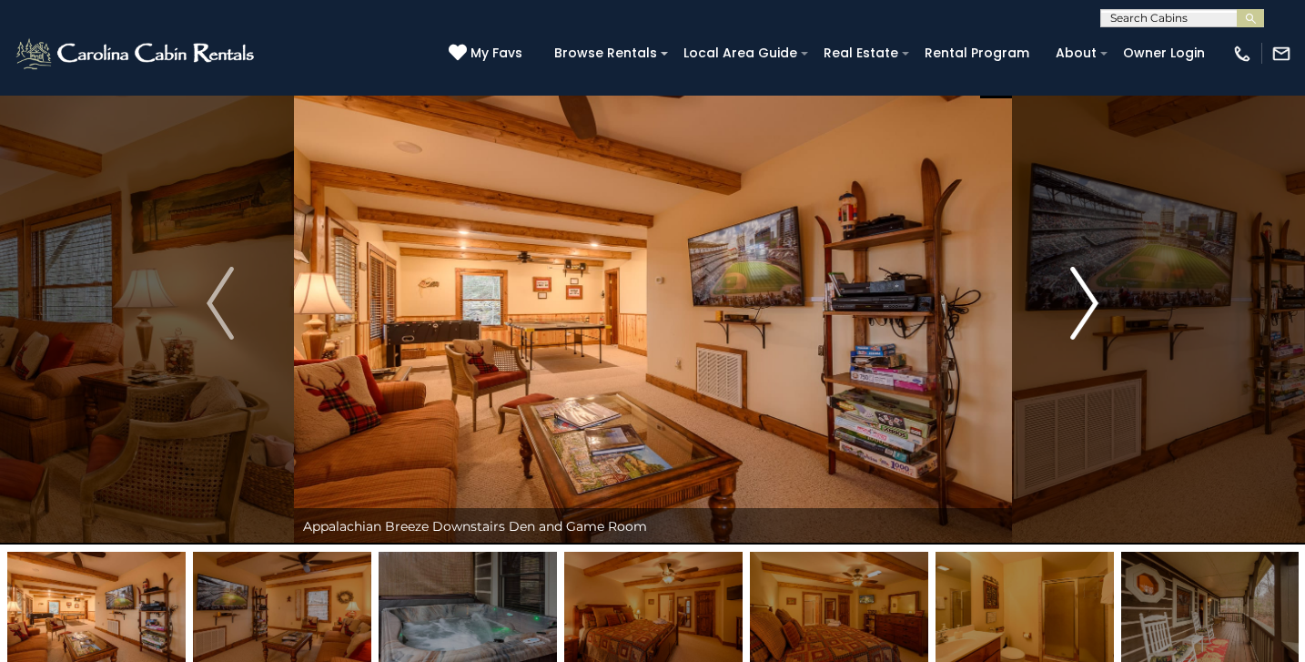
click at [1079, 319] on img "Next" at bounding box center [1084, 303] width 27 height 73
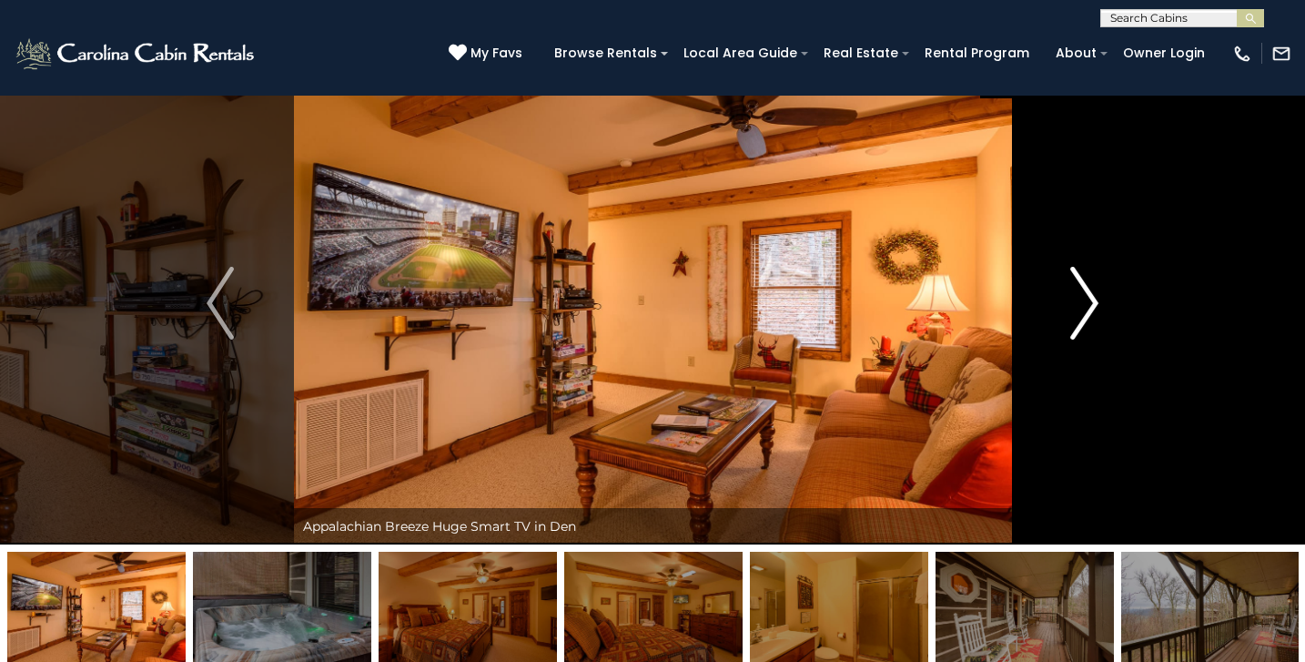
click at [1079, 320] on img "Next" at bounding box center [1084, 303] width 27 height 73
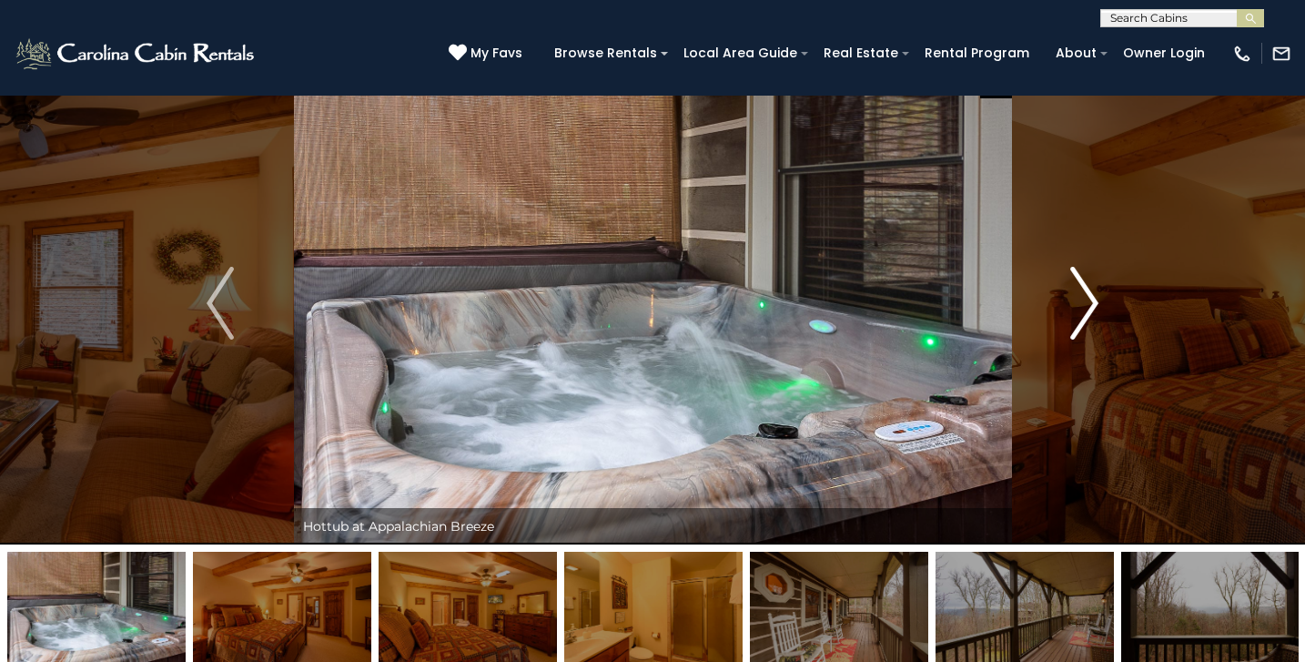
click at [1079, 320] on img "Next" at bounding box center [1084, 303] width 27 height 73
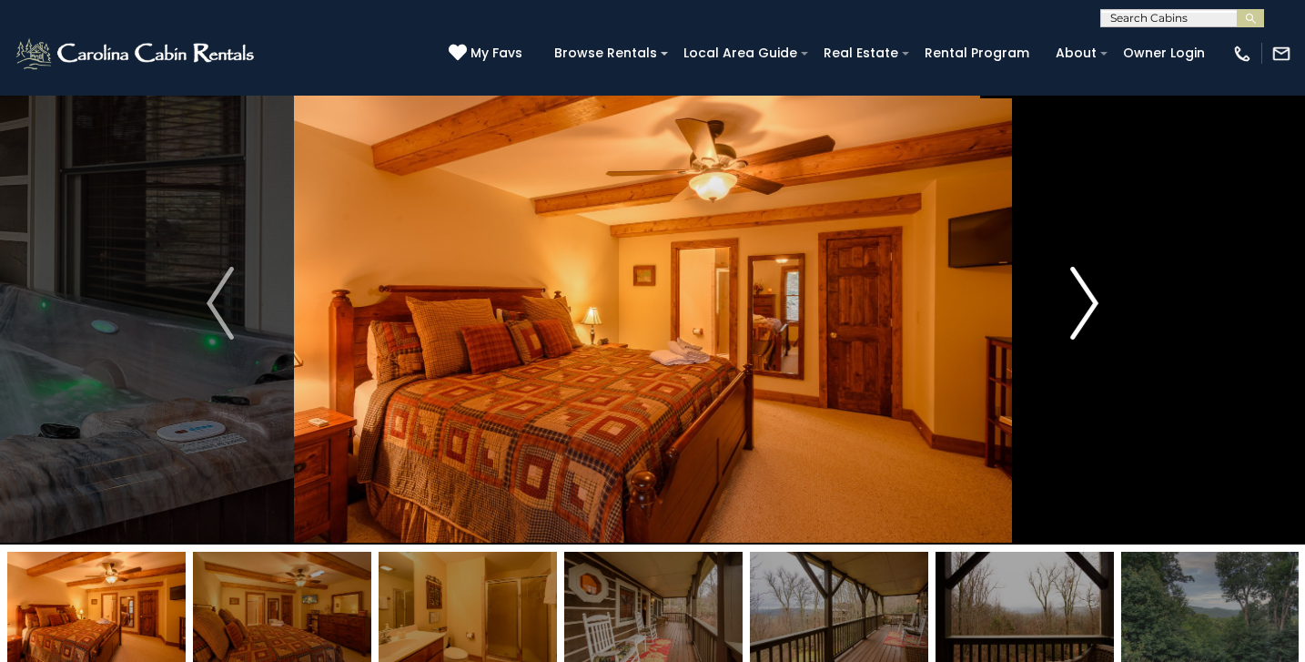
click at [1079, 320] on img "Next" at bounding box center [1084, 303] width 27 height 73
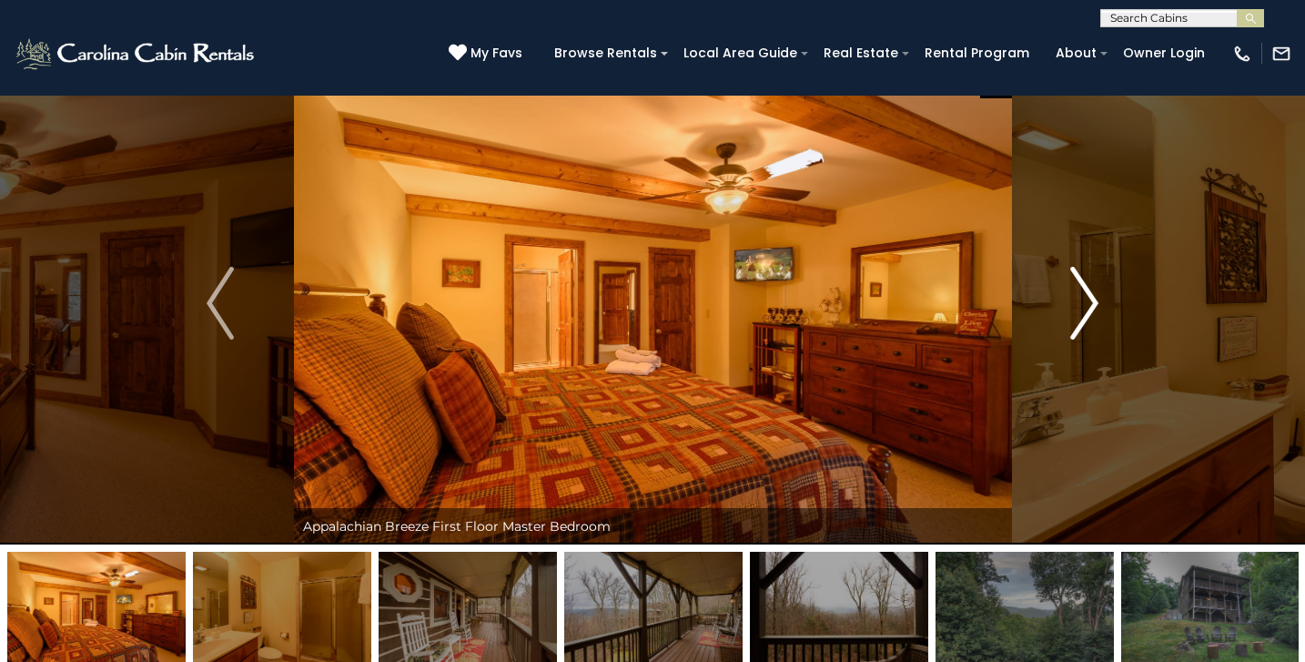
click at [1079, 322] on img "Next" at bounding box center [1084, 303] width 27 height 73
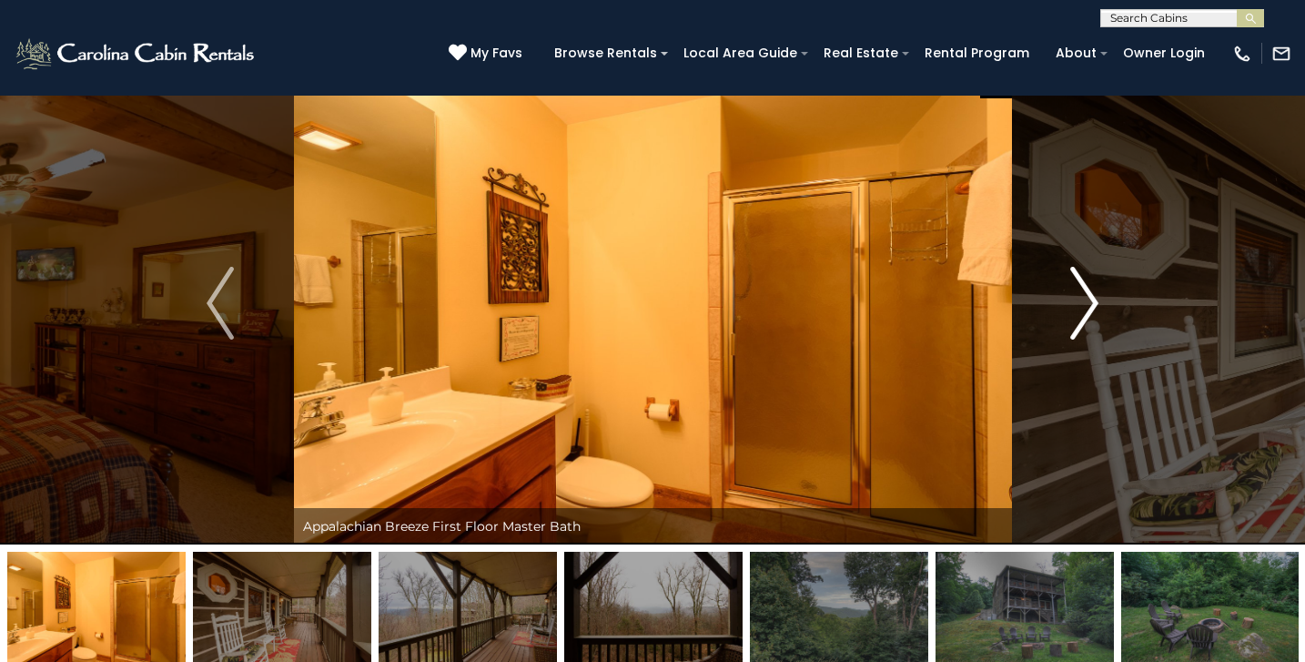
click at [1079, 323] on img "Next" at bounding box center [1084, 303] width 27 height 73
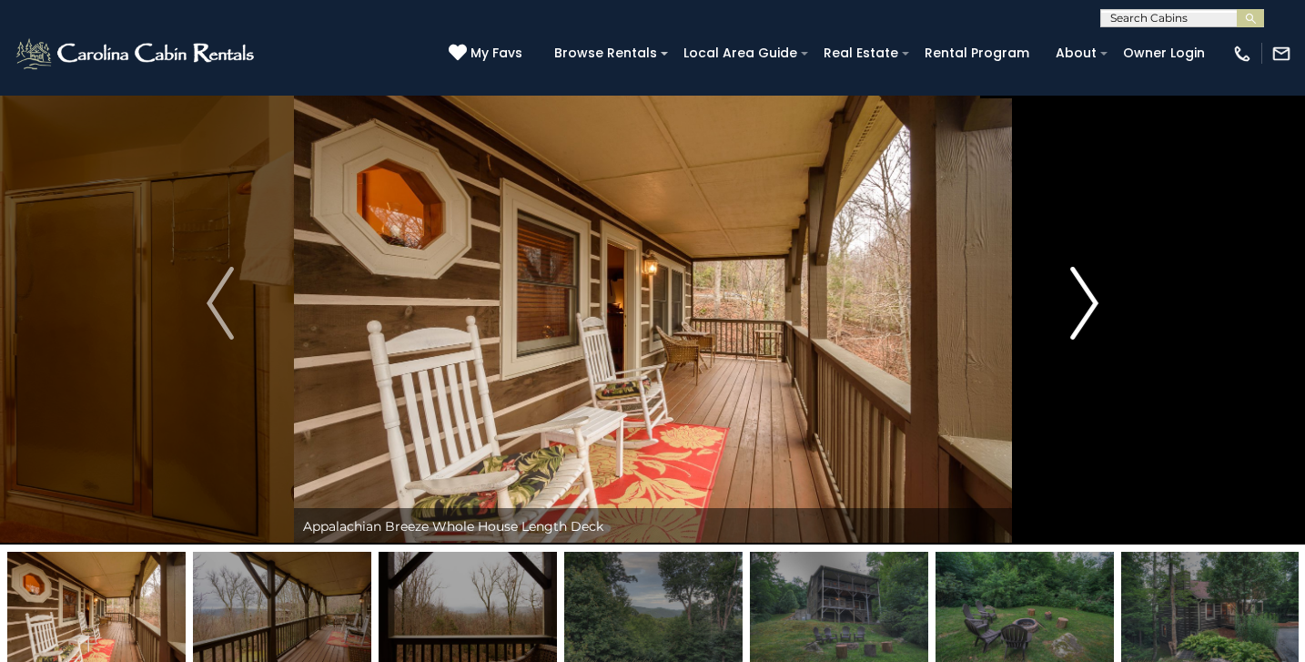
click at [1079, 323] on img "Next" at bounding box center [1084, 303] width 27 height 73
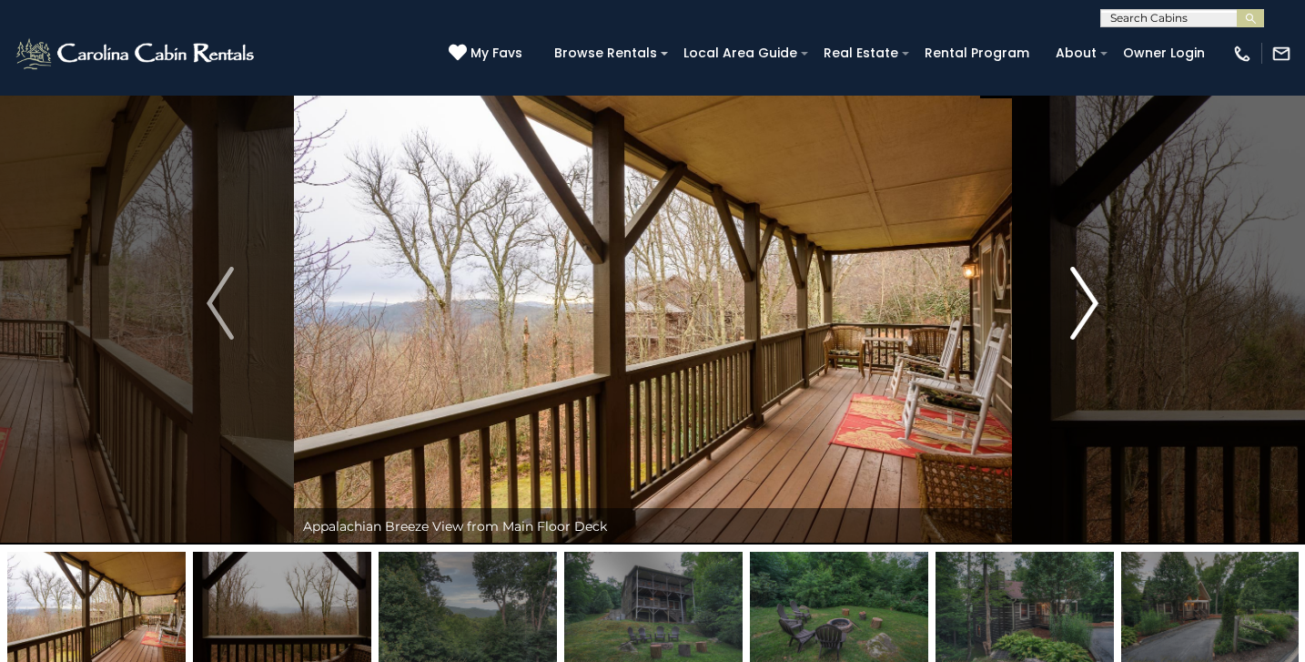
click at [1079, 323] on img "Next" at bounding box center [1084, 303] width 27 height 73
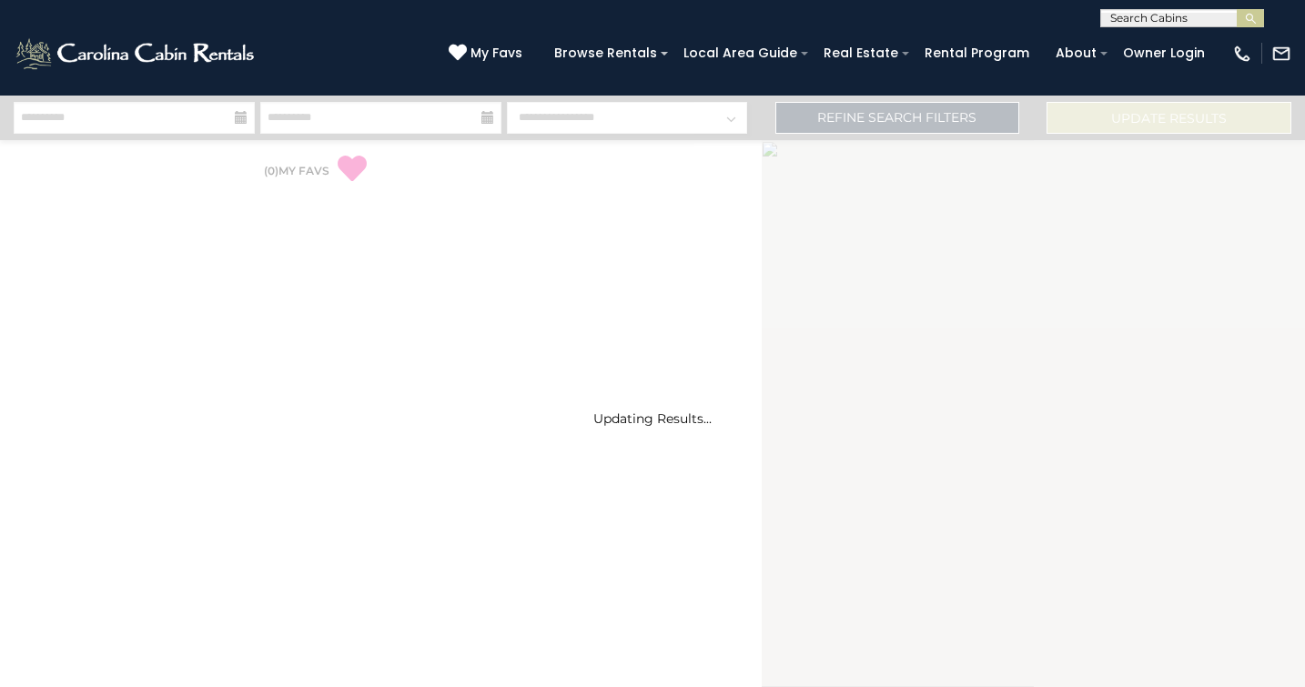
select select "*"
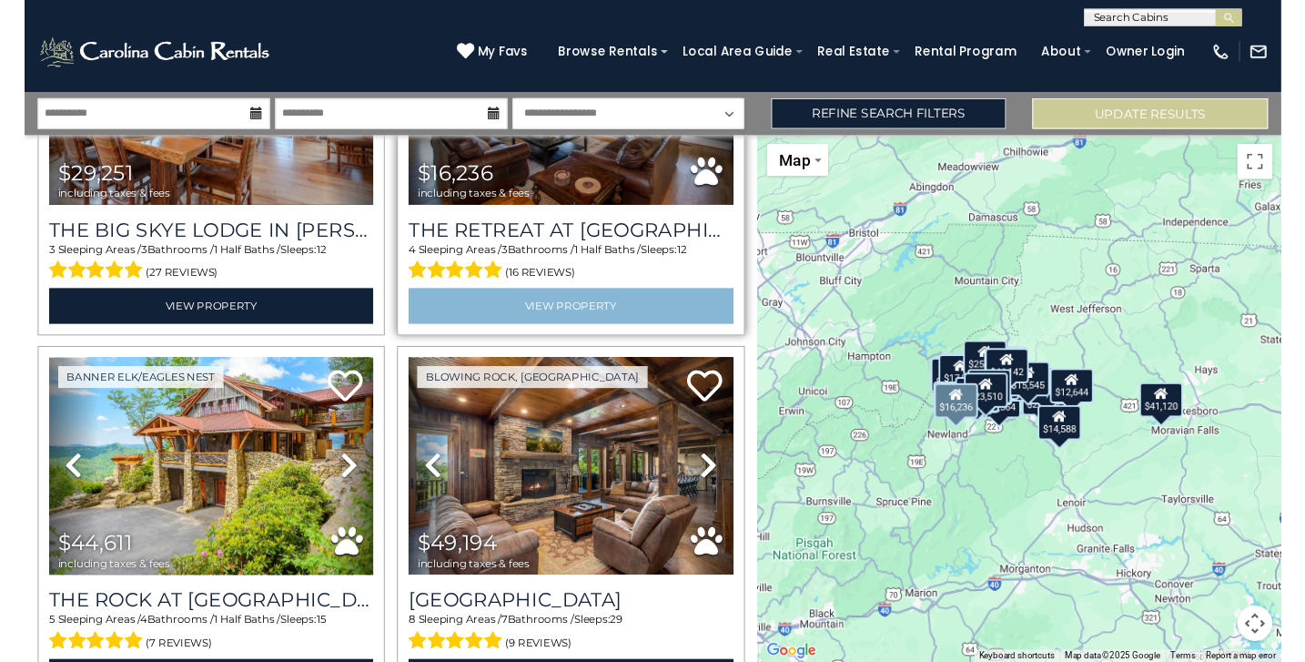
scroll to position [1379, 0]
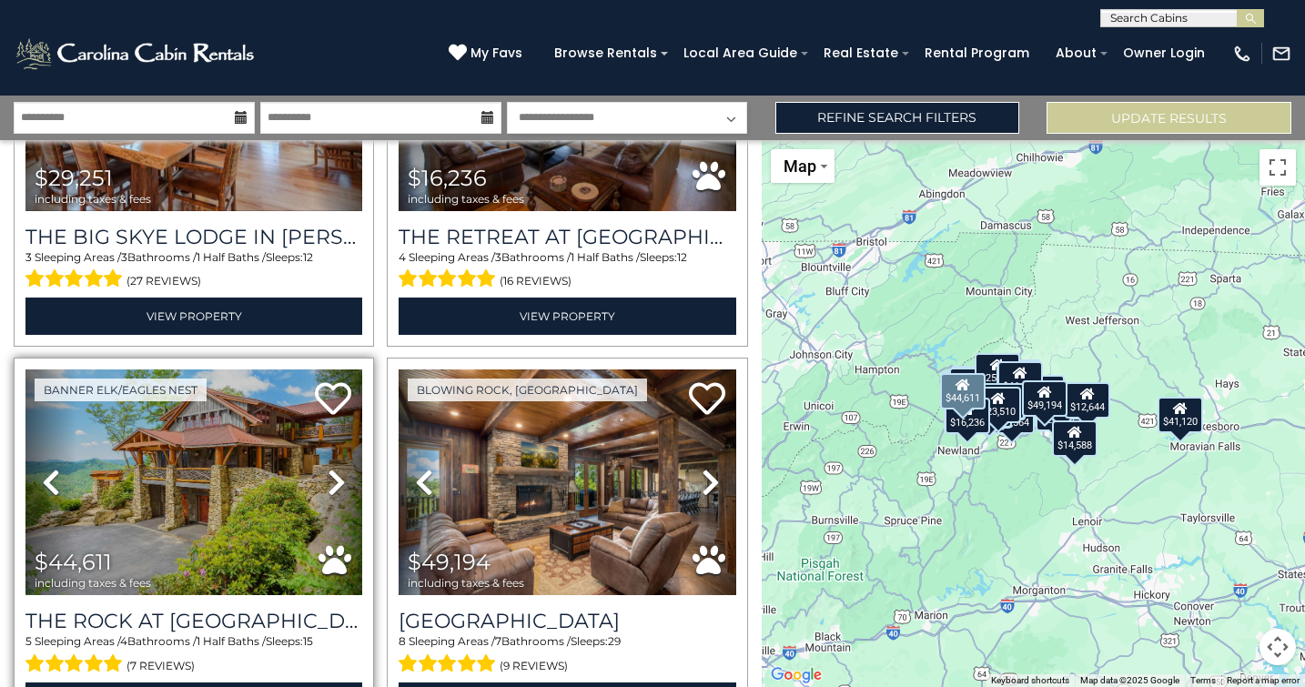
click at [256, 460] on img at bounding box center [193, 482] width 337 height 226
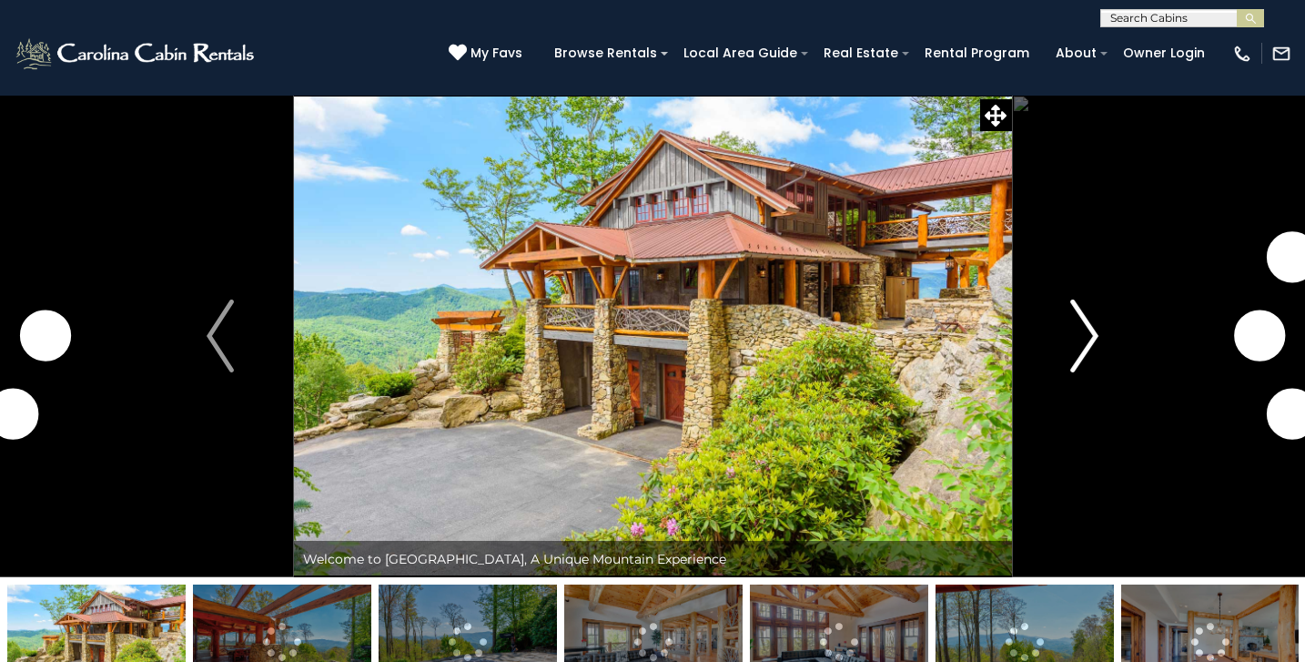
click at [1079, 328] on img "Next" at bounding box center [1084, 335] width 27 height 73
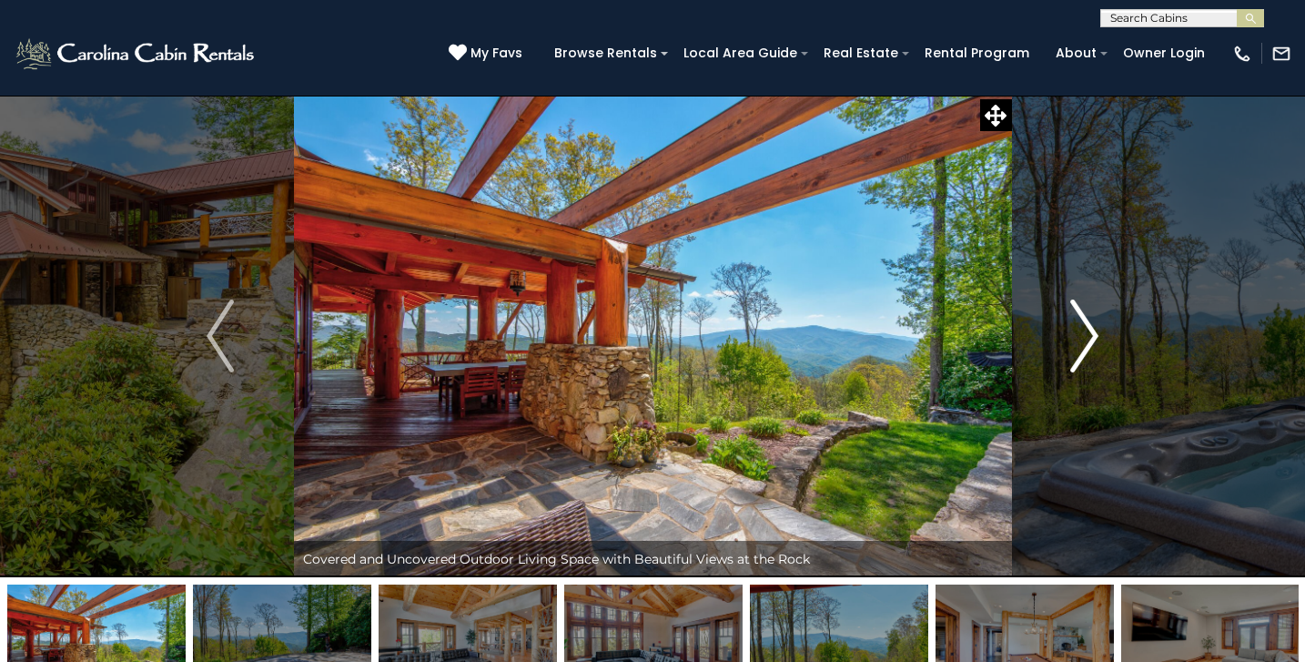
click at [1085, 336] on img "Next" at bounding box center [1084, 335] width 27 height 73
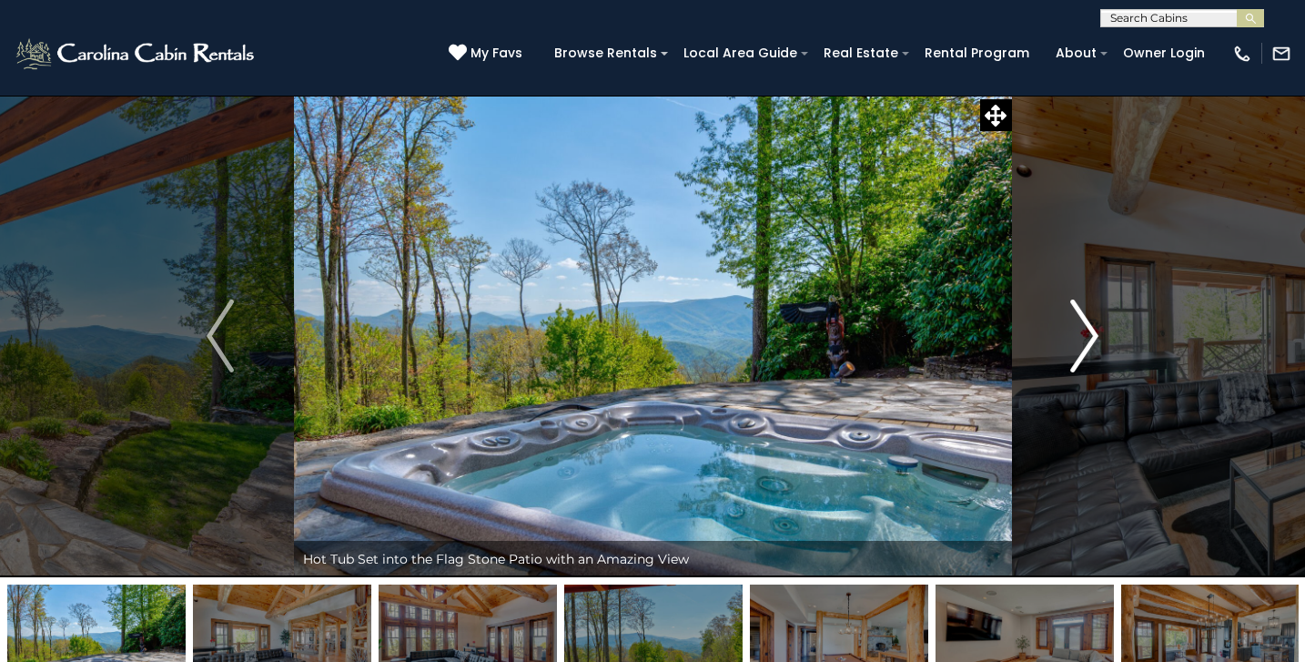
click at [1085, 336] on img "Next" at bounding box center [1084, 335] width 27 height 73
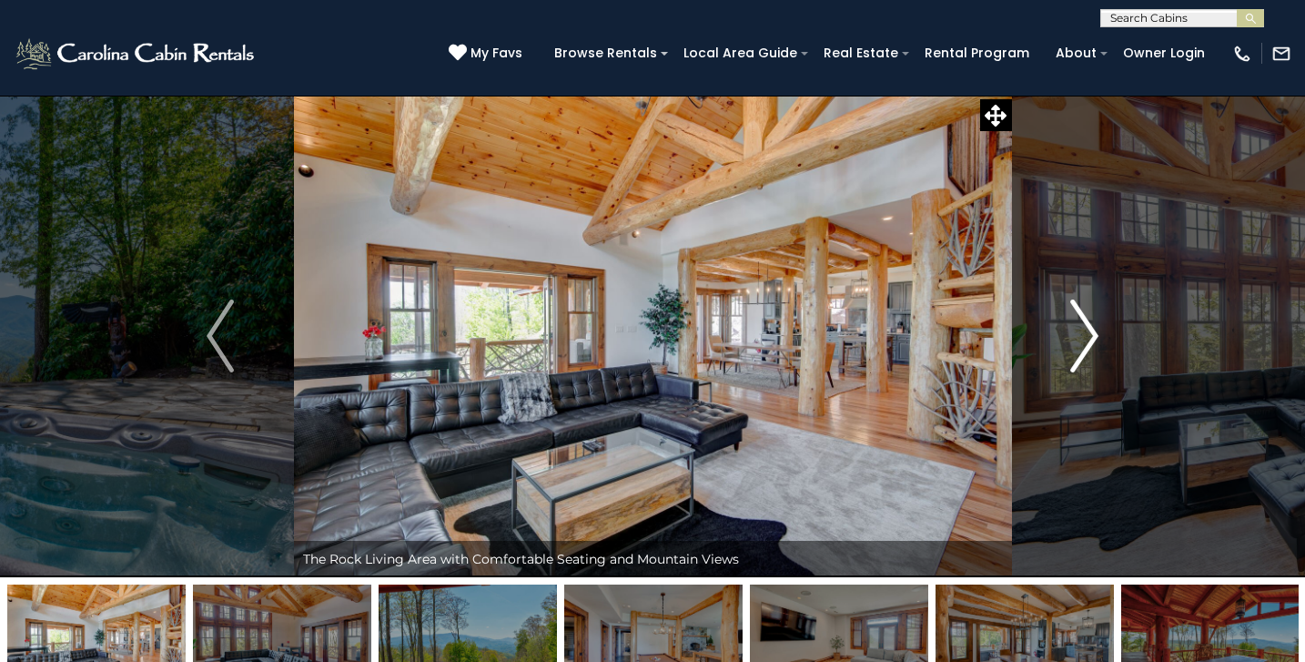
click at [1085, 336] on img "Next" at bounding box center [1084, 335] width 27 height 73
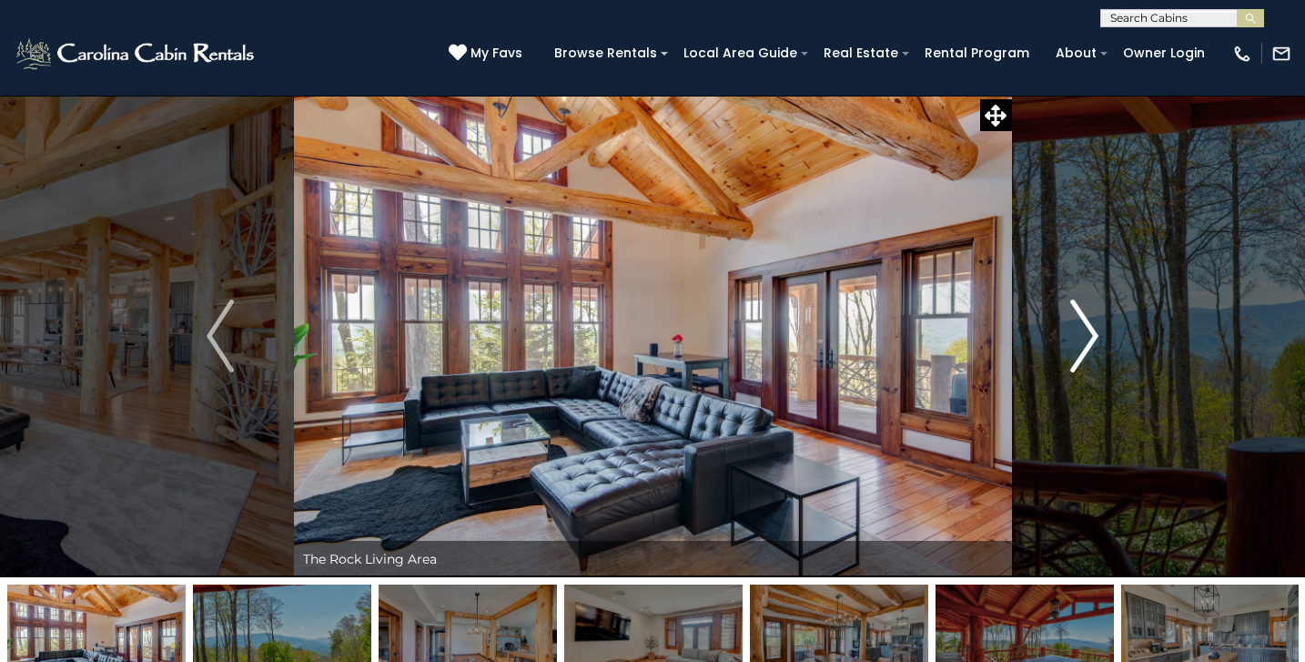
click at [1085, 336] on img "Next" at bounding box center [1084, 335] width 27 height 73
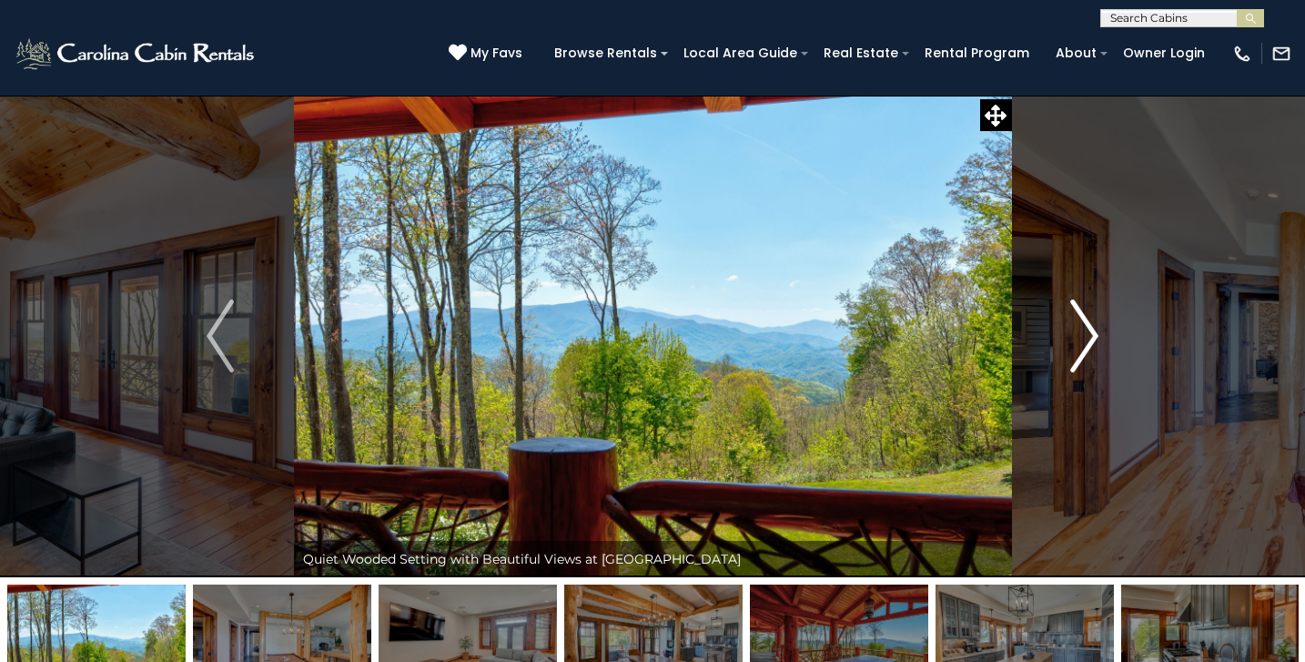
click at [1085, 336] on img "Next" at bounding box center [1084, 335] width 27 height 73
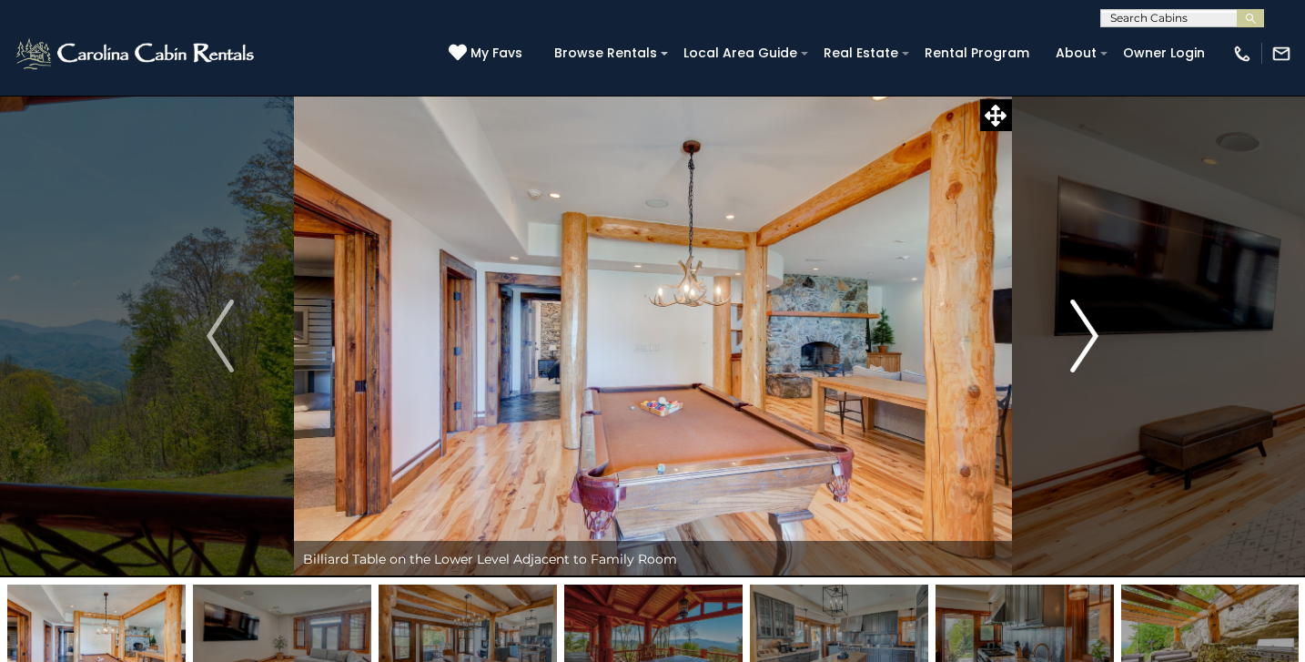
click at [1085, 336] on img "Next" at bounding box center [1084, 335] width 27 height 73
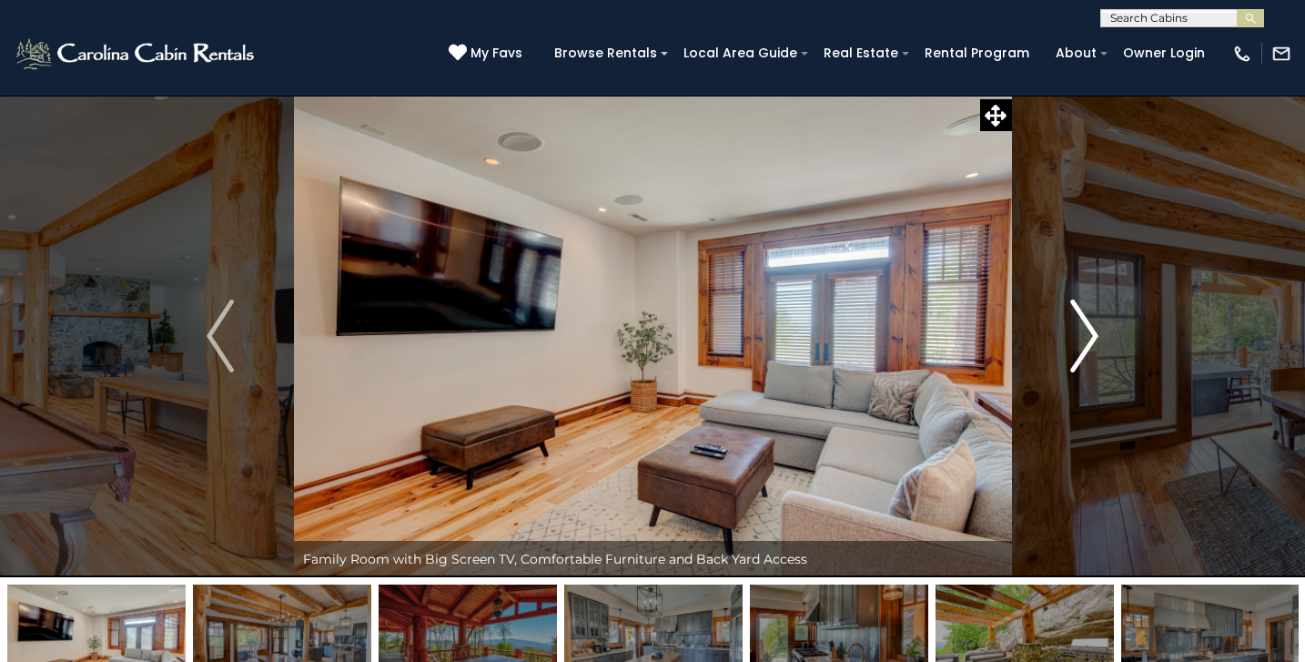
click at [1085, 336] on img "Next" at bounding box center [1084, 335] width 27 height 73
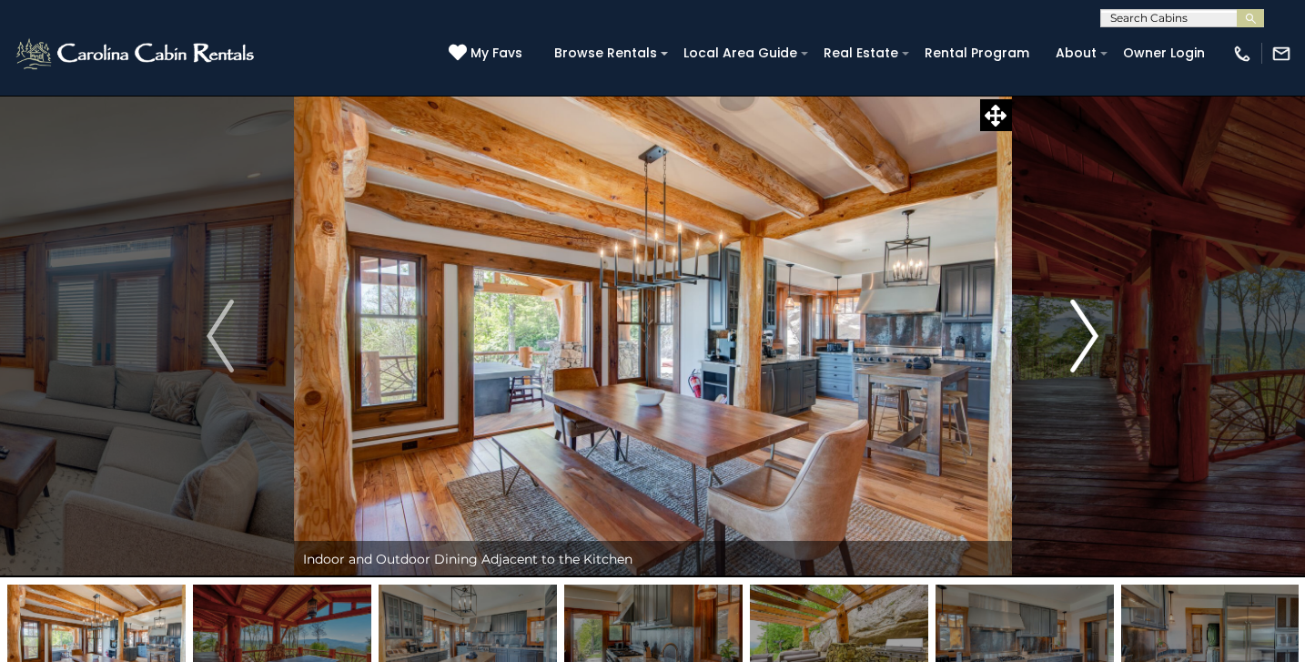
click at [1085, 336] on img "Next" at bounding box center [1084, 335] width 27 height 73
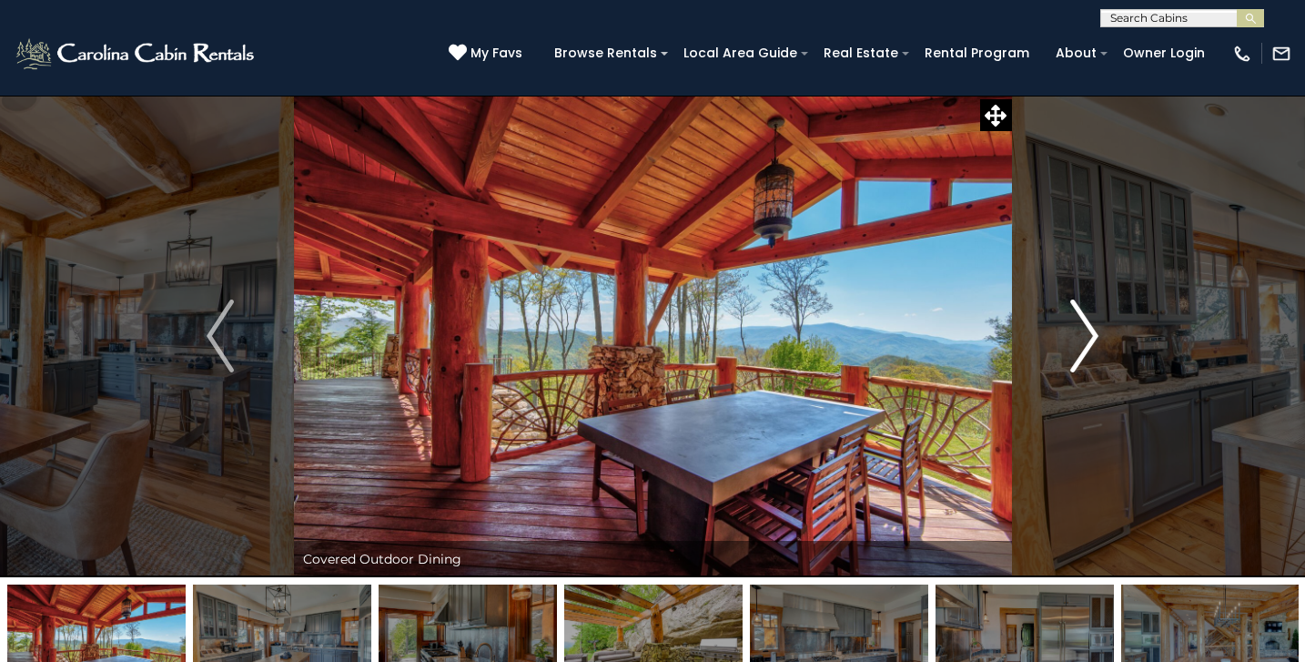
click at [1085, 337] on img "Next" at bounding box center [1084, 335] width 27 height 73
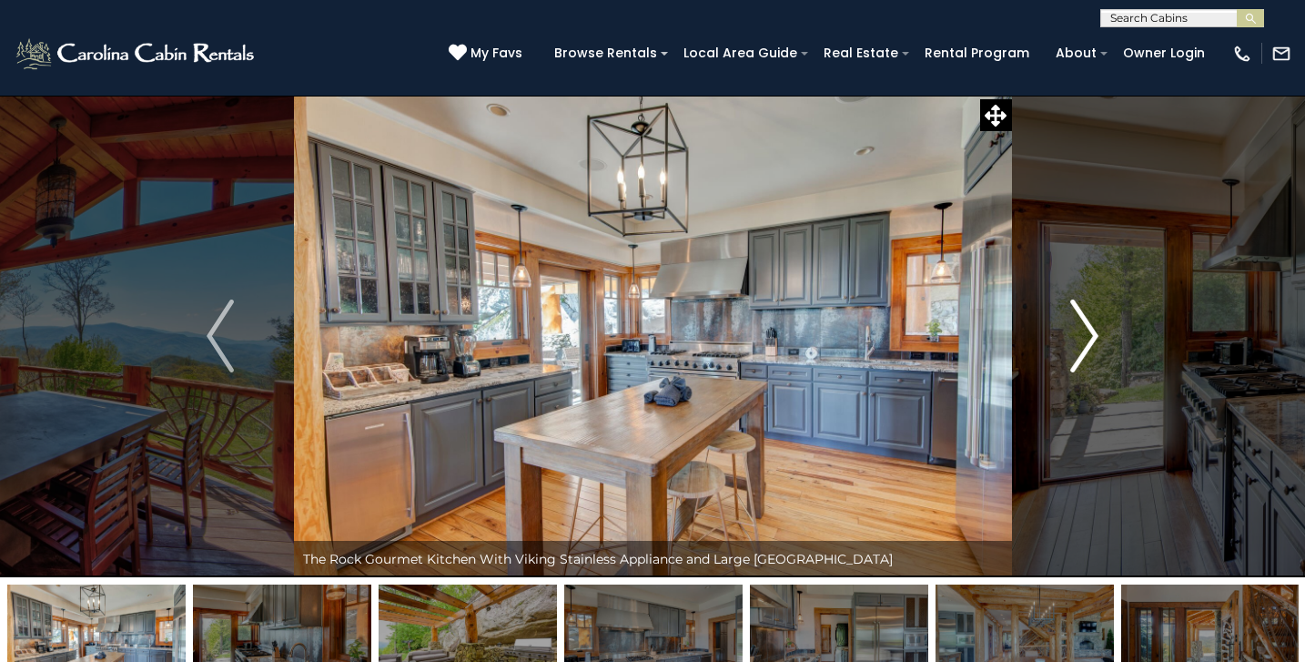
click at [1085, 337] on img "Next" at bounding box center [1084, 335] width 27 height 73
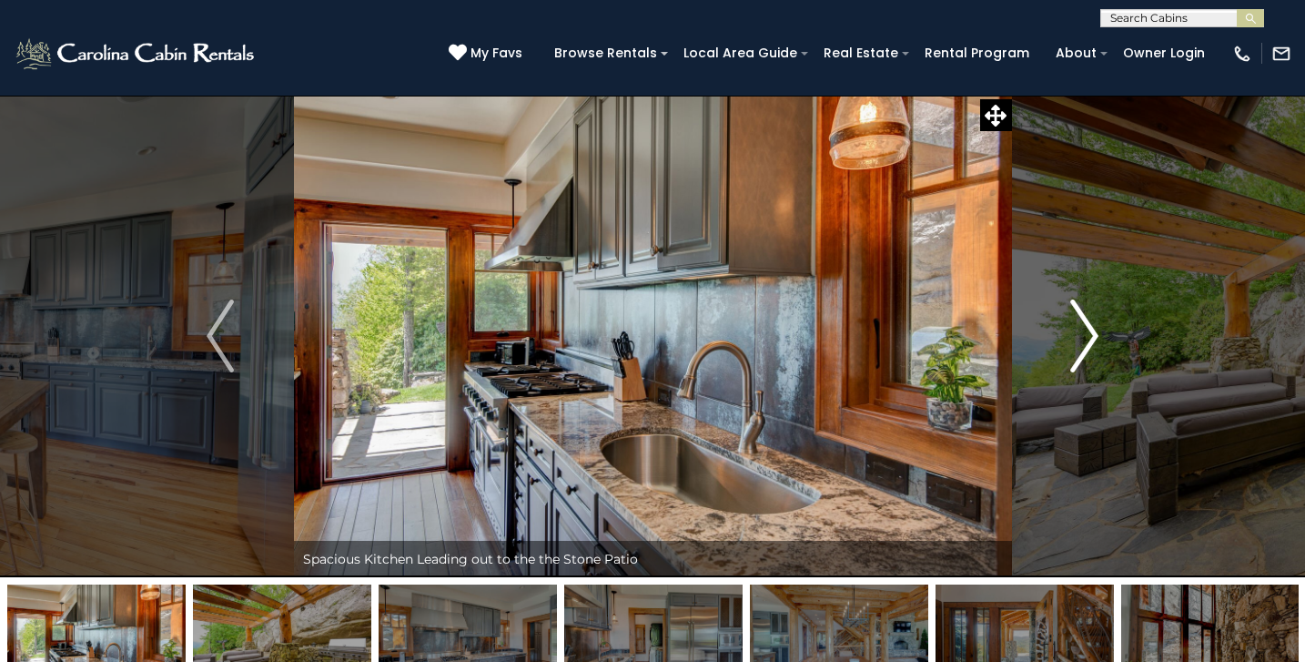
click at [1085, 337] on img "Next" at bounding box center [1084, 335] width 27 height 73
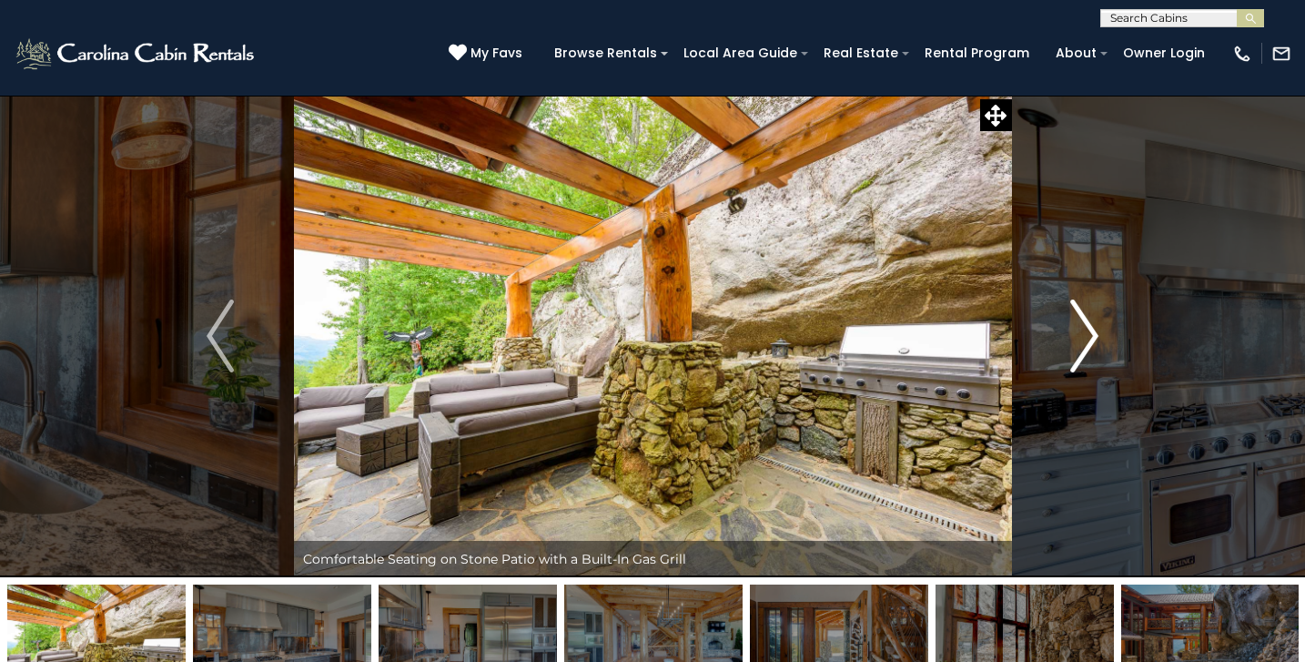
click at [1085, 338] on img "Next" at bounding box center [1084, 335] width 27 height 73
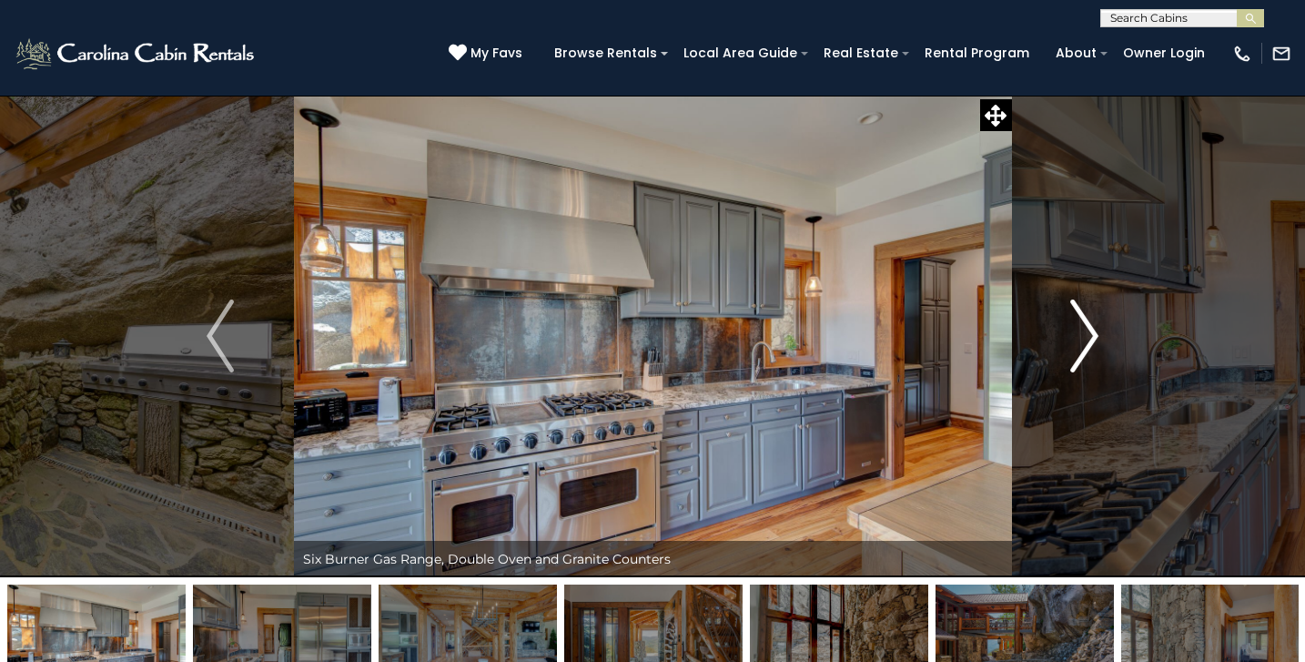
click at [1085, 338] on img "Next" at bounding box center [1084, 335] width 27 height 73
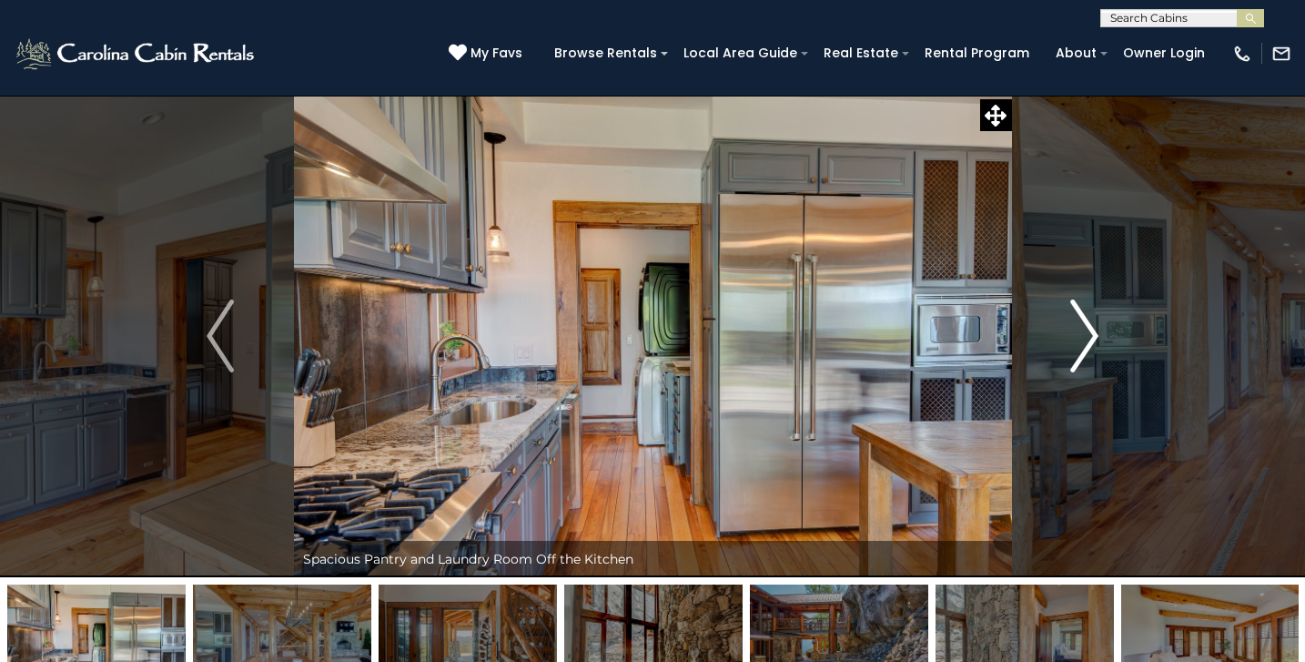
click at [1085, 338] on img "Next" at bounding box center [1084, 335] width 27 height 73
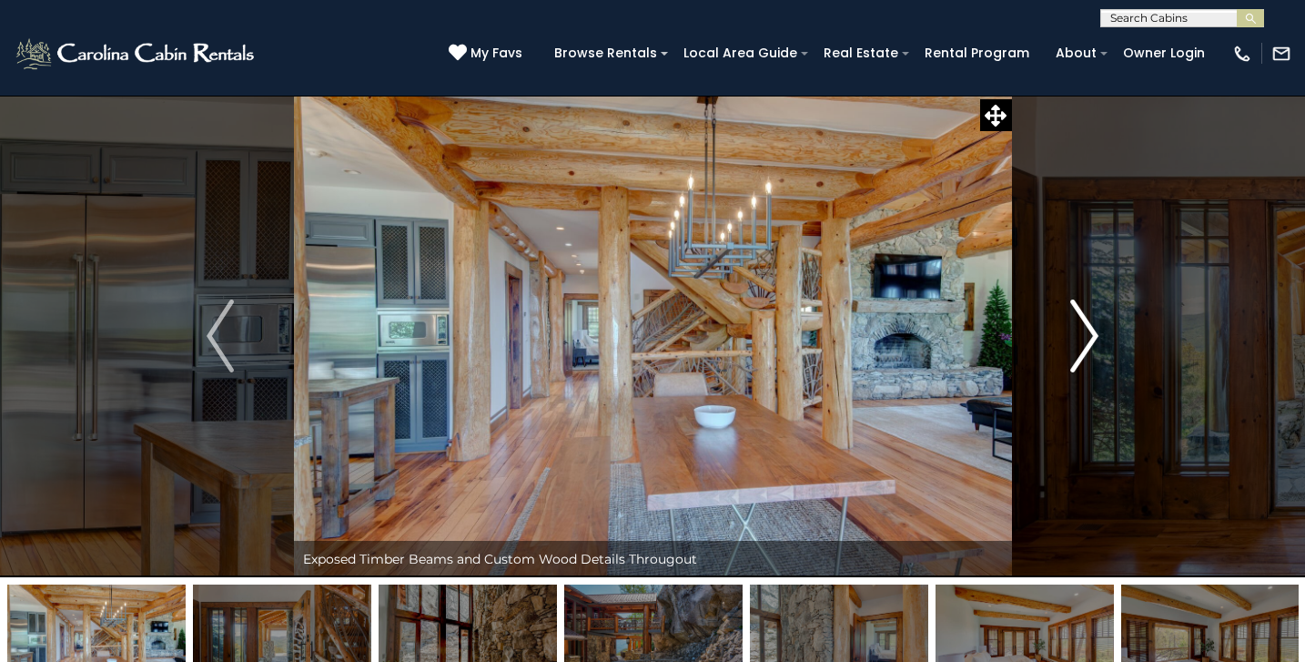
click at [1085, 338] on img "Next" at bounding box center [1084, 335] width 27 height 73
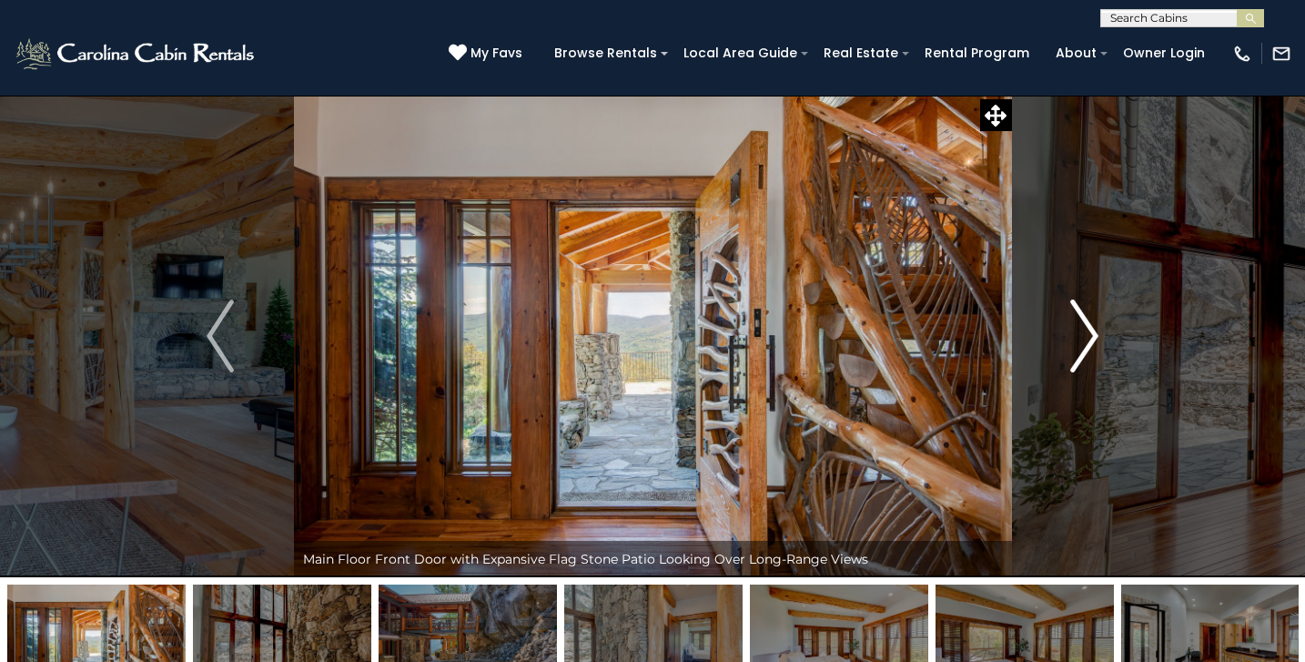
click at [1085, 338] on img "Next" at bounding box center [1084, 335] width 27 height 73
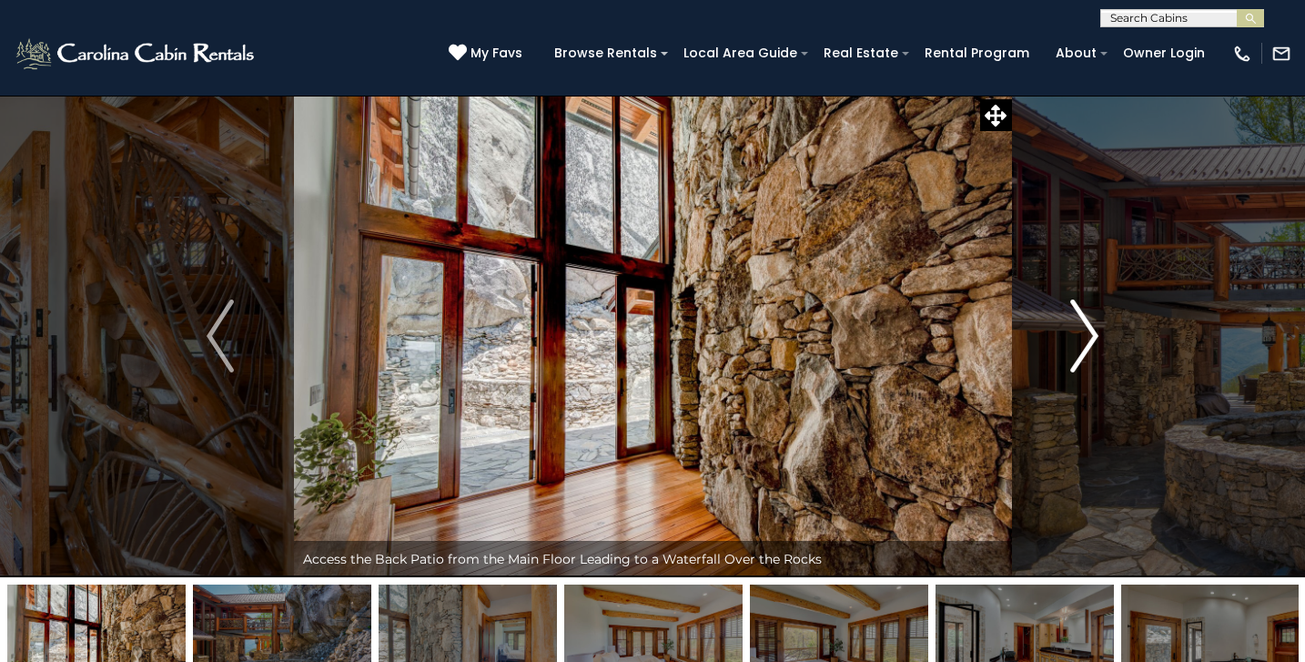
click at [1085, 338] on img "Next" at bounding box center [1084, 335] width 27 height 73
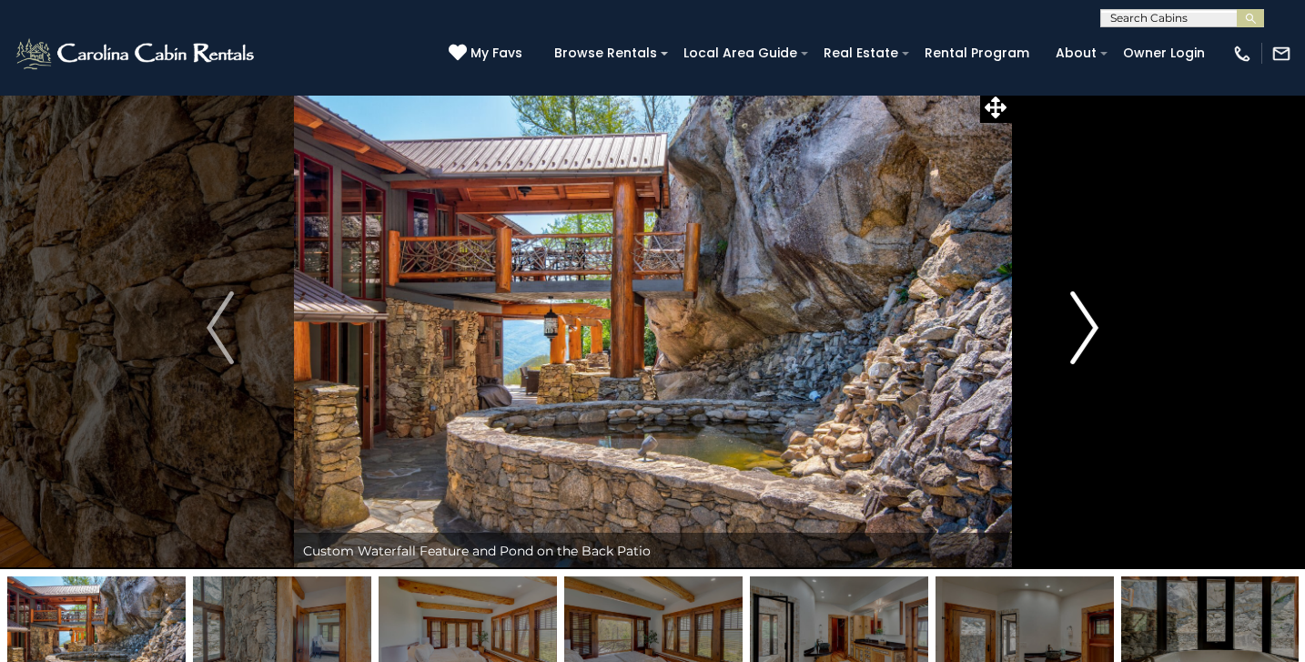
scroll to position [6, 0]
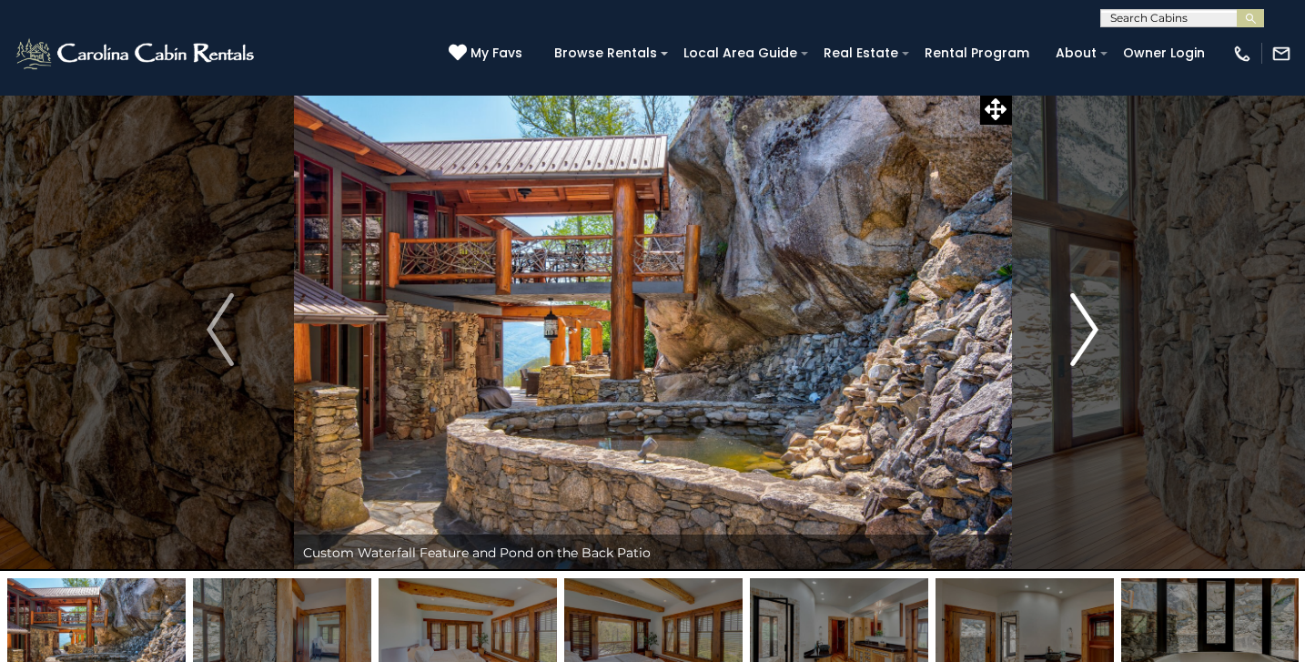
click at [1091, 328] on img "Next" at bounding box center [1084, 329] width 27 height 73
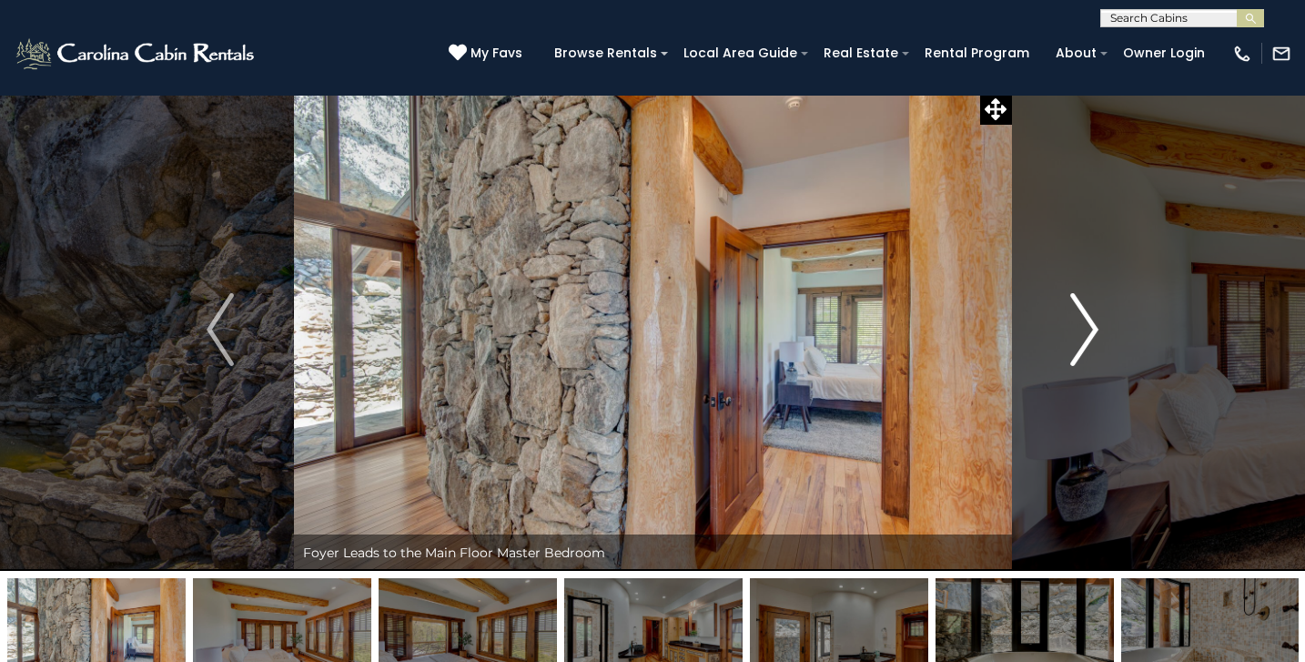
click at [1092, 329] on img "Next" at bounding box center [1084, 329] width 27 height 73
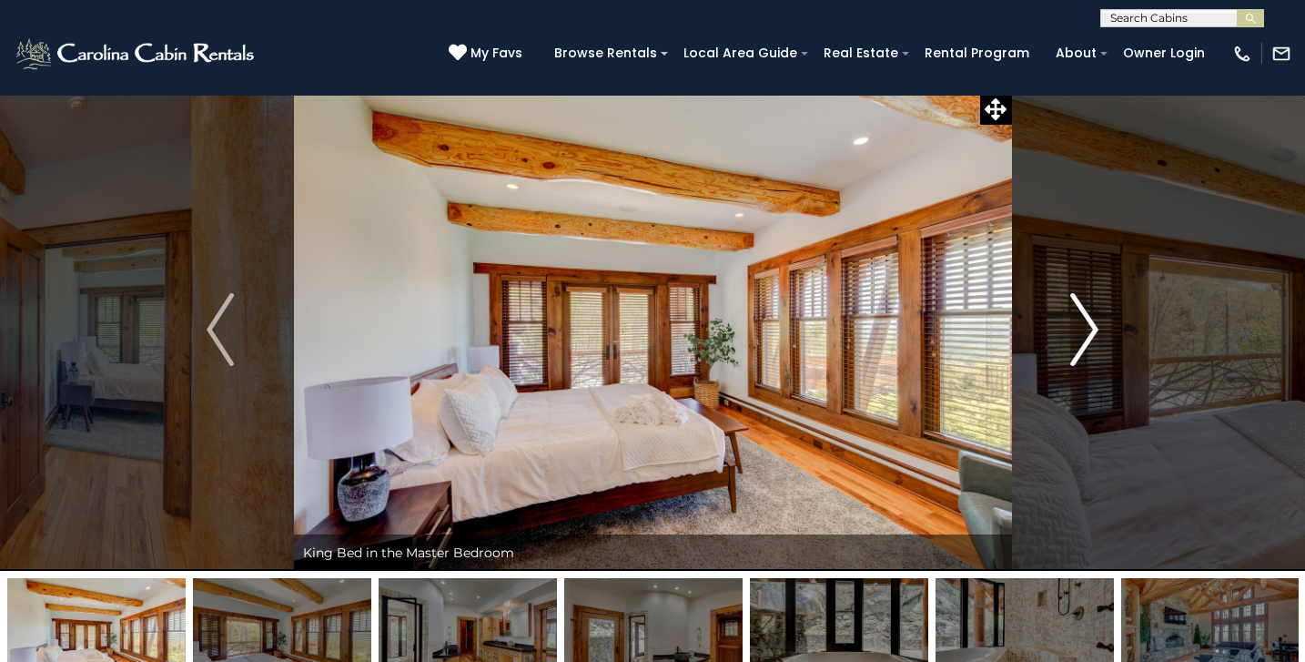
click at [1093, 329] on img "Next" at bounding box center [1084, 329] width 27 height 73
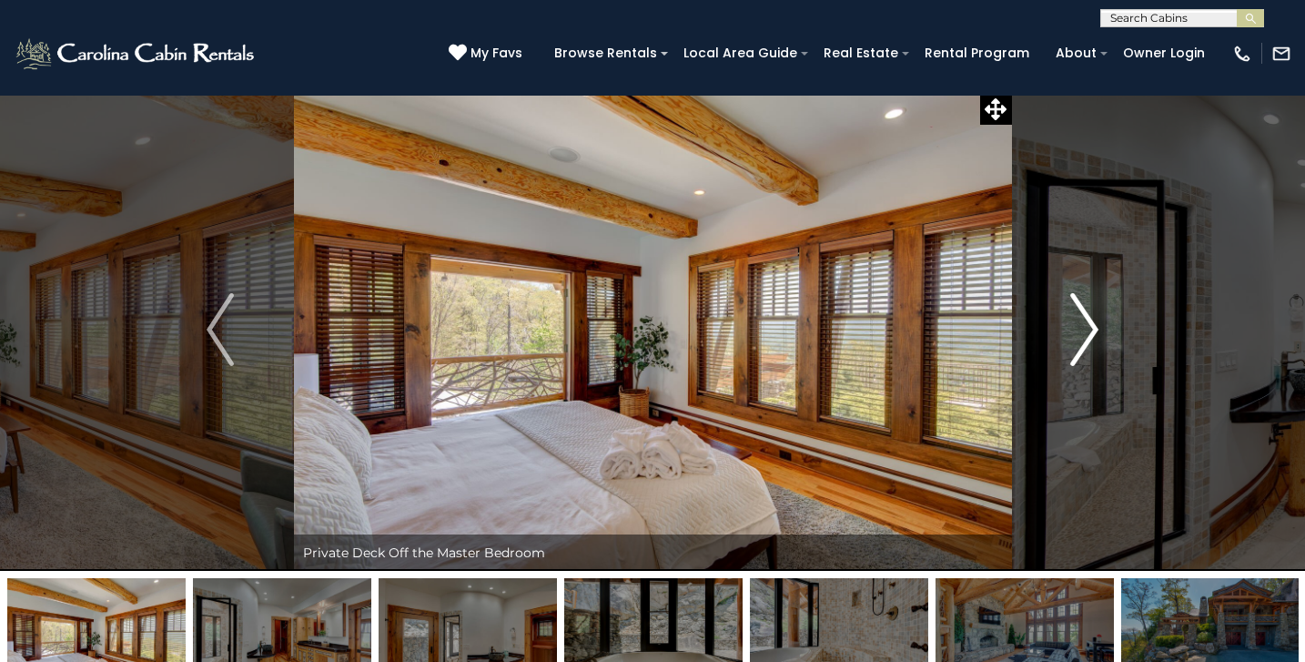
click at [1093, 329] on img "Next" at bounding box center [1084, 329] width 27 height 73
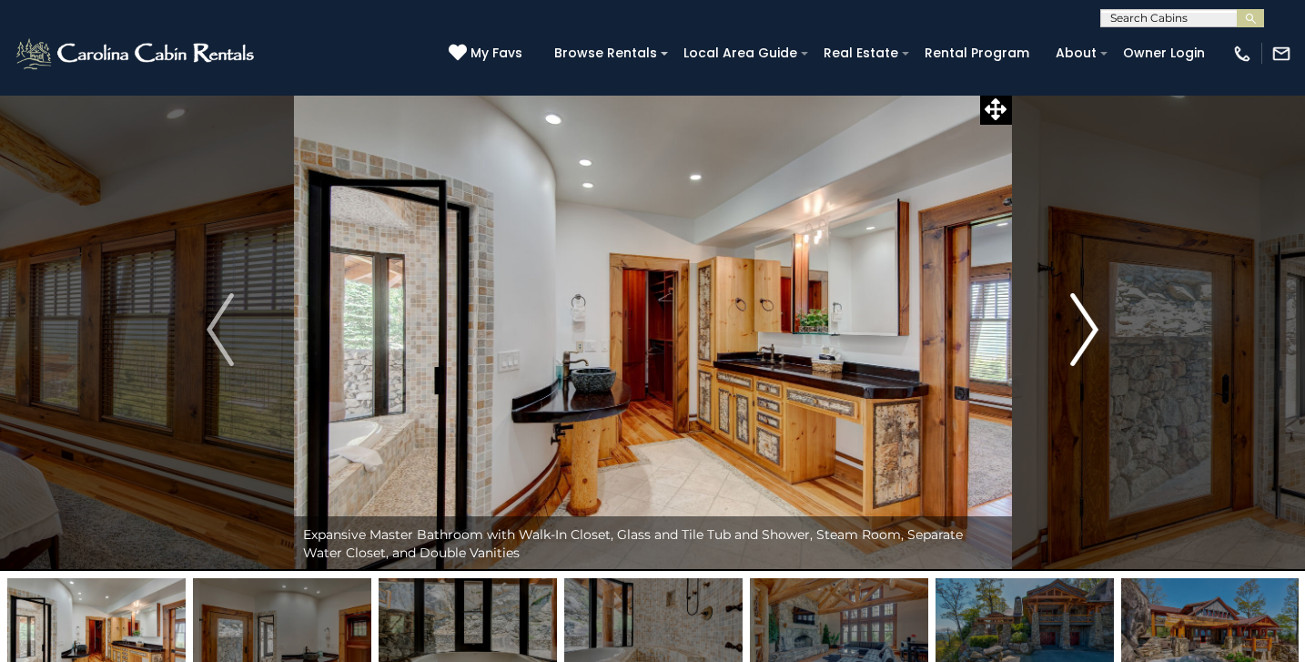
click at [1093, 329] on img "Next" at bounding box center [1084, 329] width 27 height 73
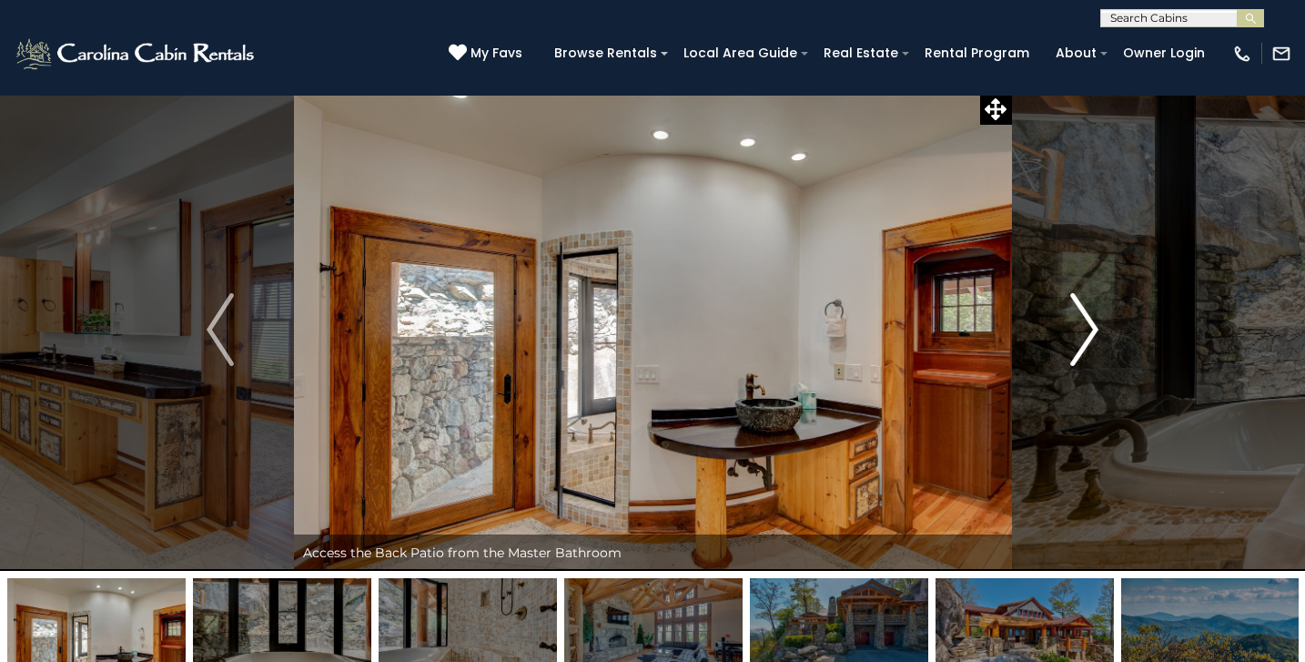
click at [1093, 329] on img "Next" at bounding box center [1084, 329] width 27 height 73
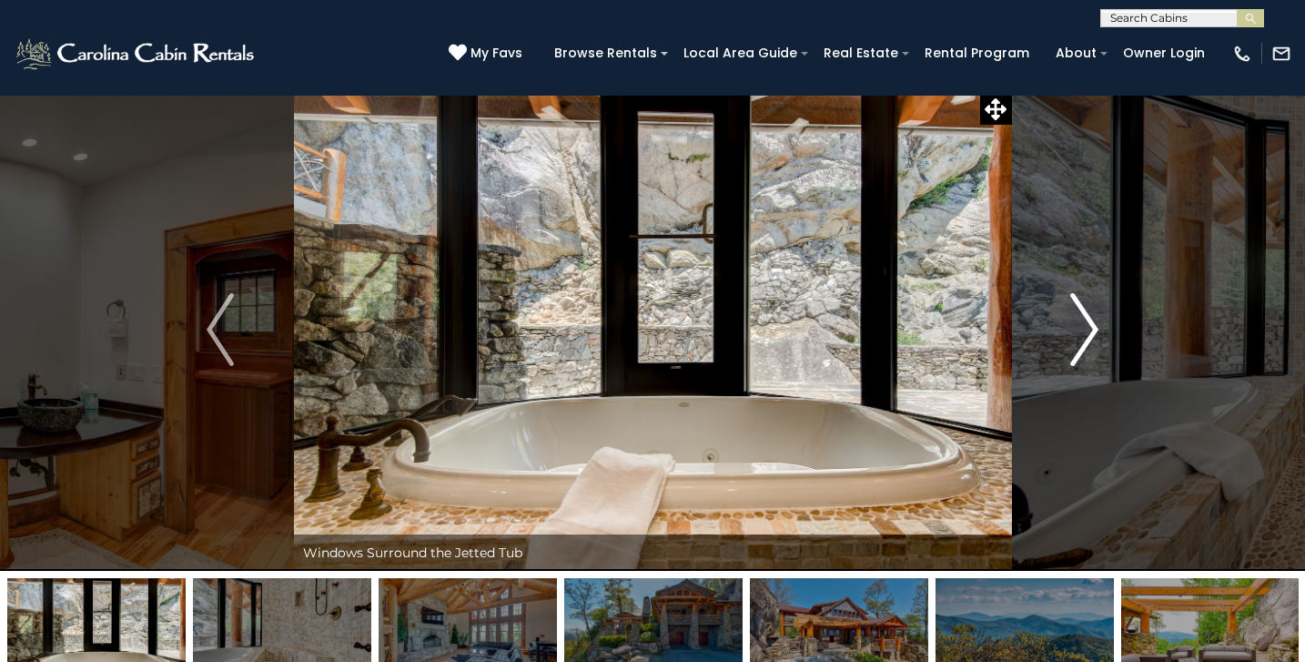
click at [1093, 329] on img "Next" at bounding box center [1084, 329] width 27 height 73
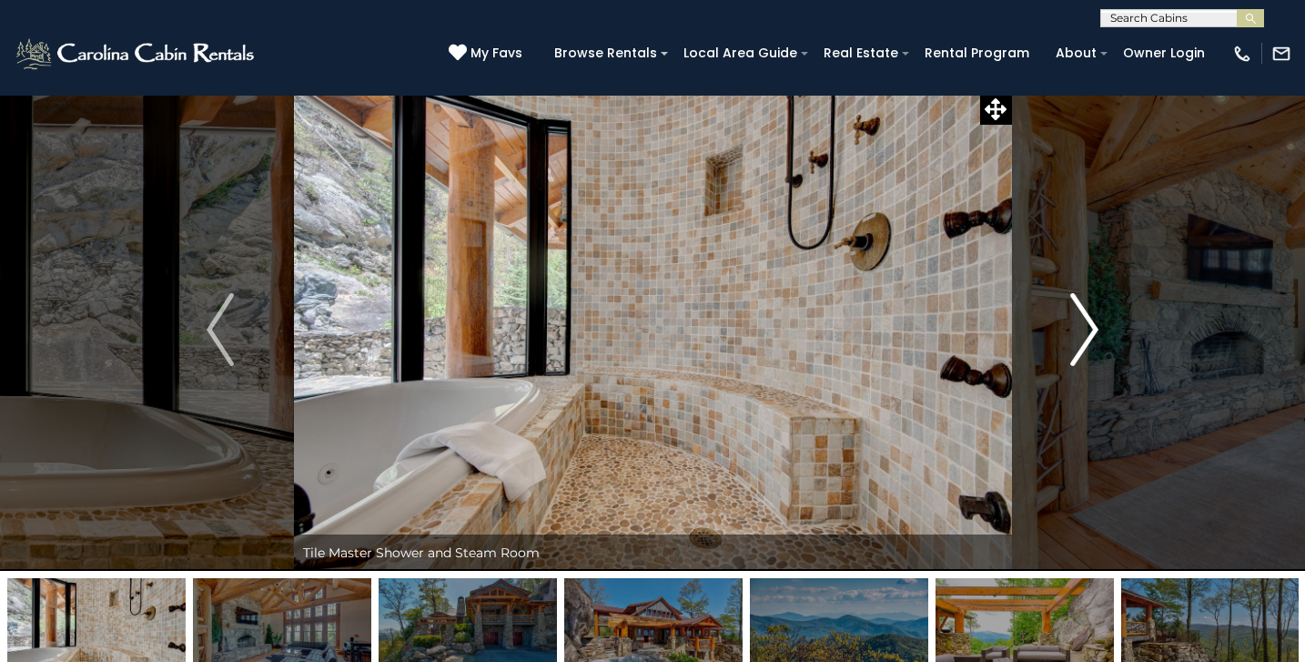
click at [1093, 329] on img "Next" at bounding box center [1084, 329] width 27 height 73
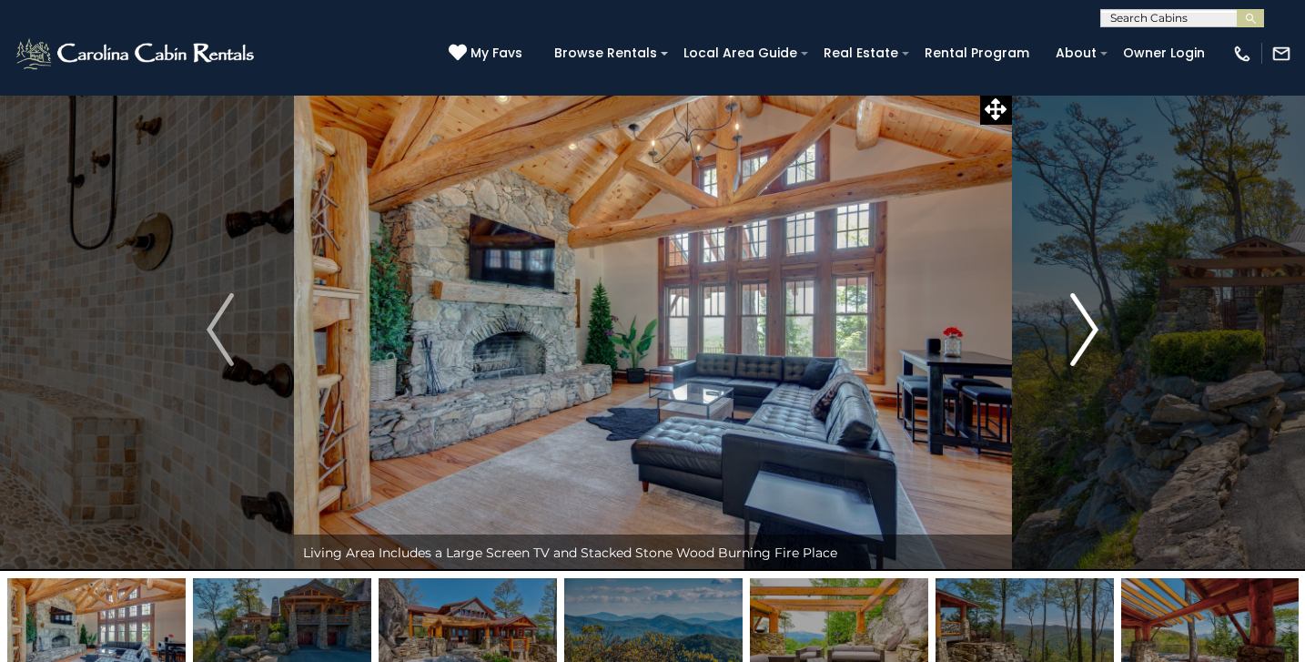
click at [1093, 329] on img "Next" at bounding box center [1084, 329] width 27 height 73
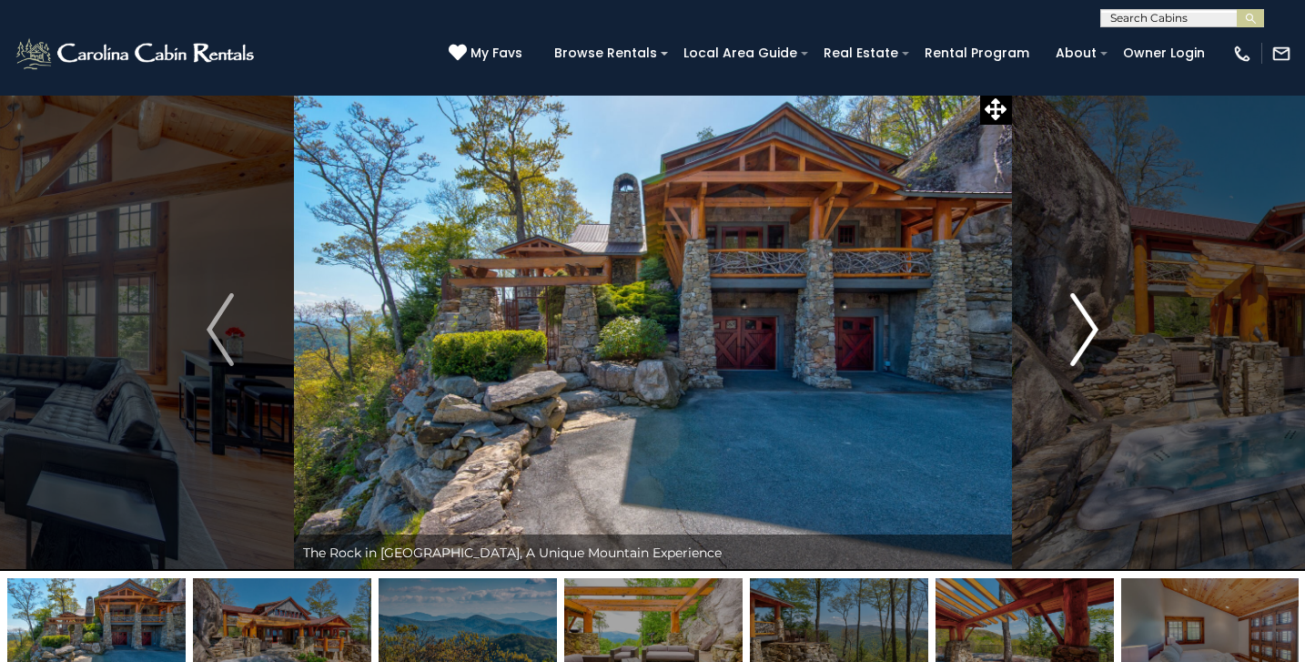
click at [1093, 329] on img "Next" at bounding box center [1084, 329] width 27 height 73
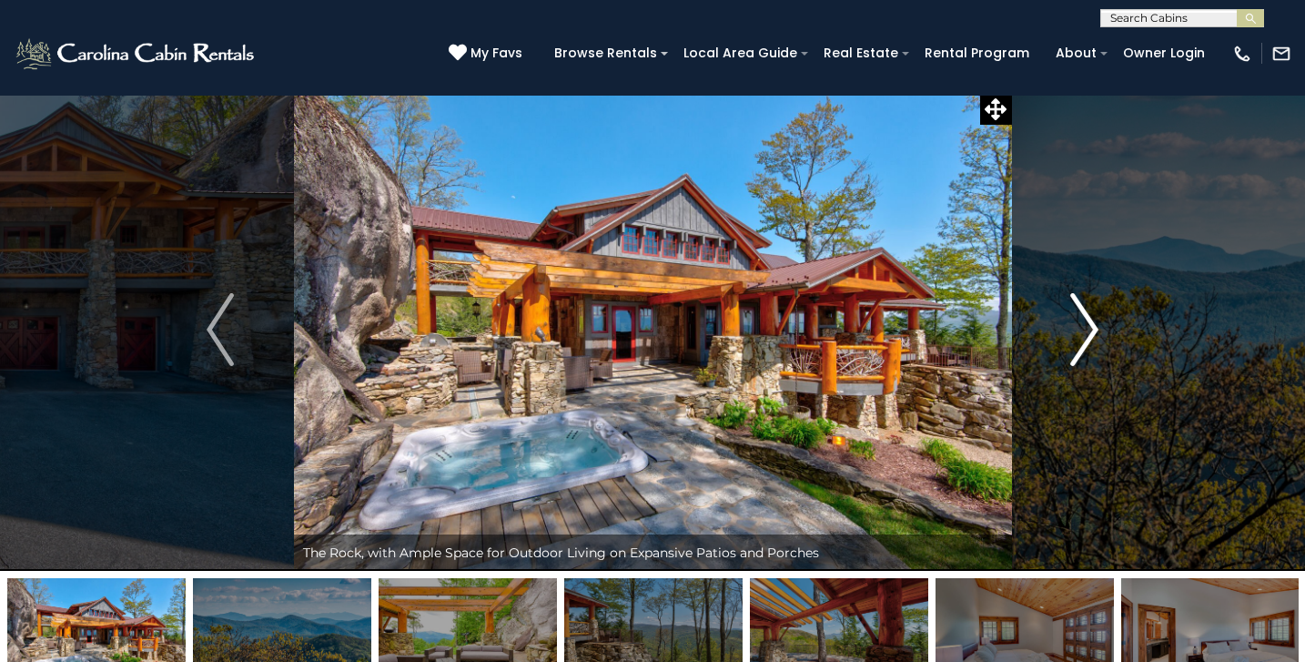
click at [1093, 329] on img "Next" at bounding box center [1084, 329] width 27 height 73
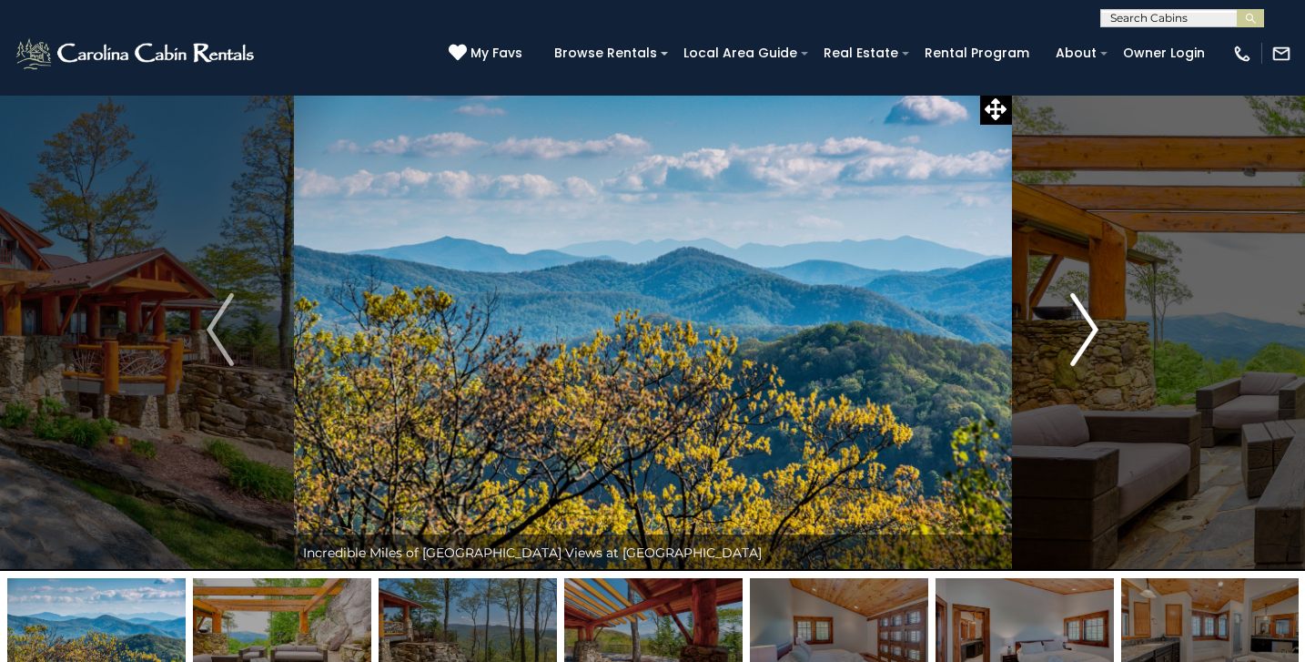
click at [1093, 329] on img "Next" at bounding box center [1084, 329] width 27 height 73
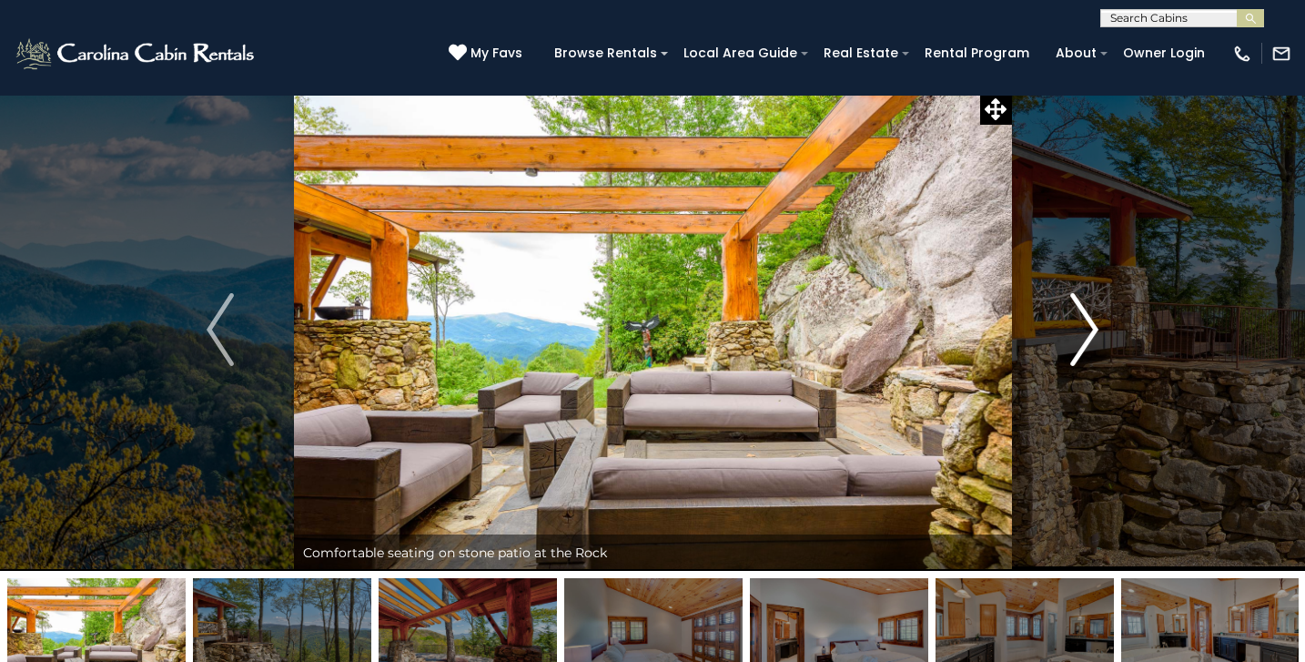
click at [1093, 329] on img "Next" at bounding box center [1084, 329] width 27 height 73
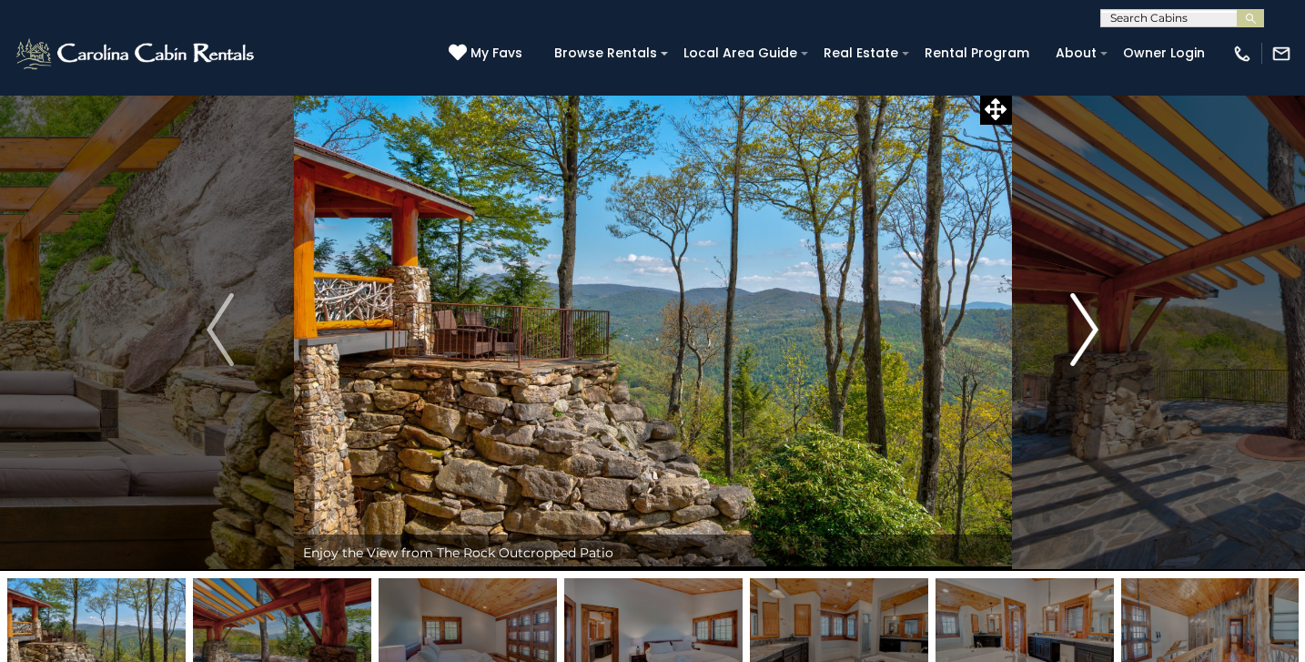
click at [1093, 329] on img "Next" at bounding box center [1084, 329] width 27 height 73
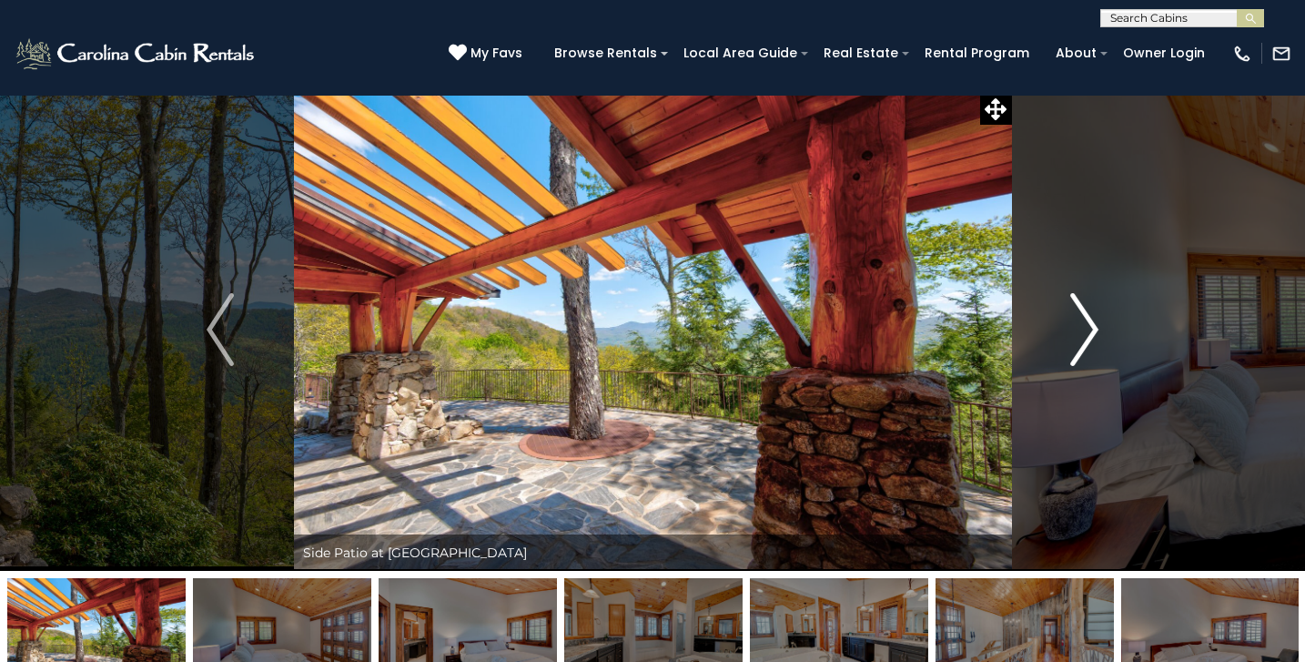
click at [1093, 329] on img "Next" at bounding box center [1084, 329] width 27 height 73
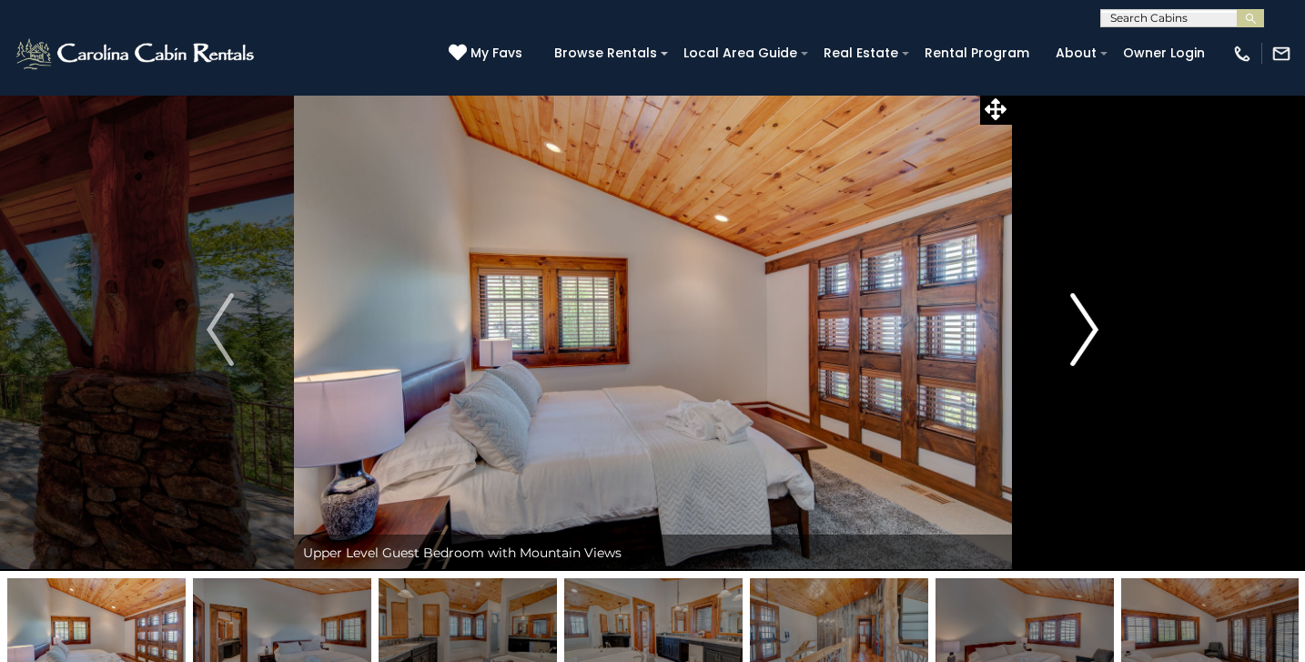
click at [1093, 329] on img "Next" at bounding box center [1084, 329] width 27 height 73
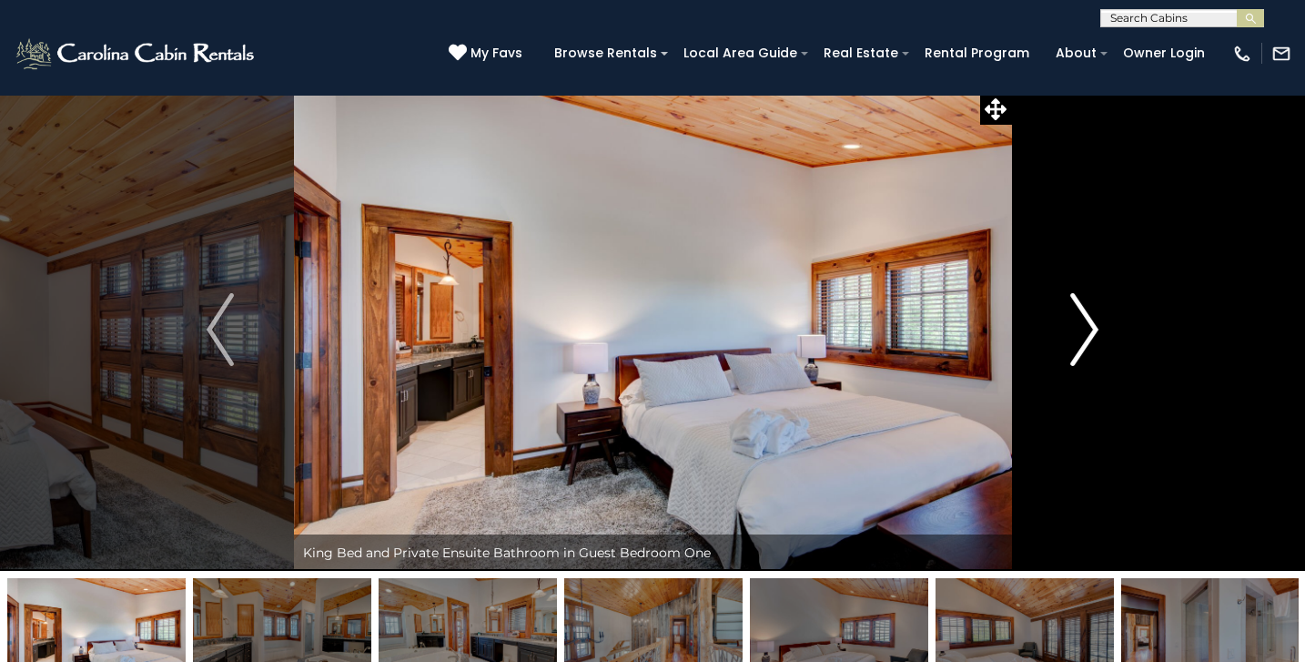
click at [1093, 329] on img "Next" at bounding box center [1084, 329] width 27 height 73
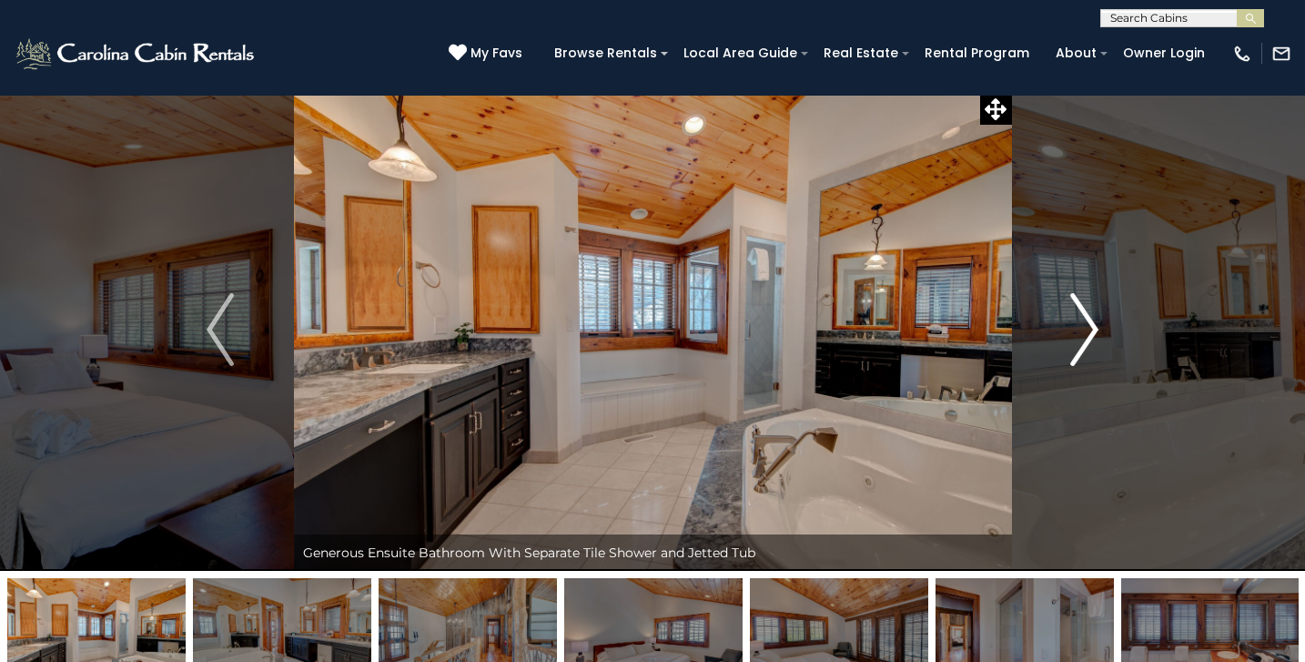
click at [1093, 331] on img "Next" at bounding box center [1084, 329] width 27 height 73
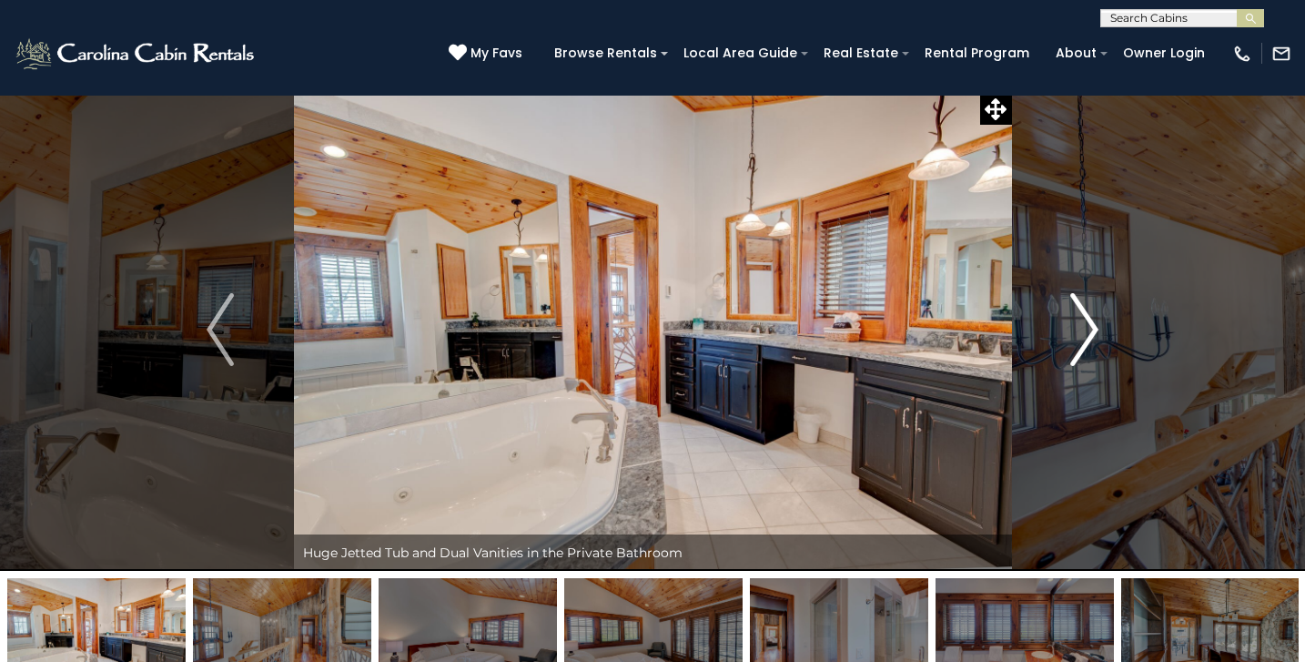
click at [1093, 332] on img "Next" at bounding box center [1084, 329] width 27 height 73
